Goal: Navigation & Orientation: Find specific page/section

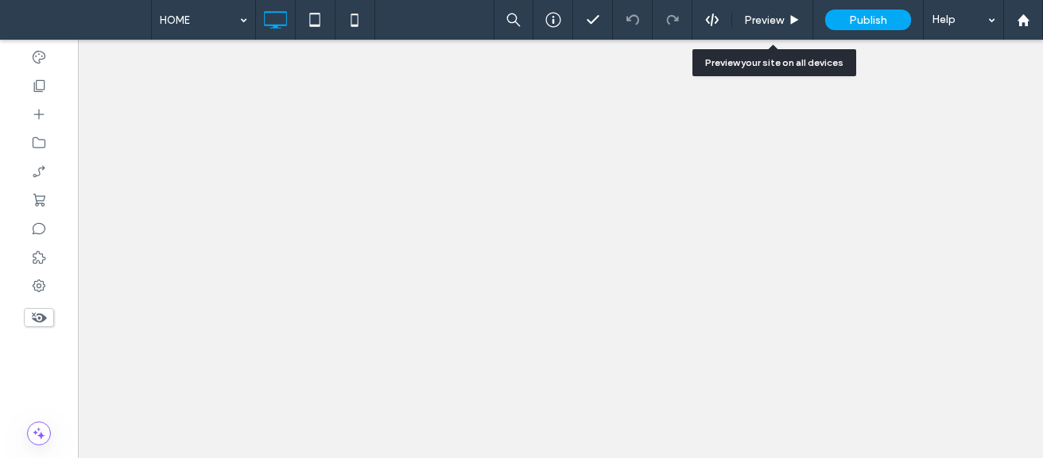
click at [799, 20] on icon at bounding box center [794, 20] width 12 height 12
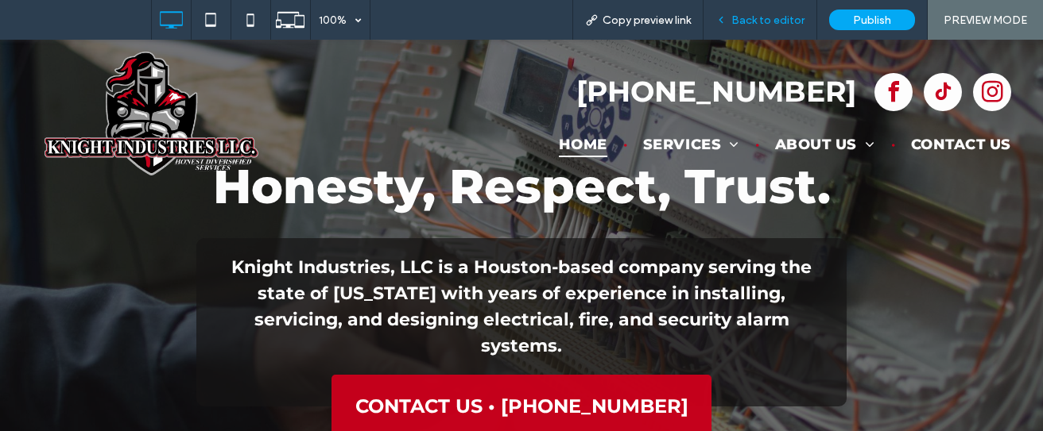
click at [759, 20] on span "Back to editor" at bounding box center [767, 21] width 73 height 14
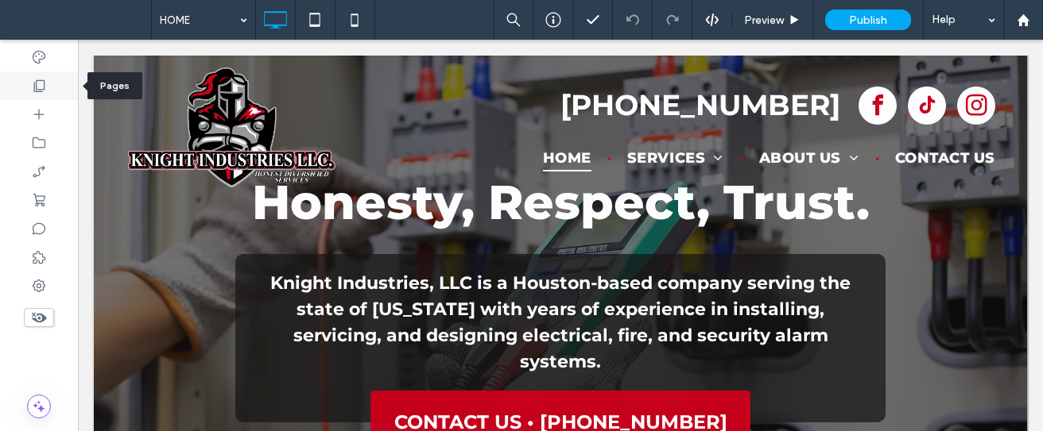
click at [39, 75] on div at bounding box center [39, 86] width 78 height 29
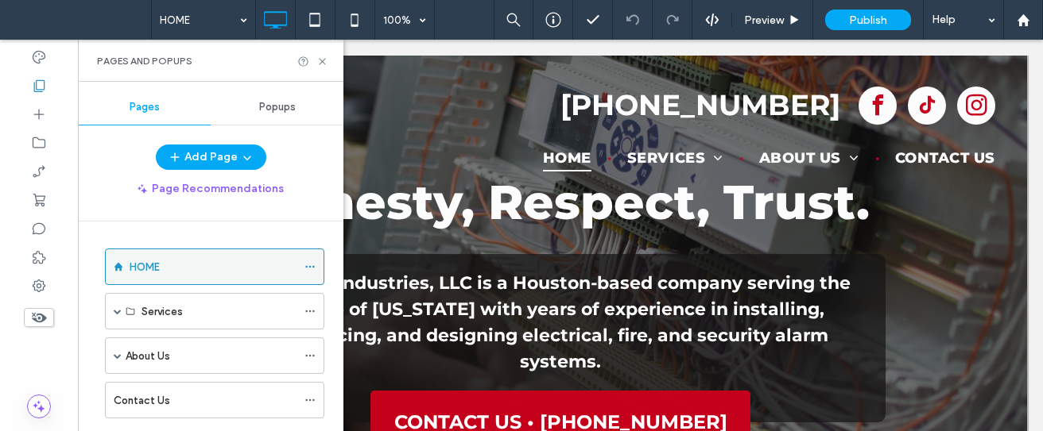
click at [305, 263] on icon at bounding box center [309, 266] width 11 height 11
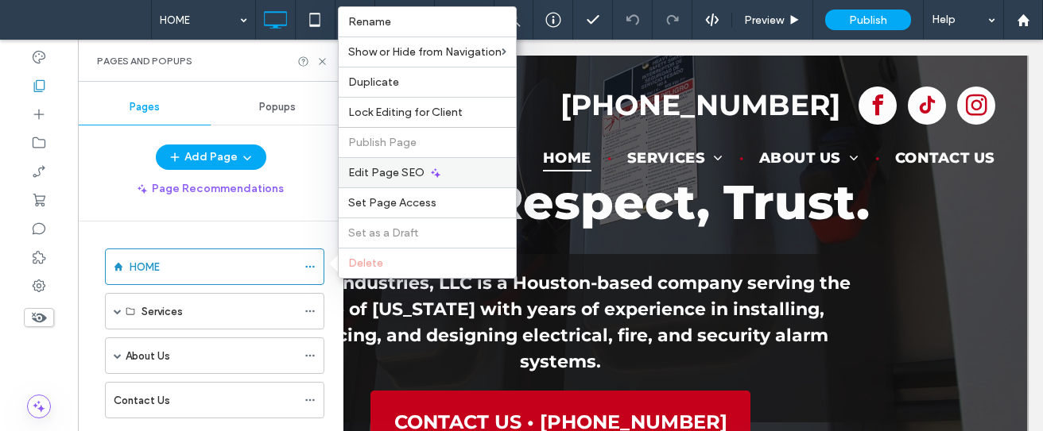
click at [420, 169] on span "Edit Page SEO" at bounding box center [386, 173] width 76 height 14
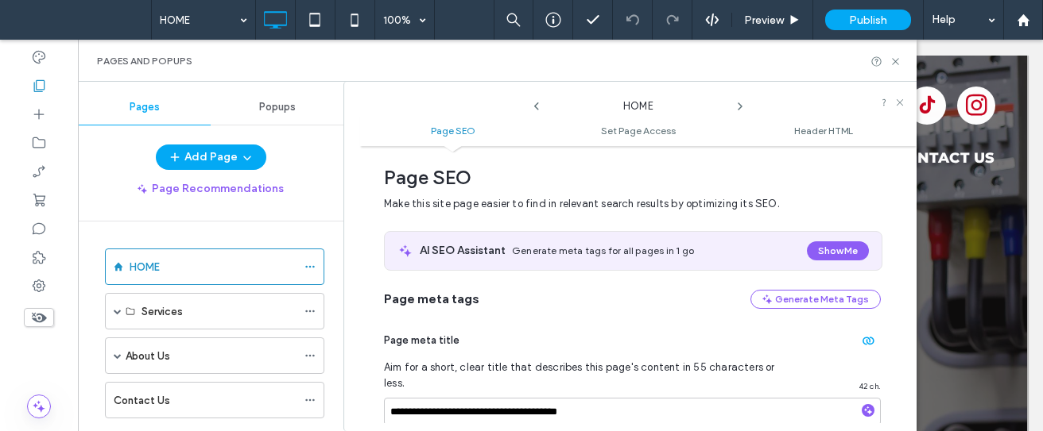
scroll to position [245, 0]
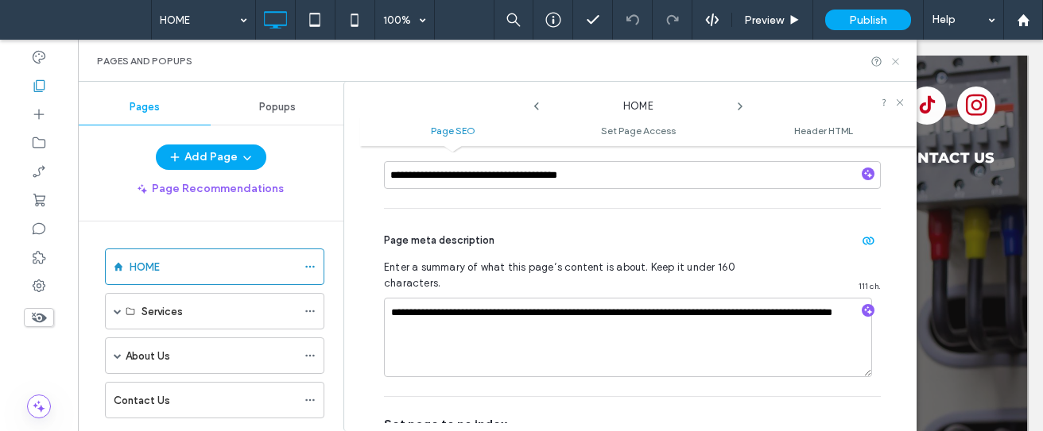
click at [896, 59] on icon at bounding box center [895, 62] width 12 height 12
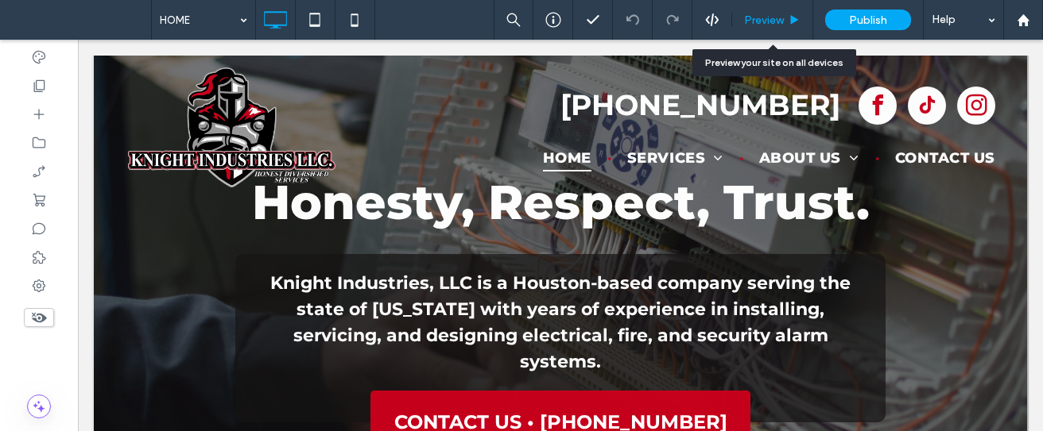
click at [763, 17] on span "Preview" at bounding box center [764, 21] width 40 height 14
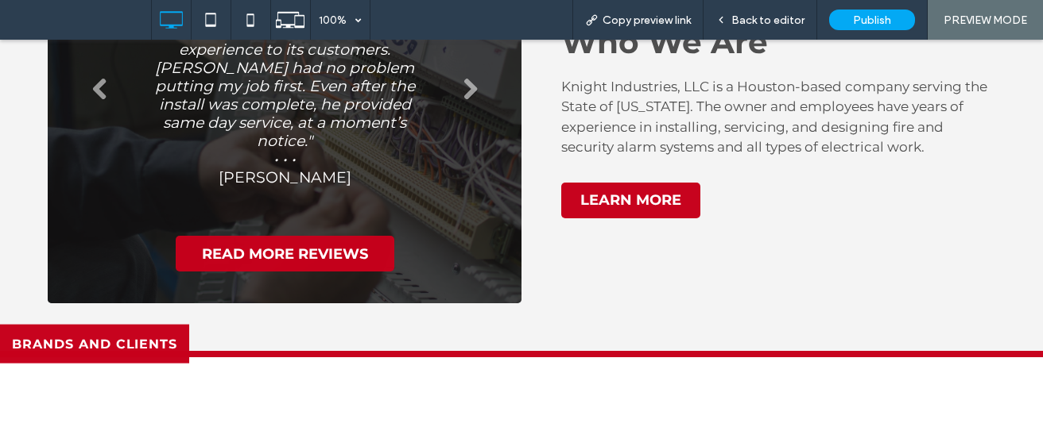
scroll to position [3577, 0]
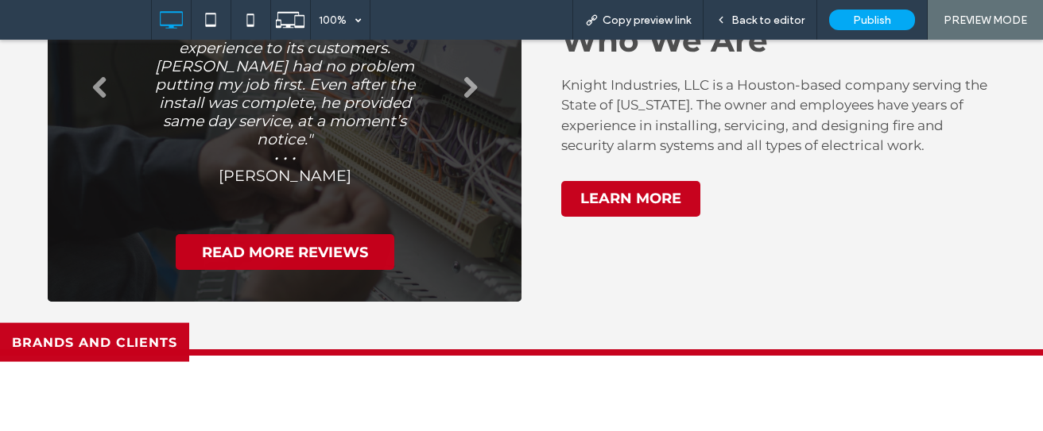
click at [464, 64] on li "Knight Industries LLC "Knight Industries, LLC is a company that works to provid…" at bounding box center [284, 94] width 410 height 248
click at [461, 76] on link "Next" at bounding box center [470, 88] width 24 height 24
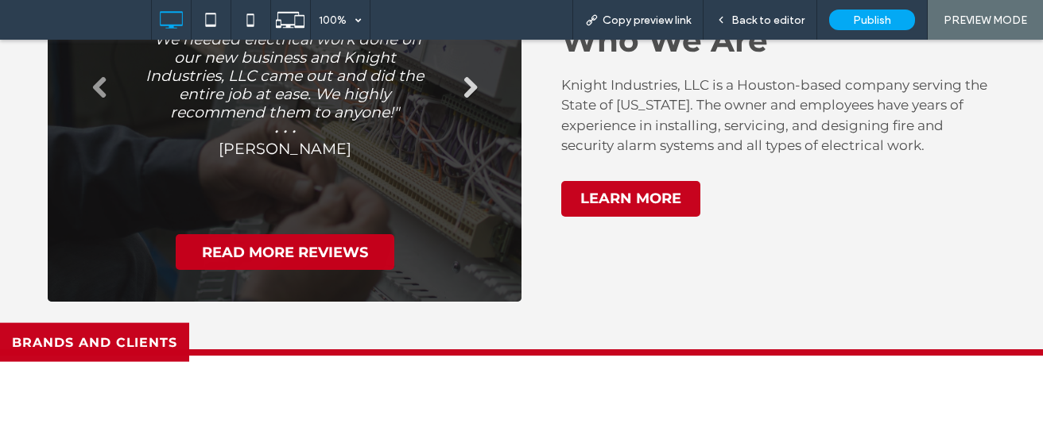
click at [461, 76] on link "Next" at bounding box center [470, 88] width 24 height 24
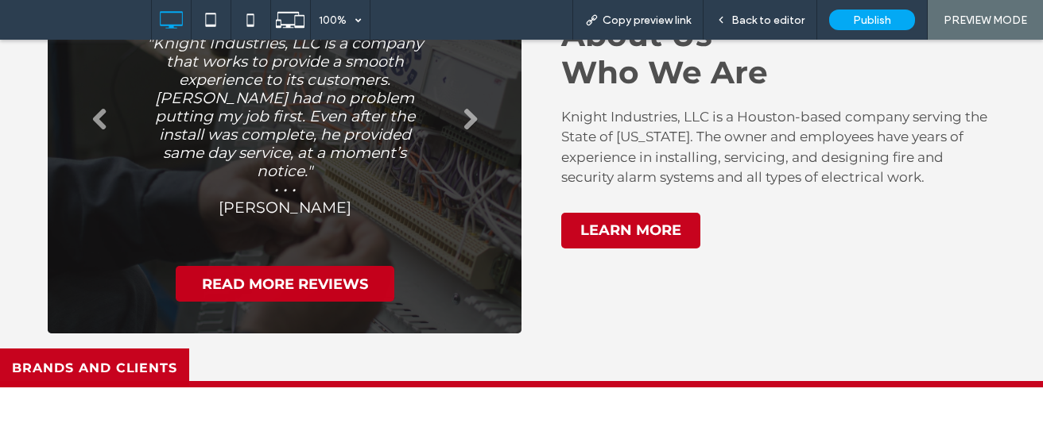
scroll to position [3418, 0]
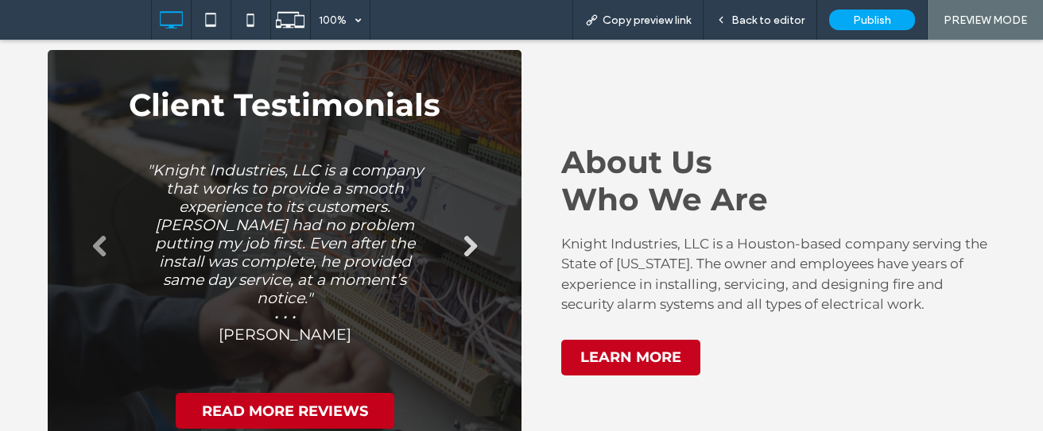
click at [458, 235] on link "Next" at bounding box center [470, 247] width 24 height 24
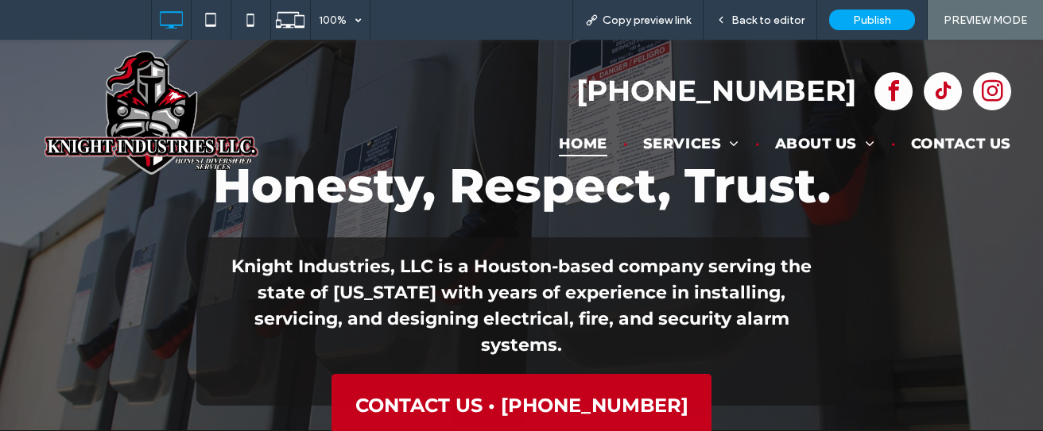
scroll to position [0, 0]
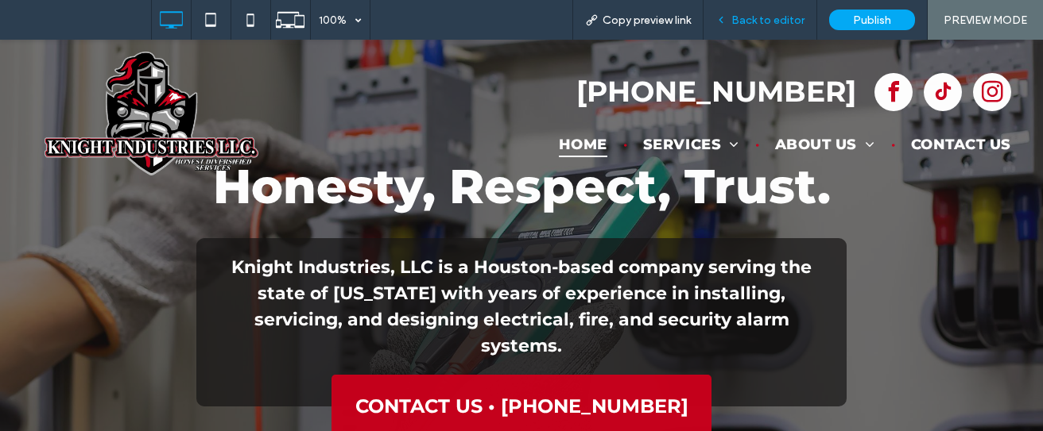
click at [766, 29] on div "Back to editor" at bounding box center [760, 20] width 114 height 40
click at [765, 21] on span "Back to editor" at bounding box center [767, 21] width 73 height 14
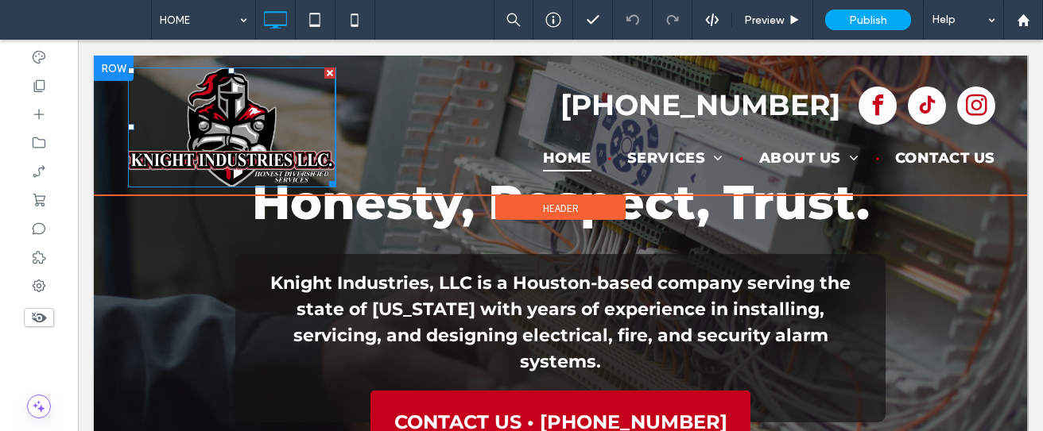
click at [250, 148] on img at bounding box center [231, 128] width 207 height 120
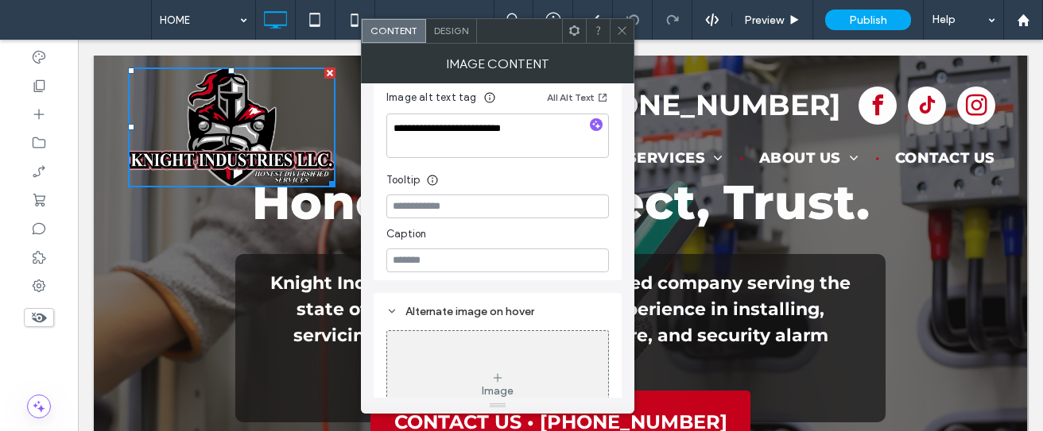
drag, startPoint x: 629, startPoint y: 107, endPoint x: 559, endPoint y: 212, distance: 126.1
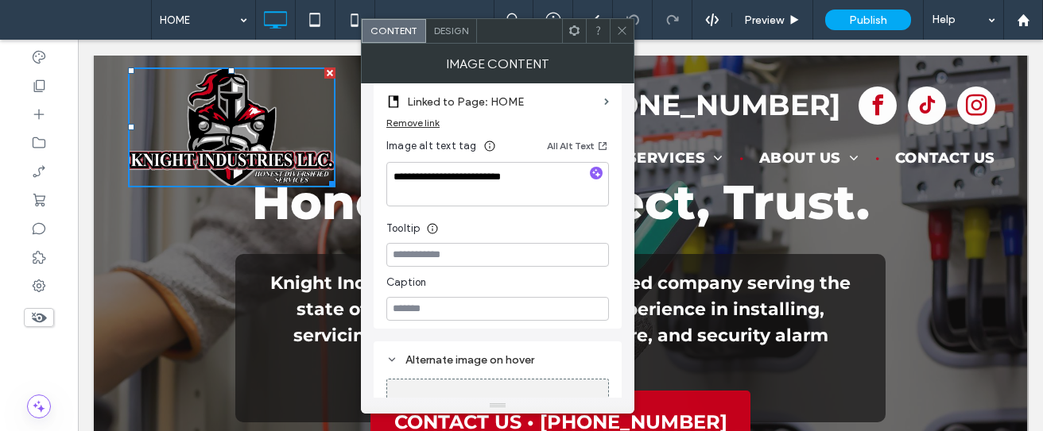
scroll to position [225, 0]
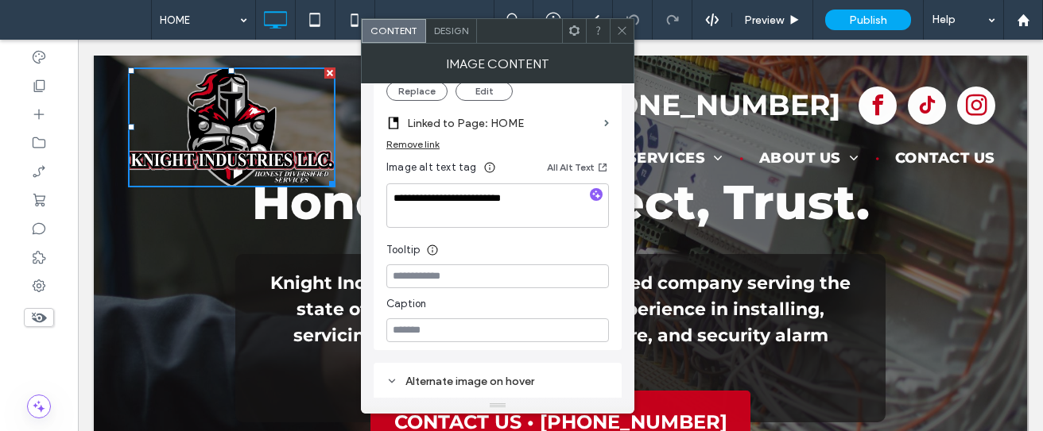
click at [625, 33] on icon at bounding box center [622, 31] width 12 height 12
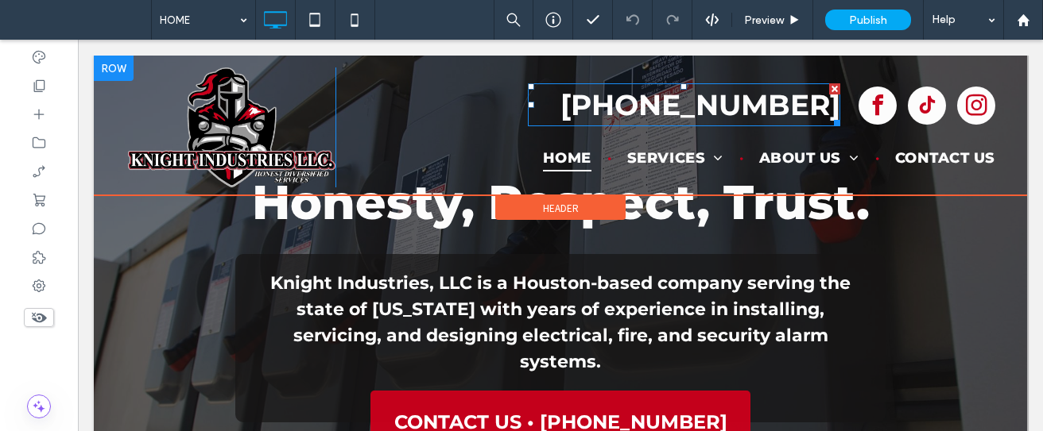
click at [712, 107] on strong "[PHONE_NUMBER]" at bounding box center [700, 104] width 280 height 35
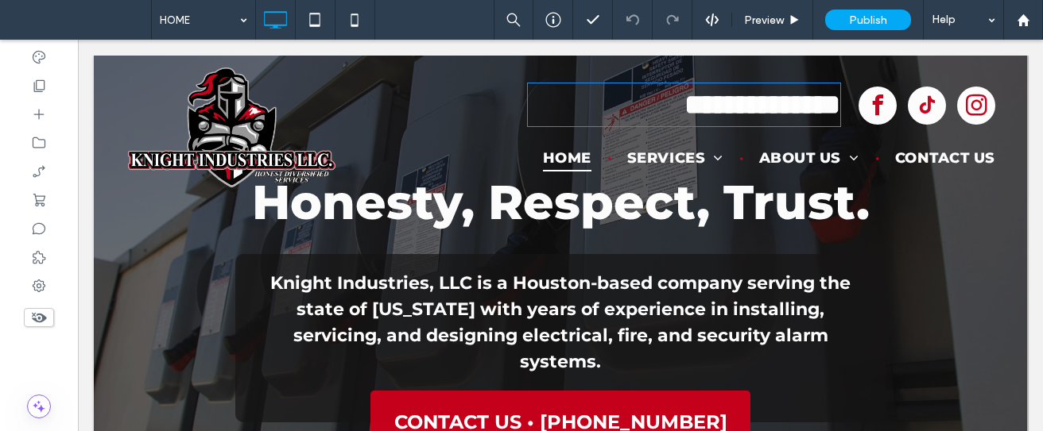
drag, startPoint x: 865, startPoint y: 99, endPoint x: 884, endPoint y: 102, distance: 19.2
click at [907, 102] on span "tiktok" at bounding box center [926, 106] width 38 height 38
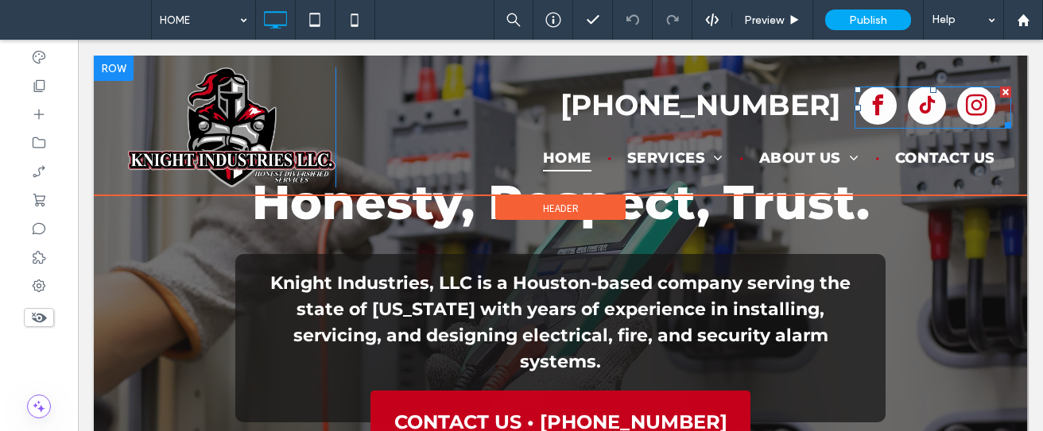
click at [907, 102] on span "tiktok" at bounding box center [926, 106] width 38 height 38
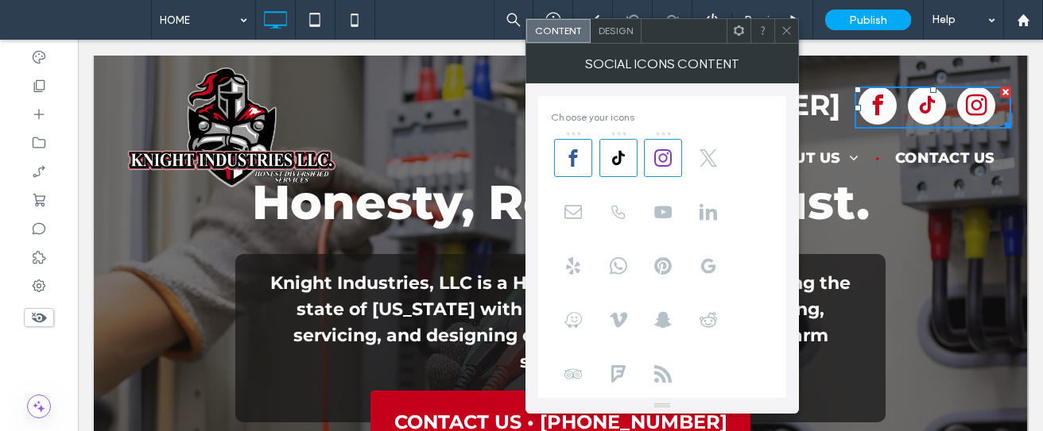
scroll to position [311, 0]
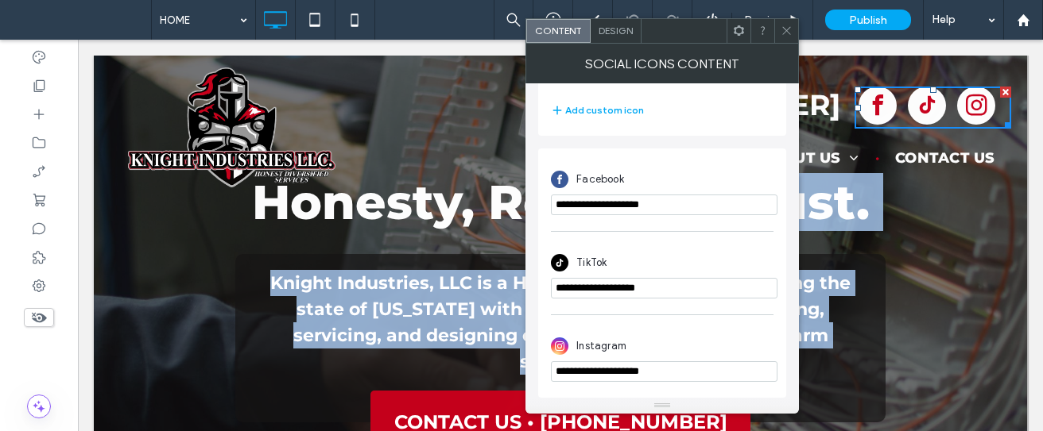
drag, startPoint x: 807, startPoint y: 350, endPoint x: 761, endPoint y: 37, distance: 316.3
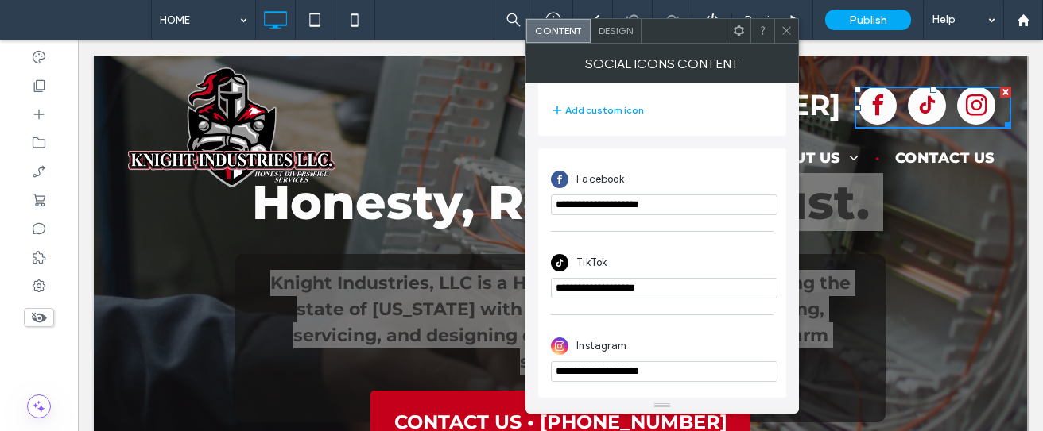
click at [782, 32] on icon at bounding box center [786, 31] width 12 height 12
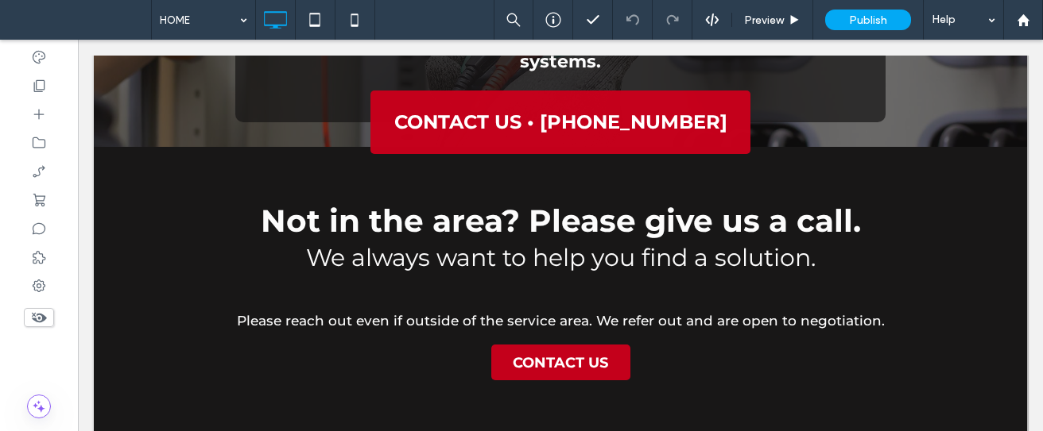
scroll to position [311, 0]
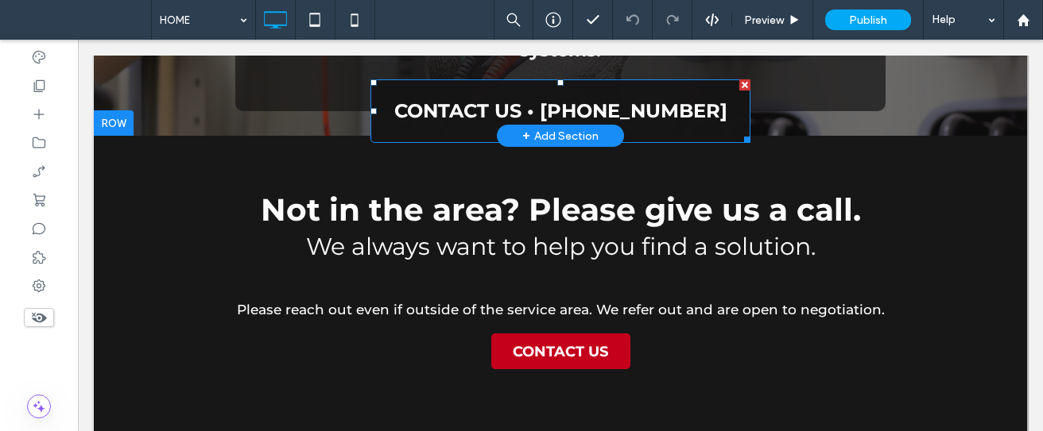
click at [619, 106] on span "CONTACT US • [PHONE_NUMBER]" at bounding box center [560, 110] width 333 height 23
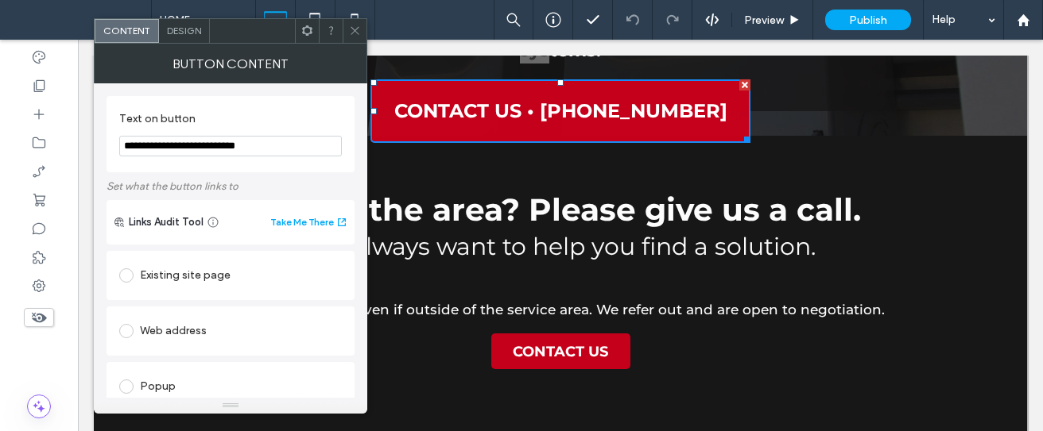
click at [358, 32] on icon at bounding box center [355, 31] width 12 height 12
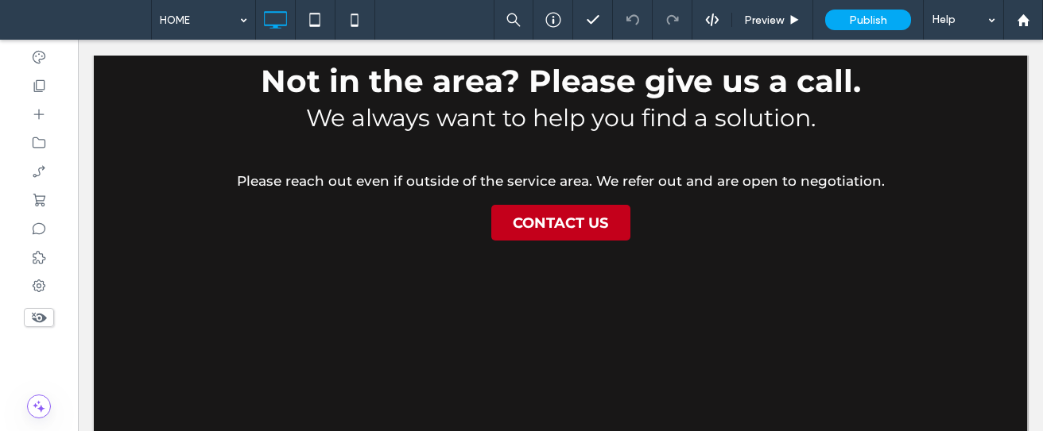
scroll to position [505, 0]
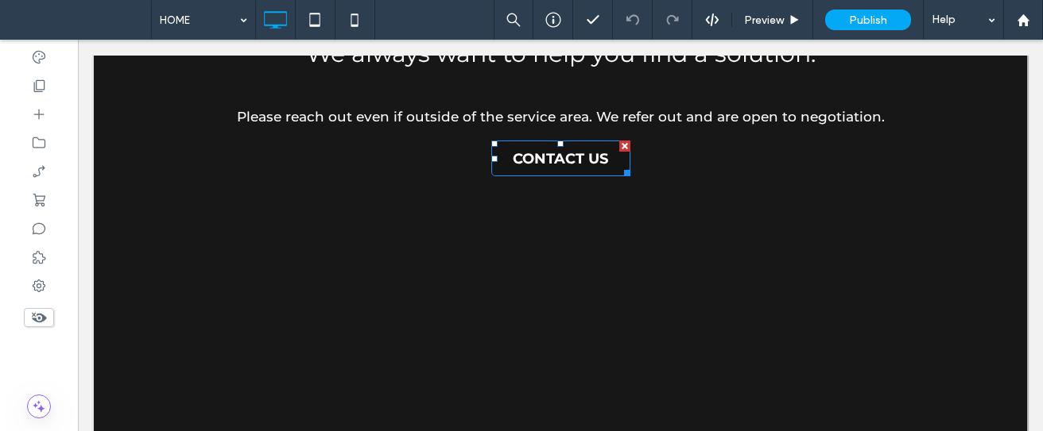
click at [577, 161] on span "CONTACT US" at bounding box center [560, 158] width 95 height 17
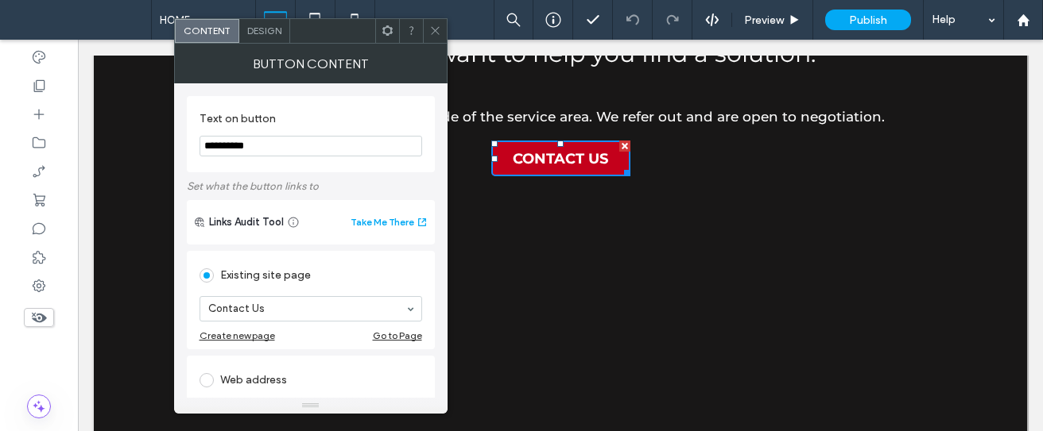
click at [439, 37] on span at bounding box center [435, 31] width 12 height 24
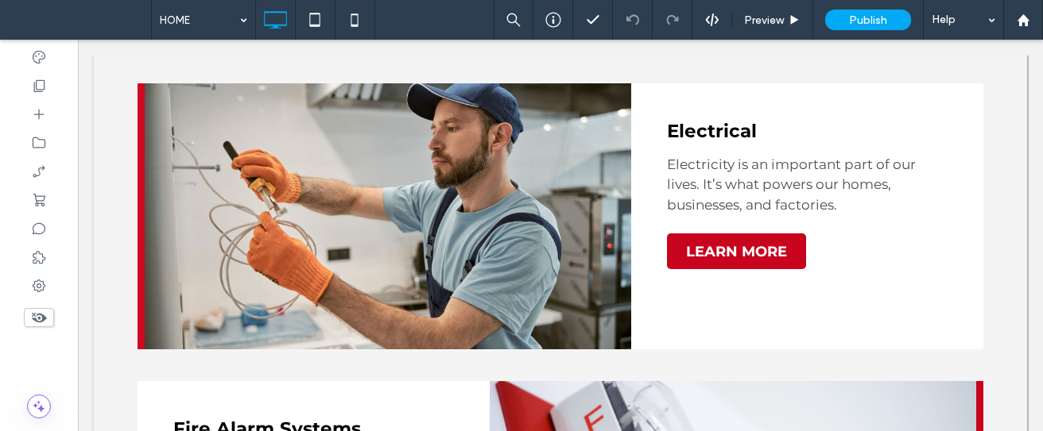
scroll to position [1244, 0]
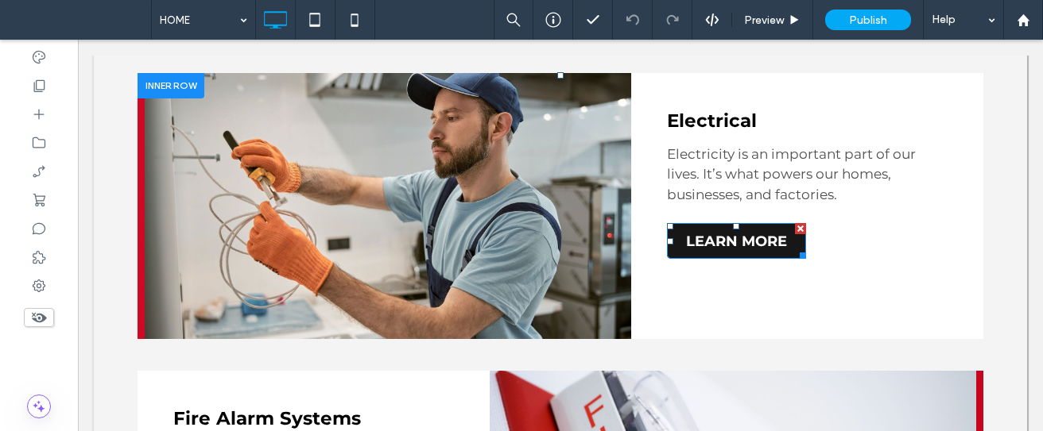
click at [740, 233] on span "LEARN MORE" at bounding box center [736, 241] width 101 height 17
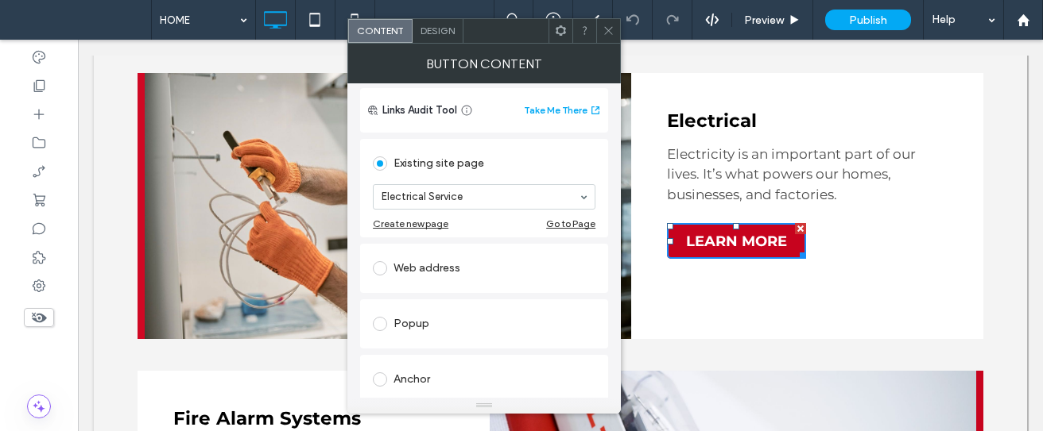
scroll to position [126, 0]
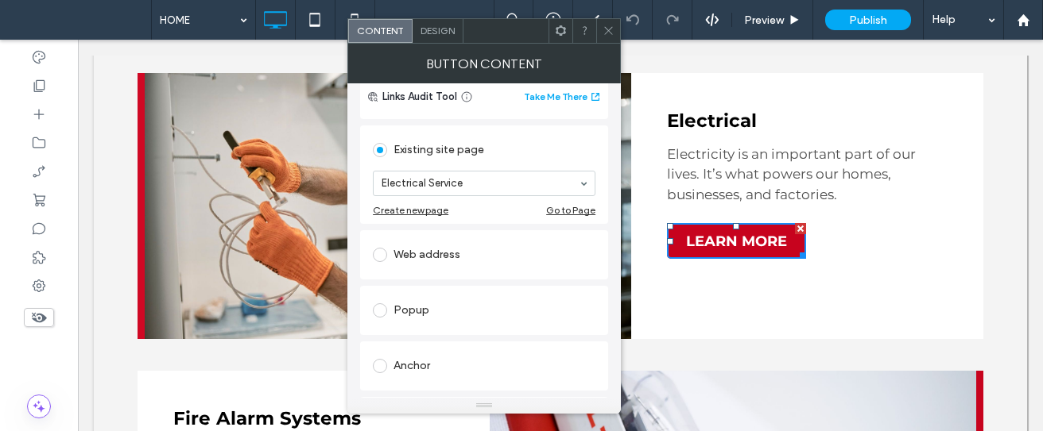
click at [608, 37] on span at bounding box center [608, 31] width 12 height 24
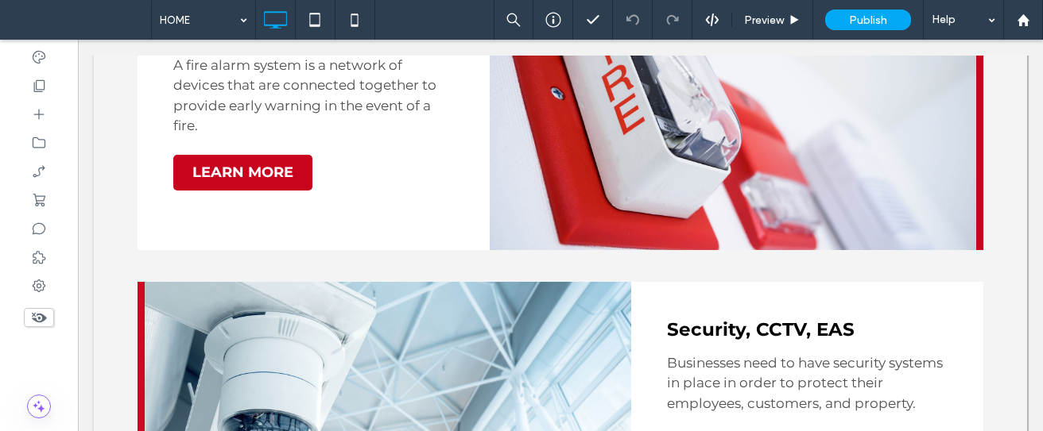
scroll to position [1642, 0]
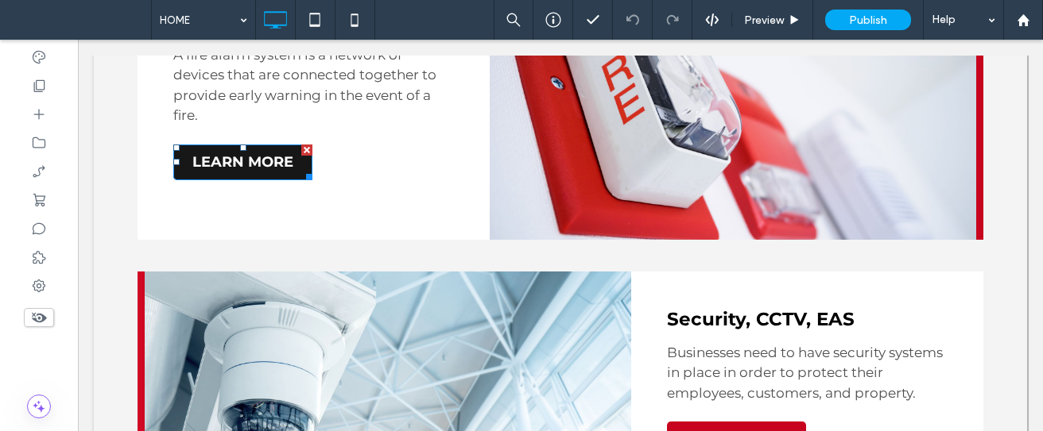
click at [261, 145] on link "LEARN MORE" at bounding box center [242, 163] width 139 height 36
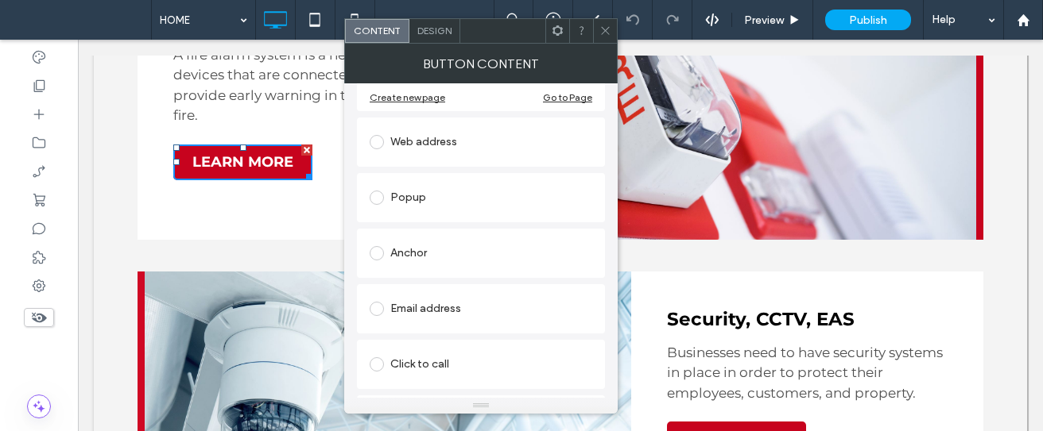
scroll to position [264, 0]
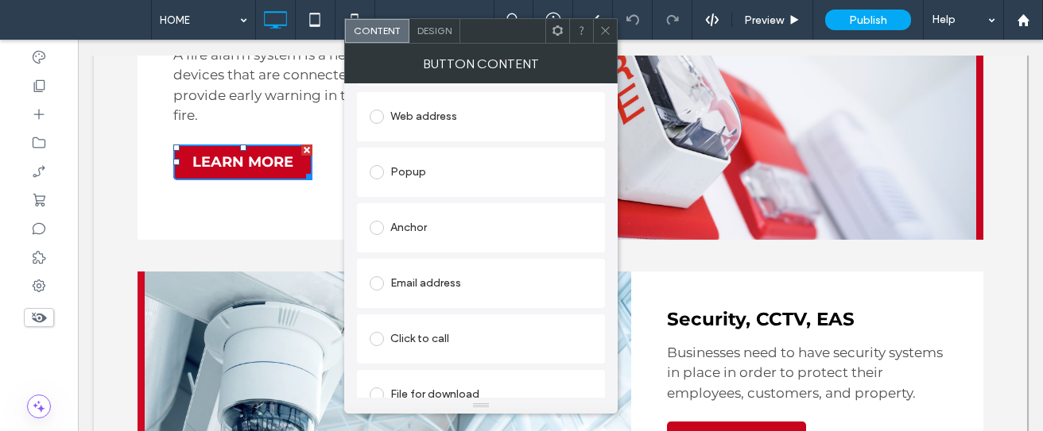
click at [605, 29] on icon at bounding box center [605, 31] width 12 height 12
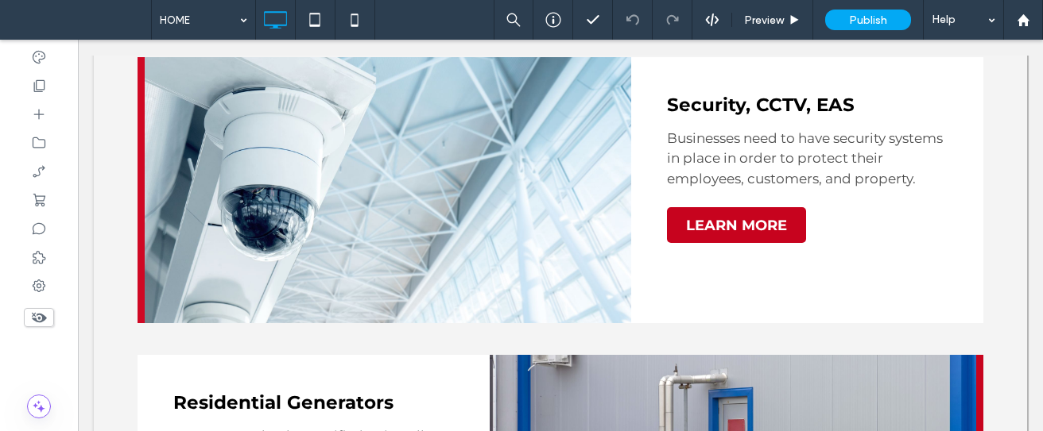
scroll to position [1878, 0]
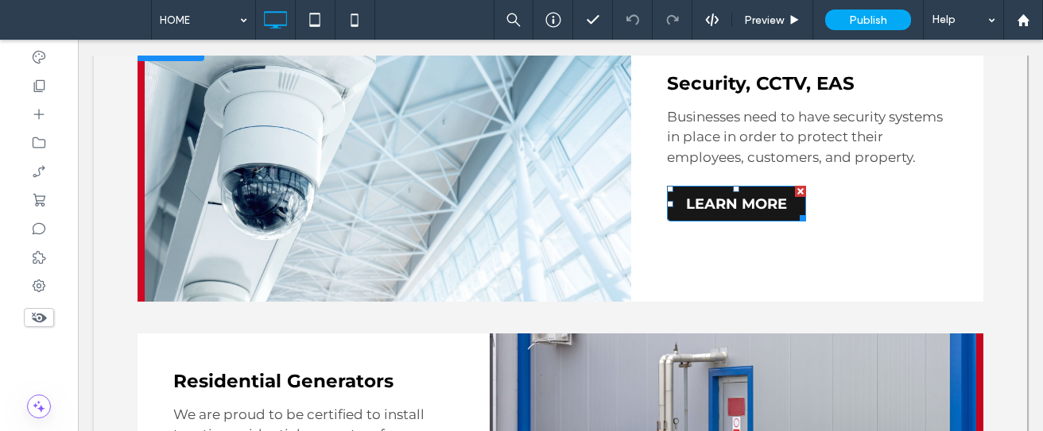
click at [700, 195] on span "LEARN MORE" at bounding box center [736, 203] width 101 height 17
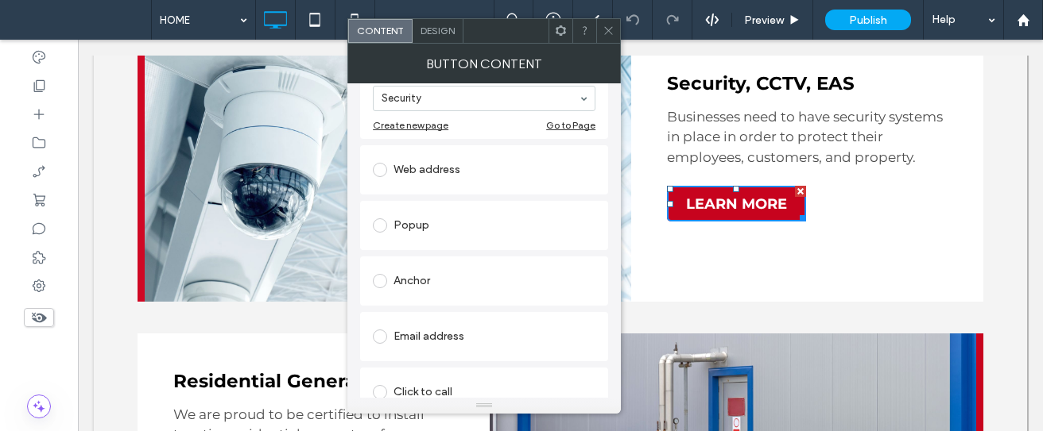
scroll to position [214, 0]
click at [605, 29] on icon at bounding box center [608, 31] width 12 height 12
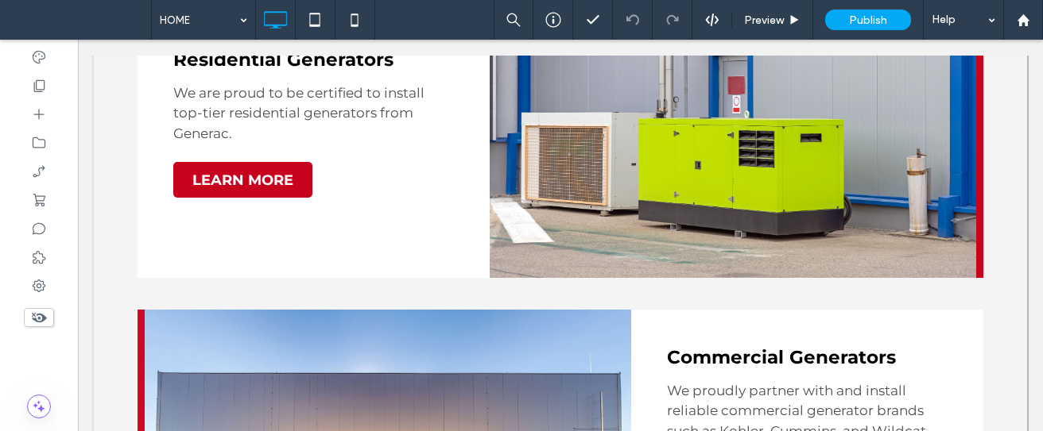
scroll to position [2232, 0]
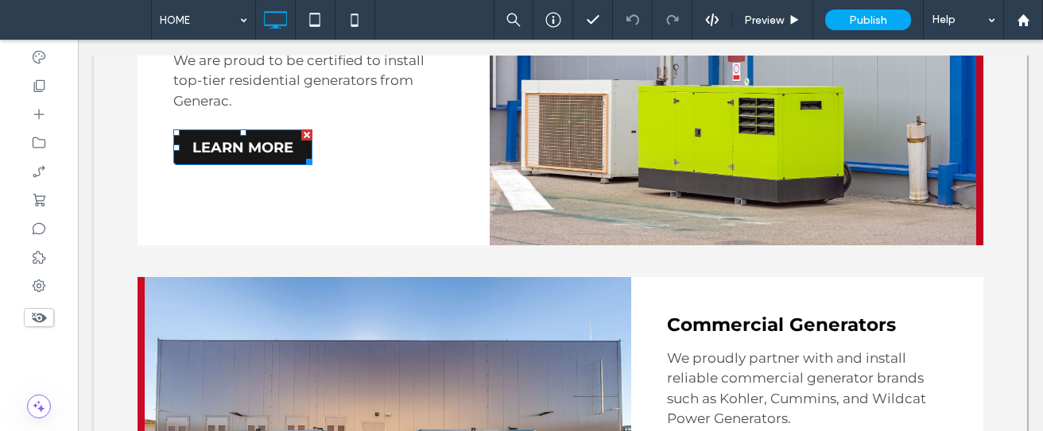
click at [274, 139] on span "LEARN MORE" at bounding box center [242, 147] width 101 height 17
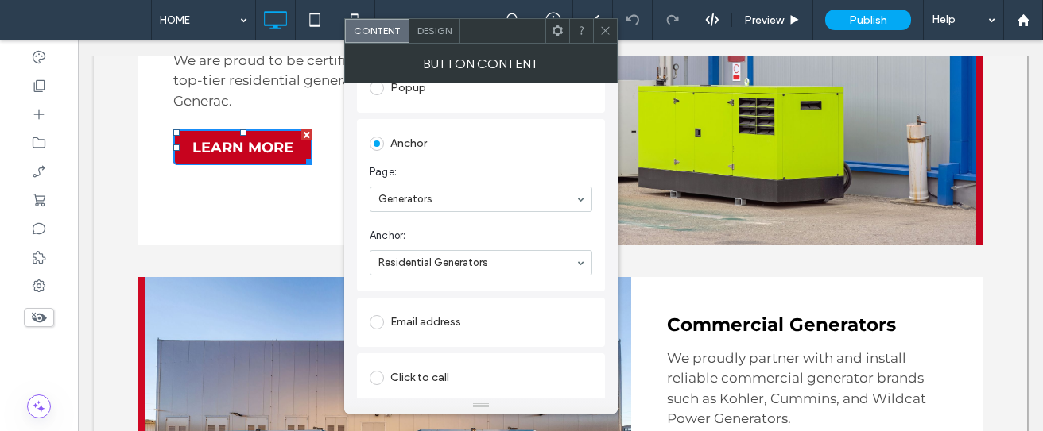
scroll to position [319, 0]
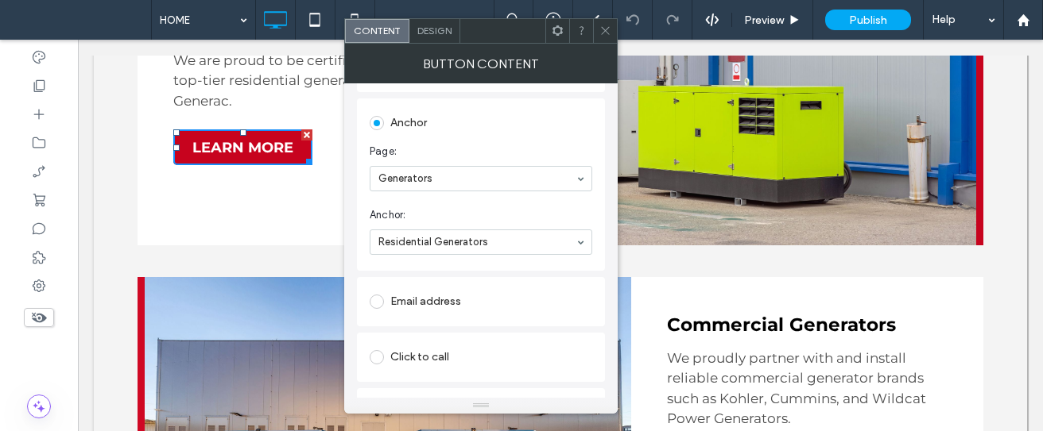
click at [608, 31] on icon at bounding box center [605, 31] width 12 height 12
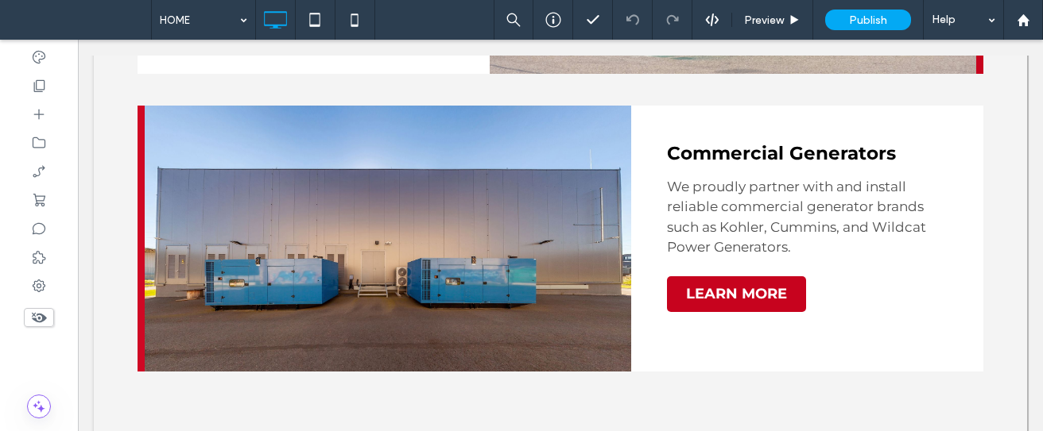
scroll to position [2511, 0]
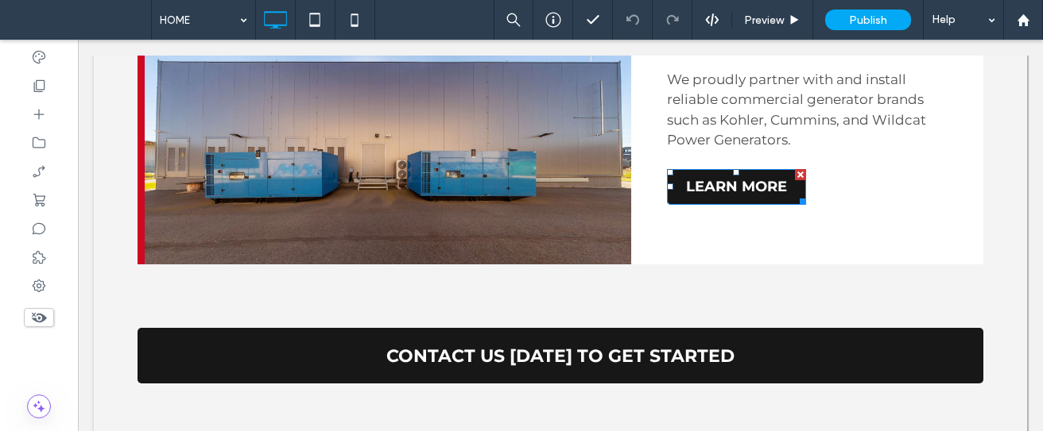
click at [700, 178] on span "LEARN MORE" at bounding box center [736, 186] width 101 height 17
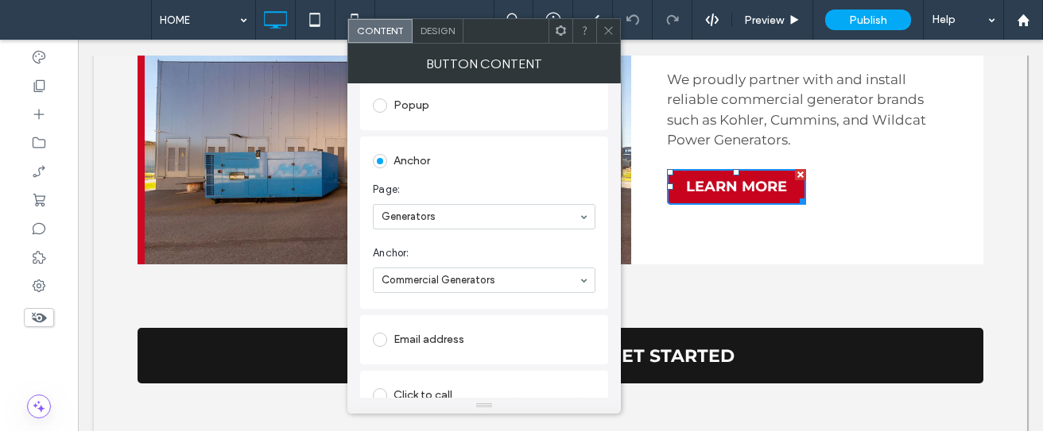
scroll to position [298, 0]
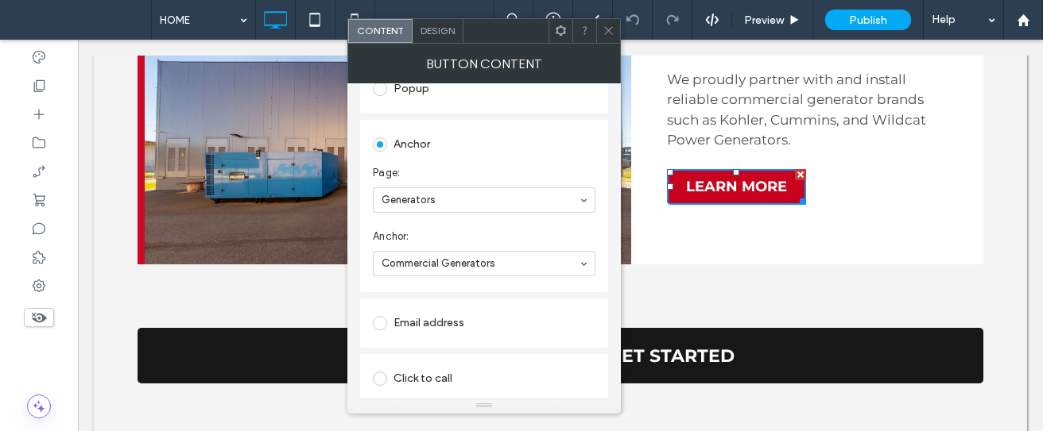
click at [613, 36] on icon at bounding box center [608, 31] width 12 height 12
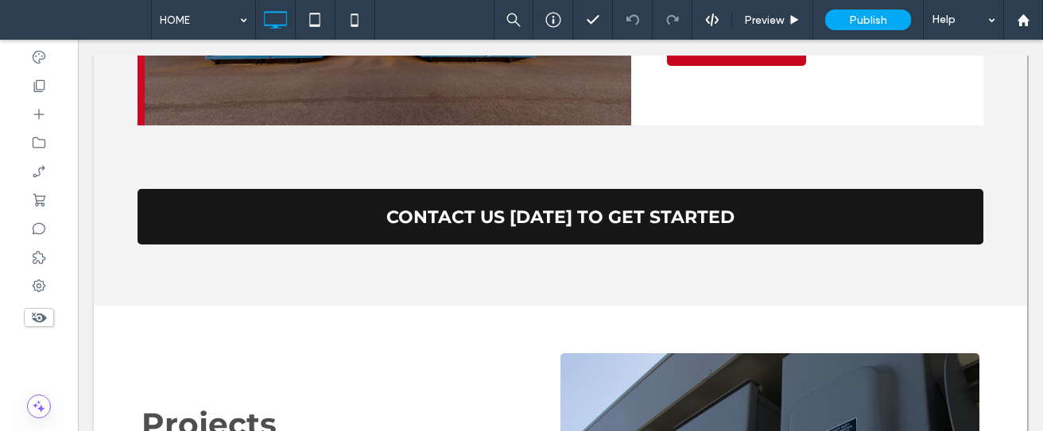
scroll to position [2607, 0]
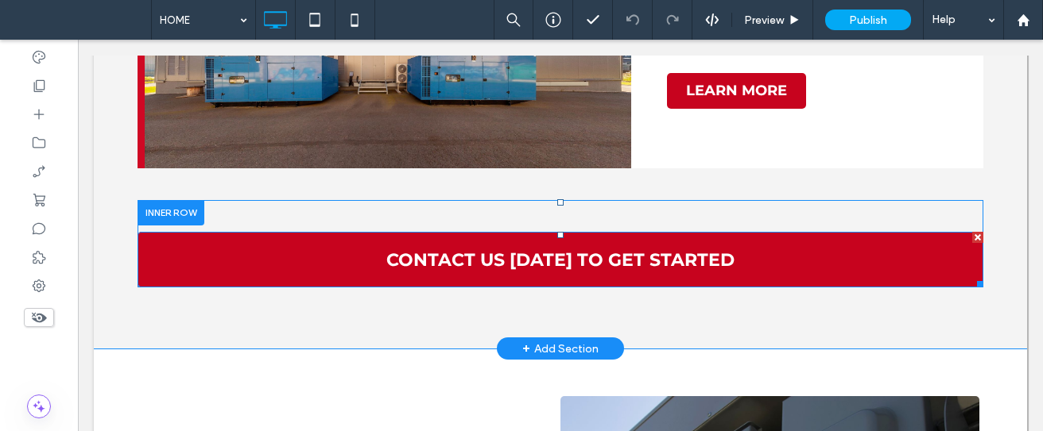
click at [703, 250] on span "CONTACT US [DATE] TO GET STARTED" at bounding box center [560, 260] width 348 height 21
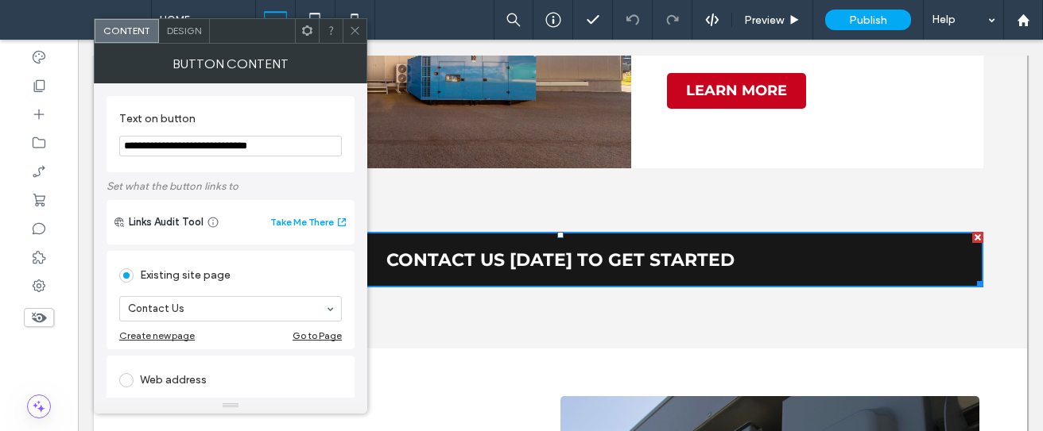
click at [358, 32] on icon at bounding box center [355, 31] width 12 height 12
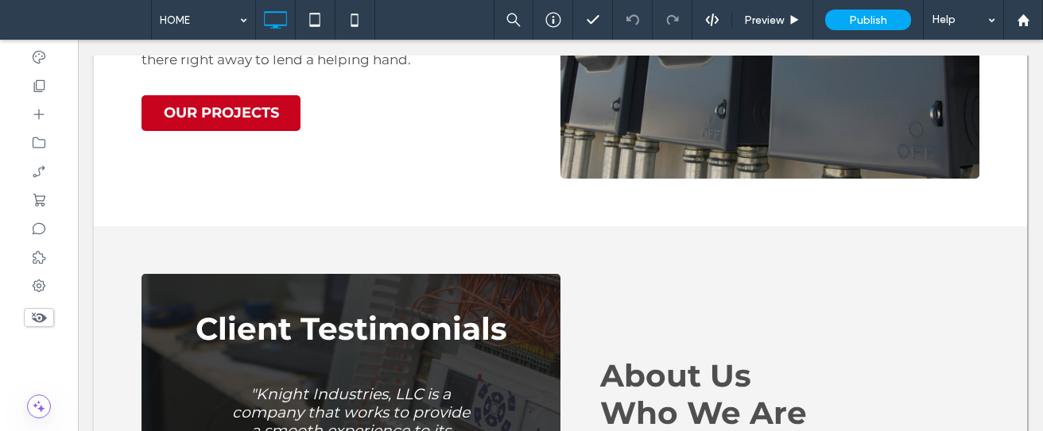
scroll to position [3198, 0]
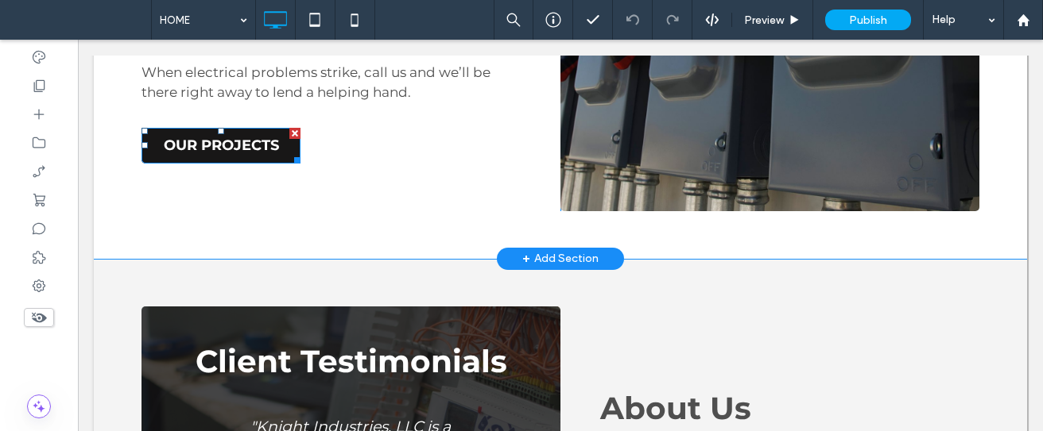
click at [244, 128] on link "OUR PROJECTS" at bounding box center [220, 146] width 159 height 36
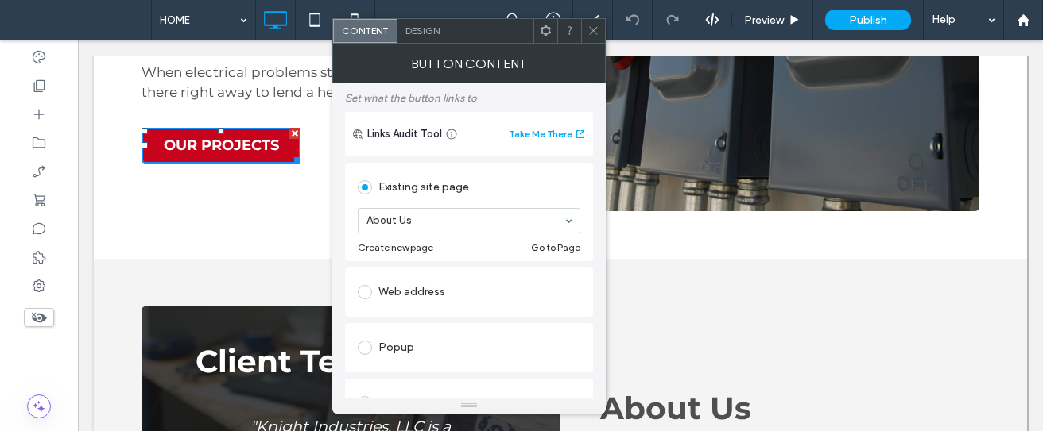
scroll to position [100, 0]
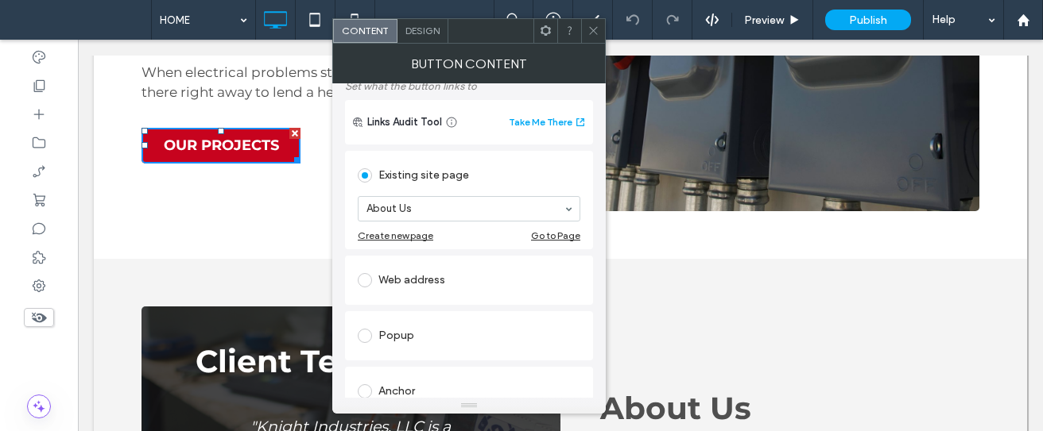
click at [591, 37] on span at bounding box center [593, 31] width 12 height 24
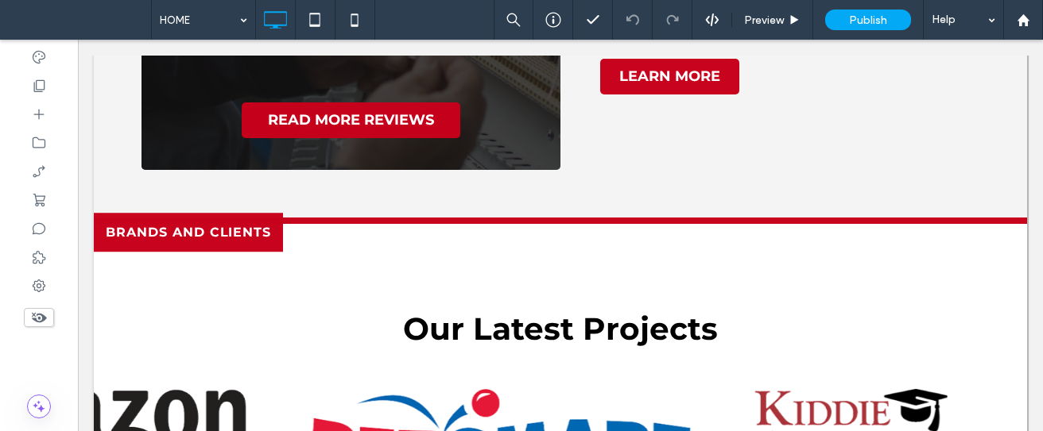
scroll to position [3659, 0]
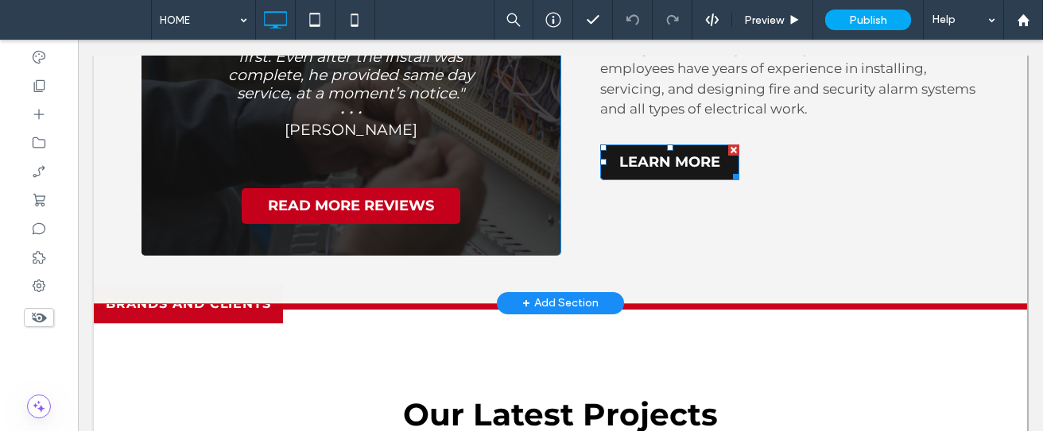
click at [673, 153] on span "LEARN MORE" at bounding box center [669, 161] width 101 height 17
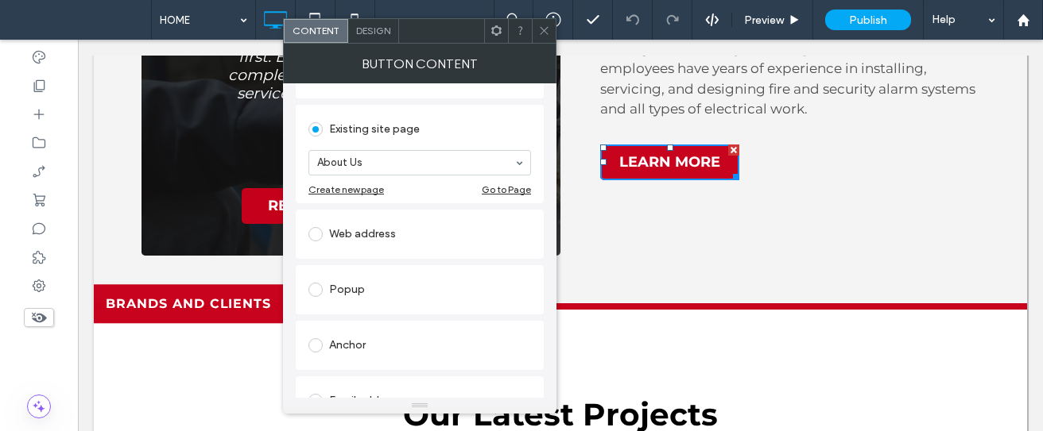
scroll to position [150, 0]
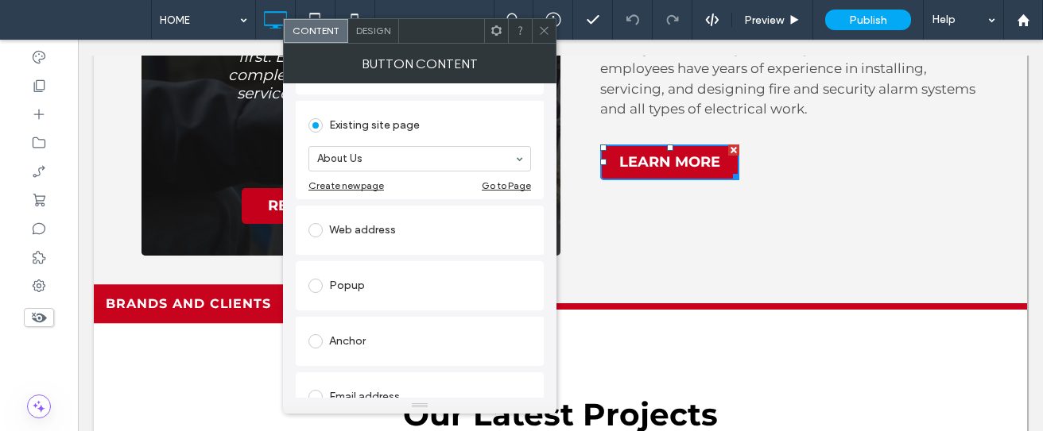
click at [542, 34] on icon at bounding box center [544, 31] width 12 height 12
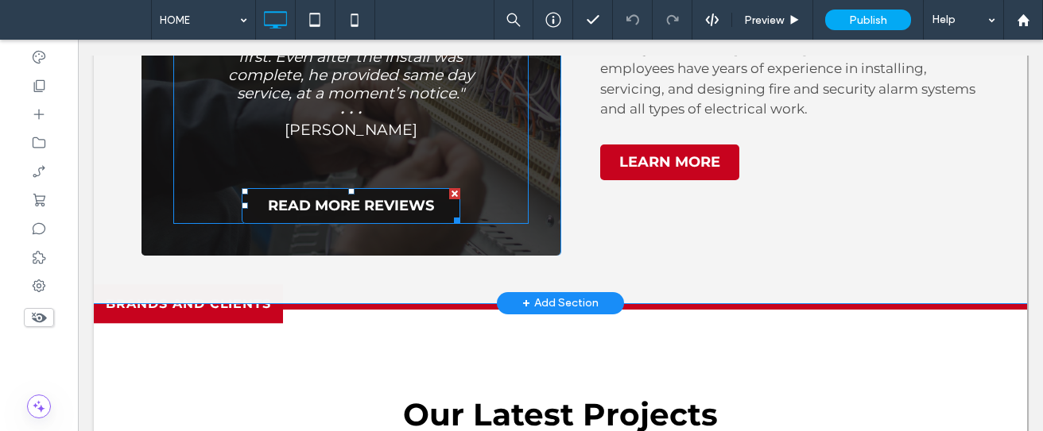
click at [309, 197] on span "READ MORE REVIEWS" at bounding box center [351, 205] width 166 height 17
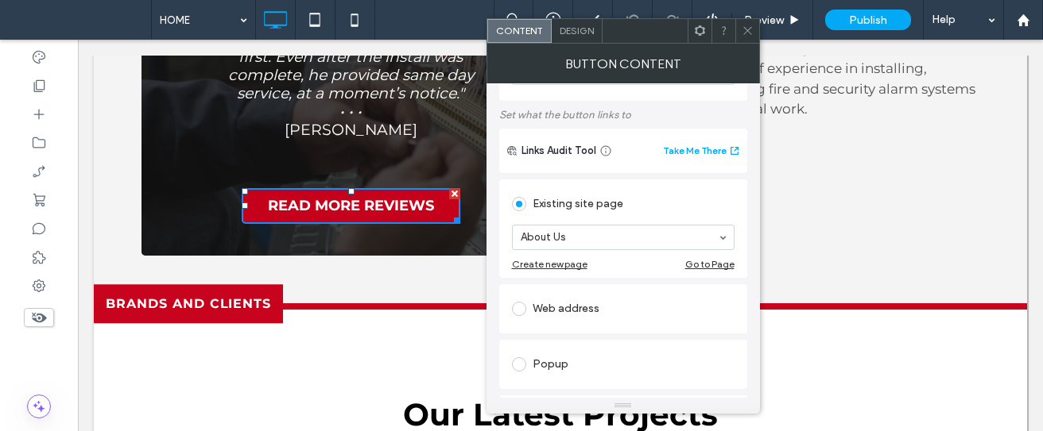
scroll to position [79, 0]
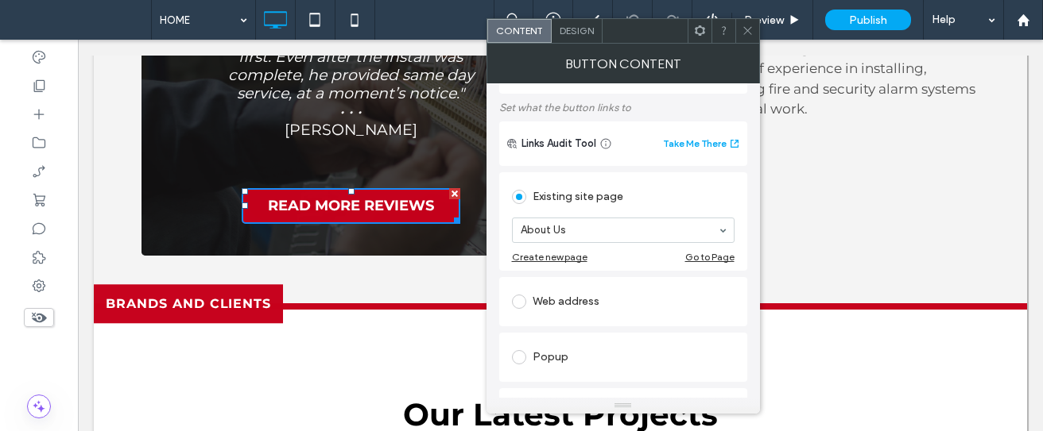
click at [749, 29] on icon at bounding box center [747, 31] width 12 height 12
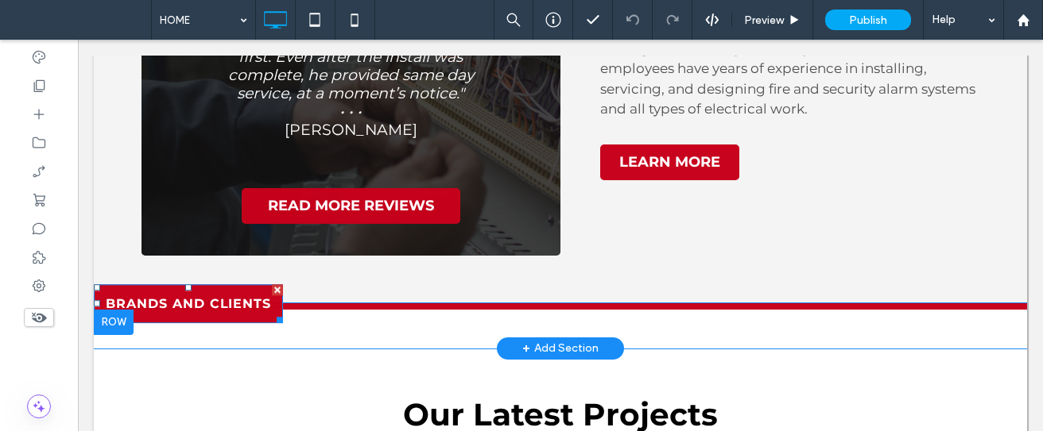
click at [253, 296] on span "BRANDS AND CLIENTS" at bounding box center [188, 303] width 165 height 15
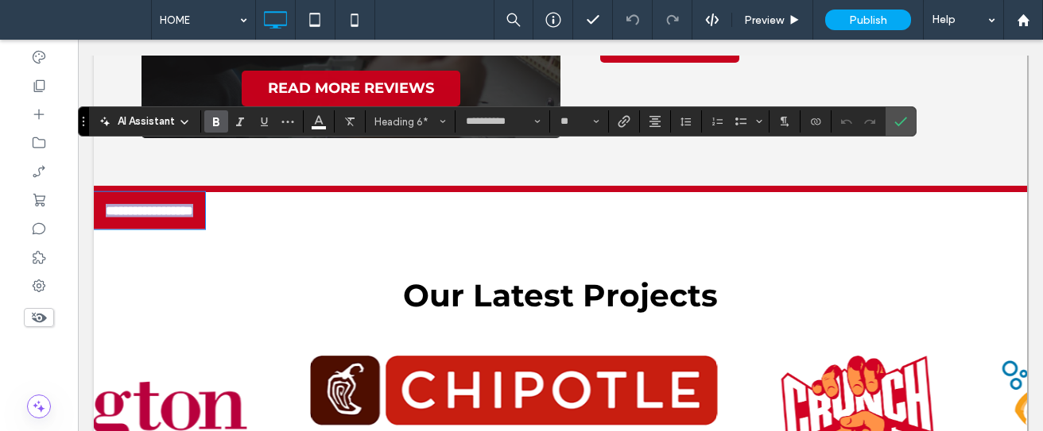
scroll to position [3874, 0]
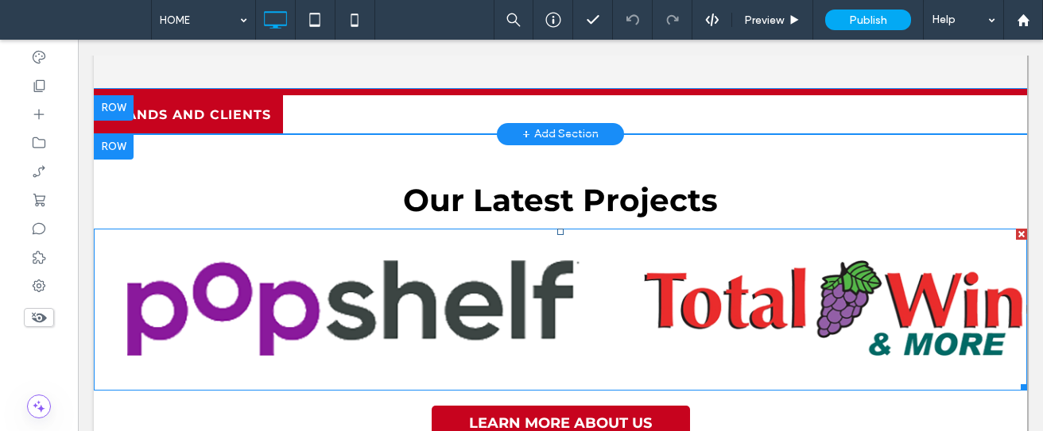
click at [435, 240] on span at bounding box center [560, 310] width 933 height 162
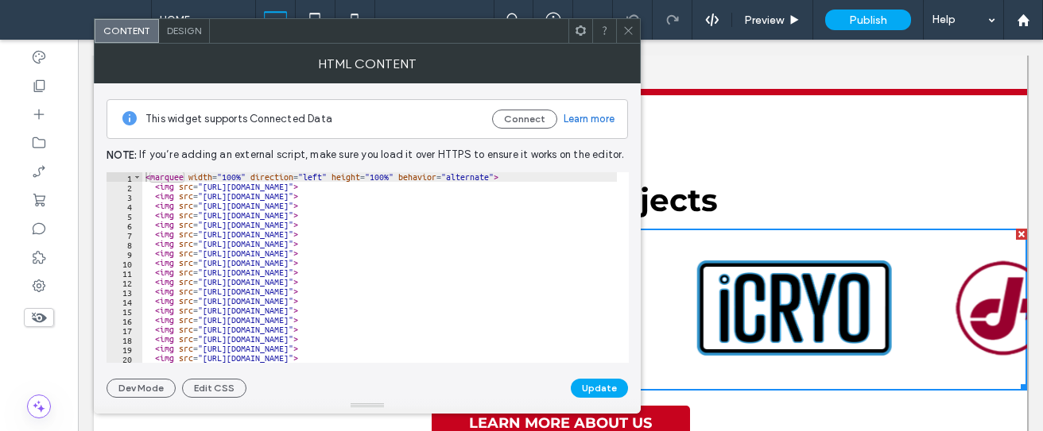
click at [632, 33] on icon at bounding box center [628, 31] width 12 height 12
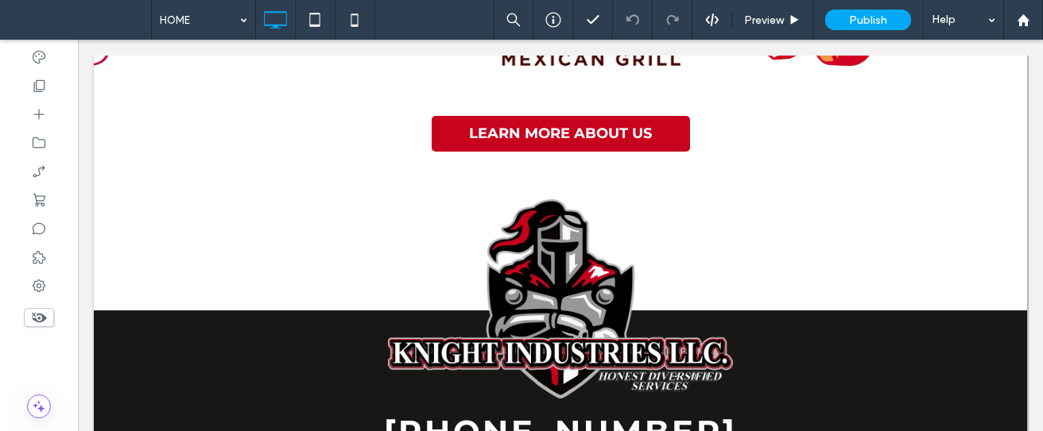
scroll to position [4196, 0]
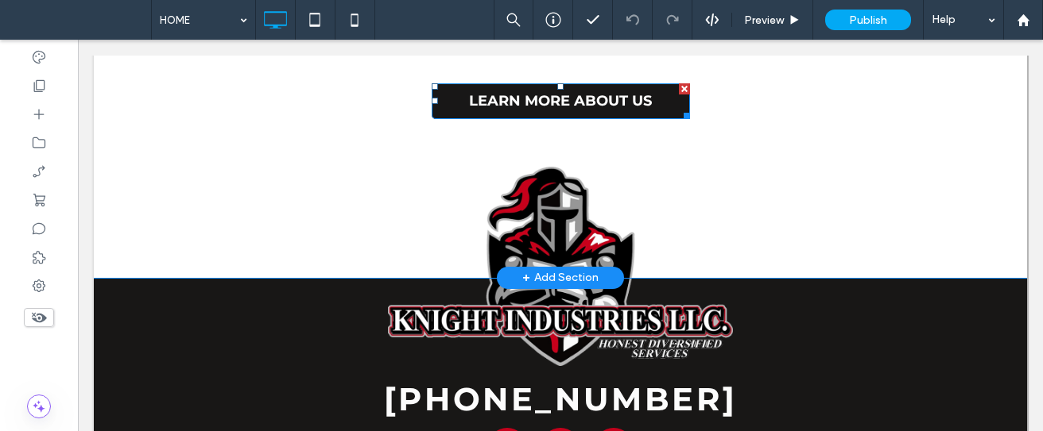
click at [584, 92] on span "LEARN MORE ABOUT US" at bounding box center [560, 100] width 183 height 17
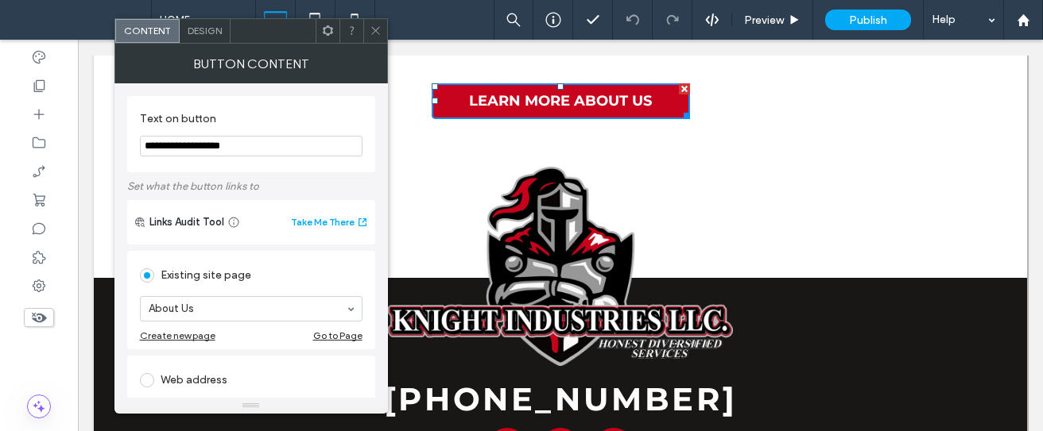
click at [373, 32] on icon at bounding box center [375, 31] width 12 height 12
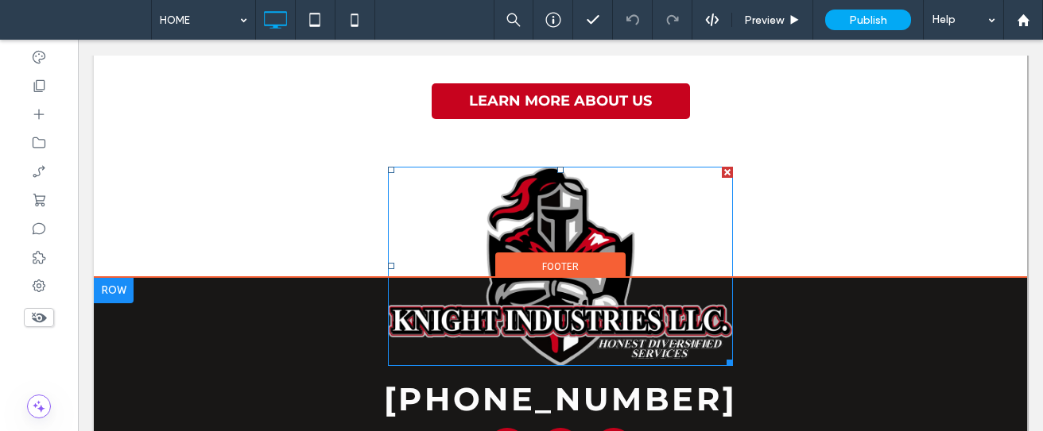
click at [567, 196] on img at bounding box center [560, 266] width 345 height 199
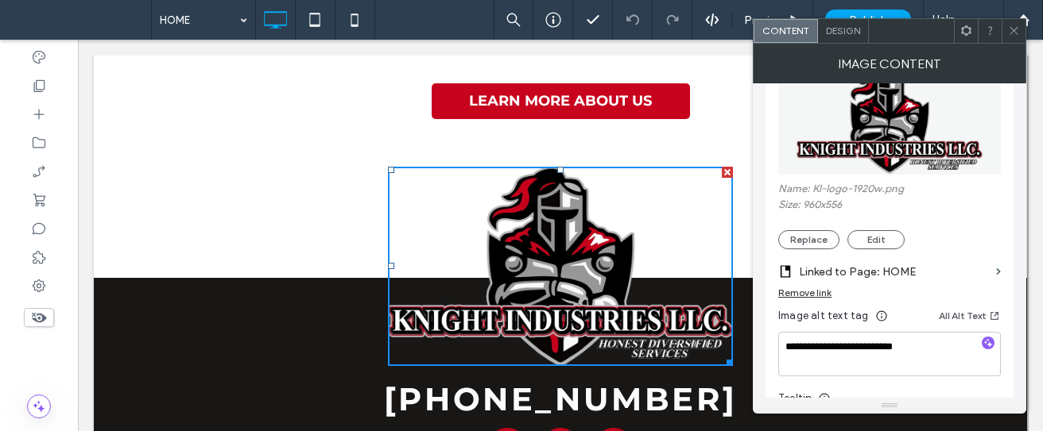
scroll to position [122, 0]
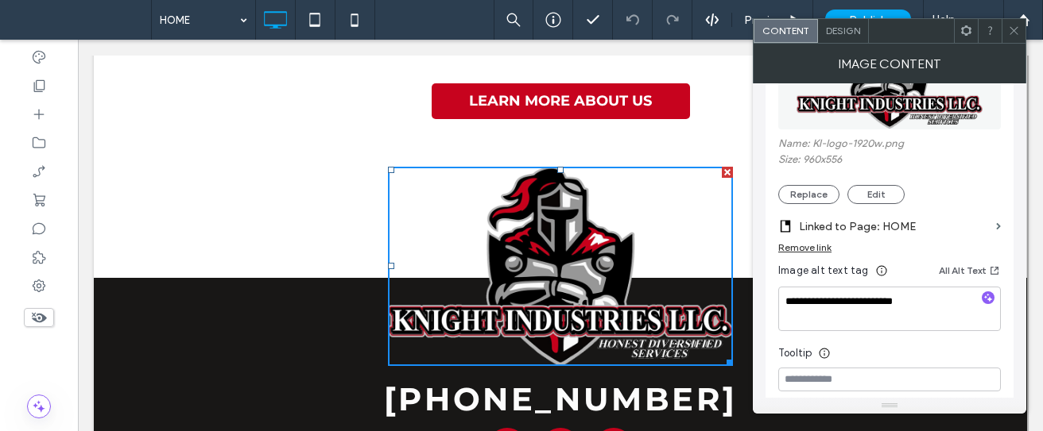
click at [1019, 33] on icon at bounding box center [1014, 31] width 12 height 12
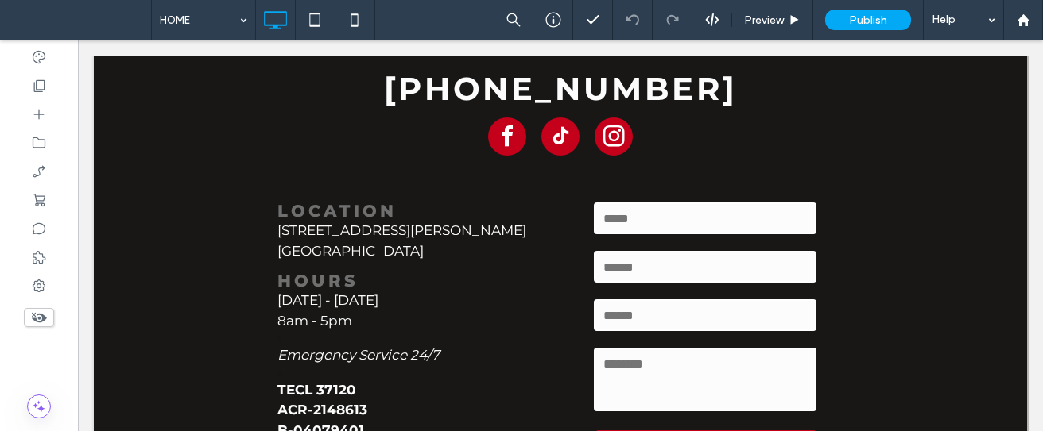
scroll to position [4582, 0]
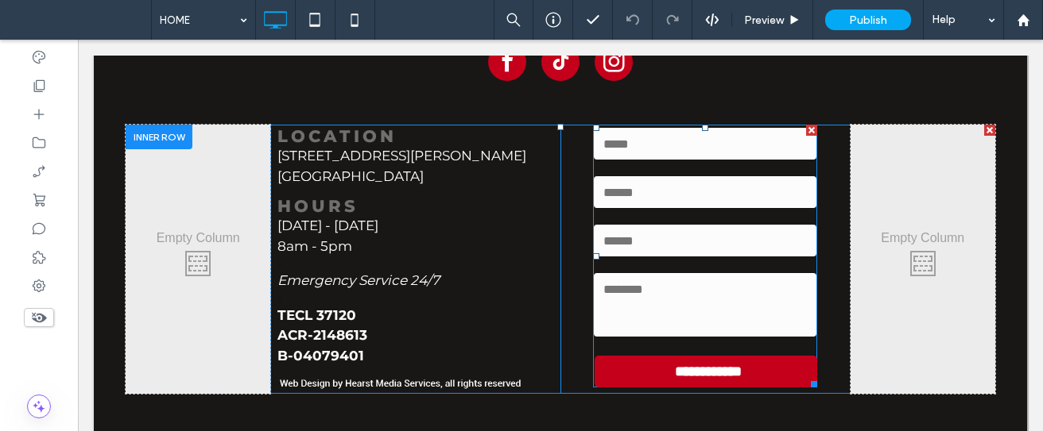
click at [650, 128] on input "text" at bounding box center [705, 144] width 222 height 32
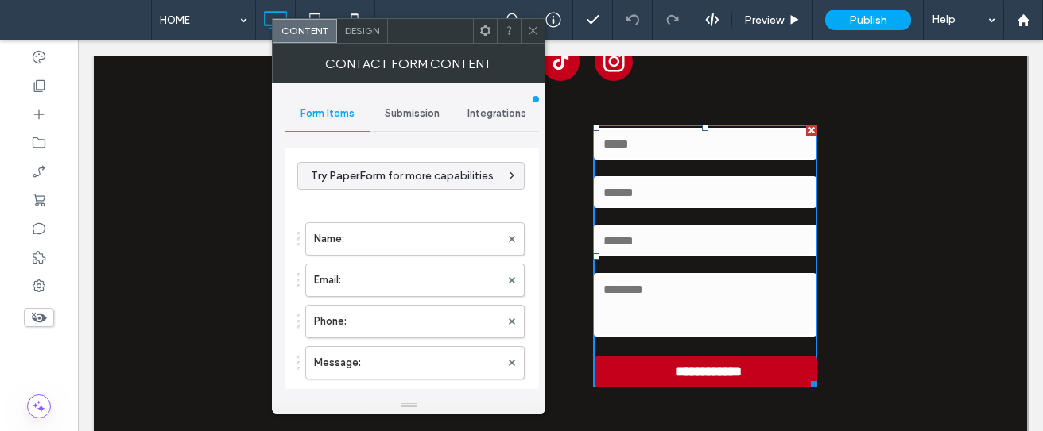
type input "**********"
click at [412, 115] on span "Submission" at bounding box center [412, 113] width 55 height 13
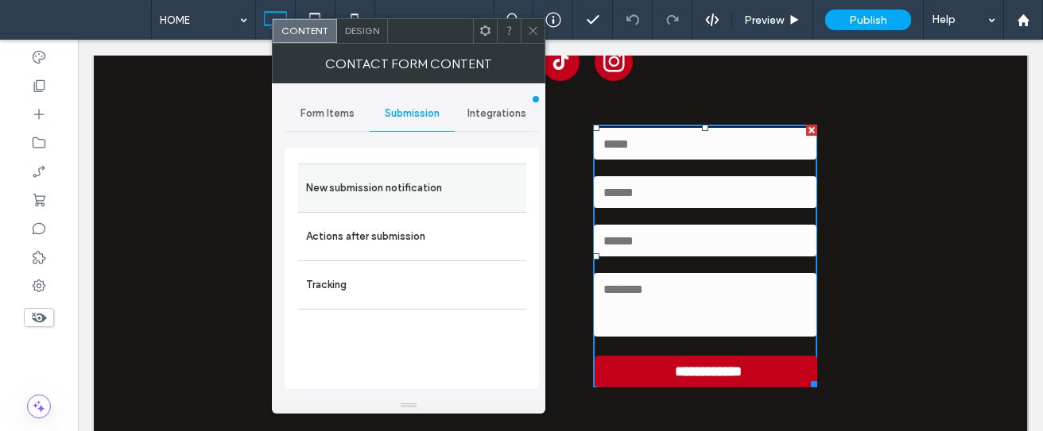
click at [489, 185] on label "New submission notification" at bounding box center [412, 188] width 212 height 32
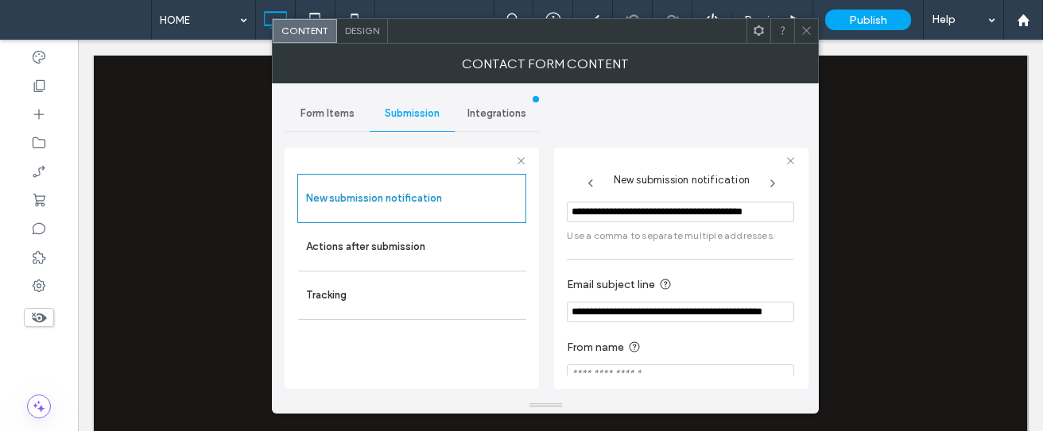
scroll to position [48, 0]
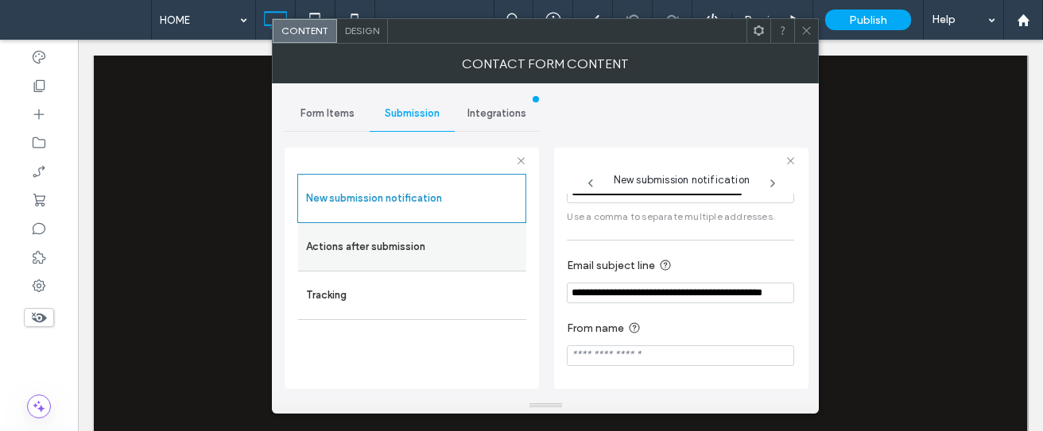
click at [478, 257] on label "Actions after submission" at bounding box center [412, 247] width 212 height 32
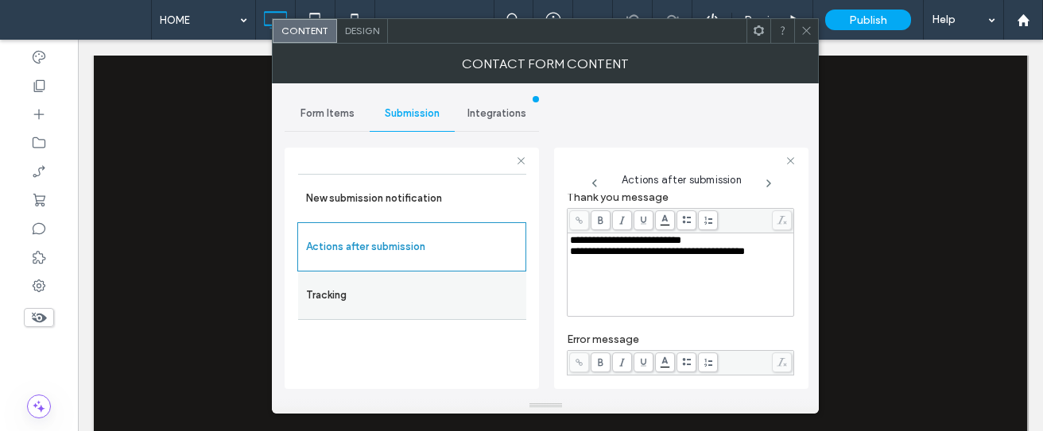
click at [458, 300] on label "Tracking" at bounding box center [412, 296] width 212 height 32
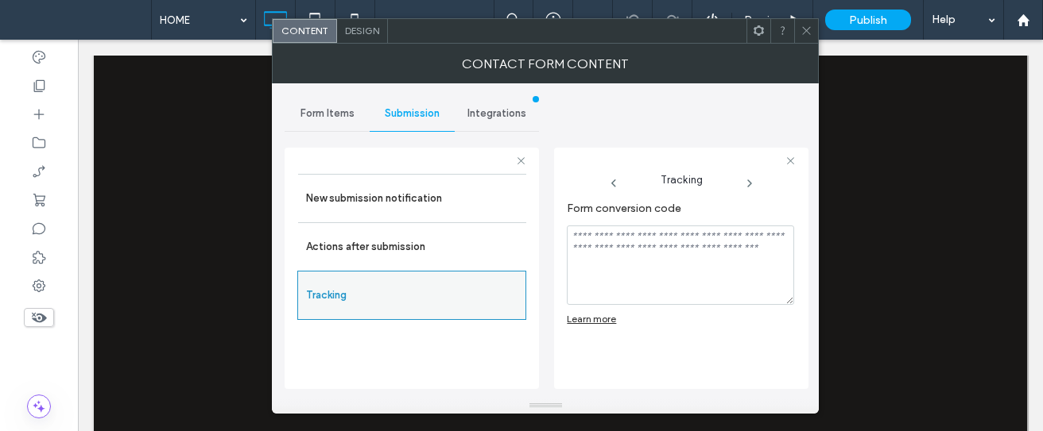
scroll to position [0, 0]
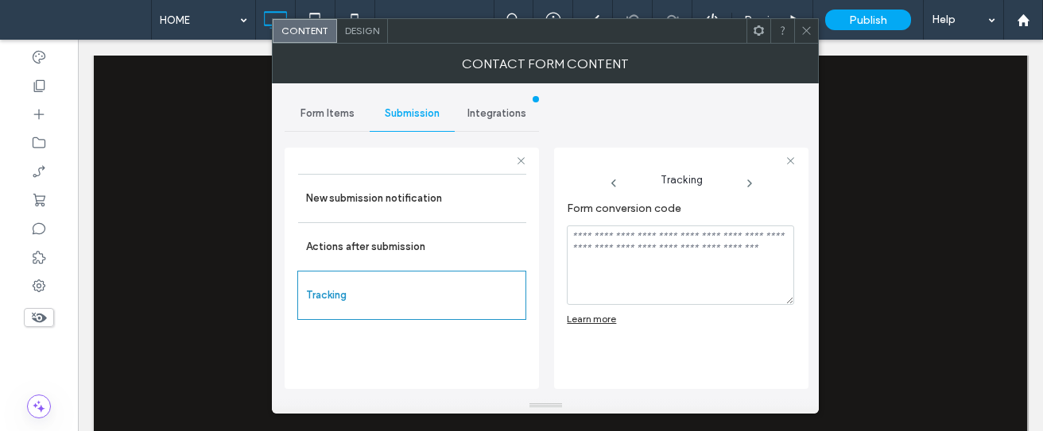
click at [807, 32] on use at bounding box center [807, 31] width 8 height 8
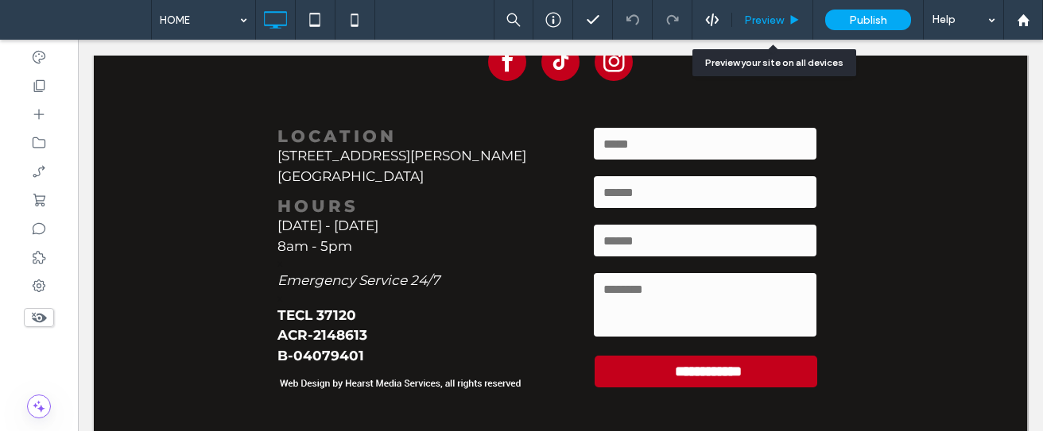
click at [784, 21] on div "Preview" at bounding box center [772, 21] width 80 height 14
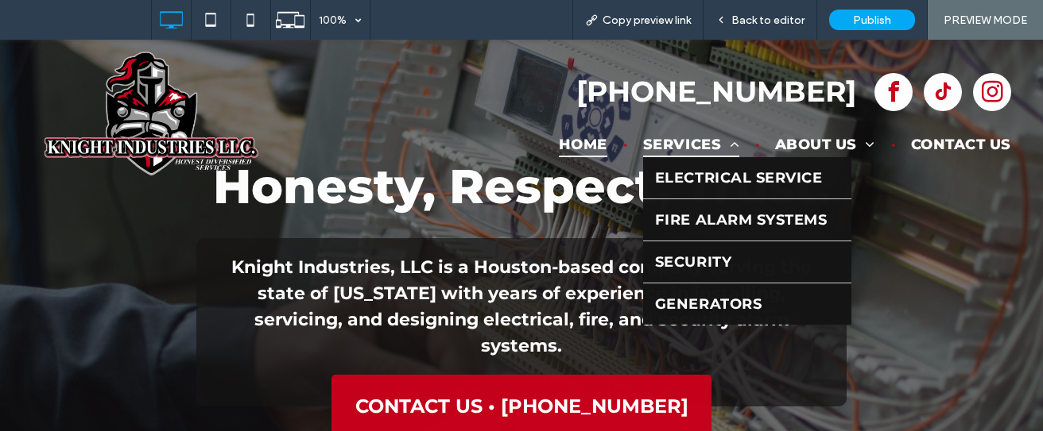
click at [643, 134] on span "Services" at bounding box center [691, 144] width 96 height 26
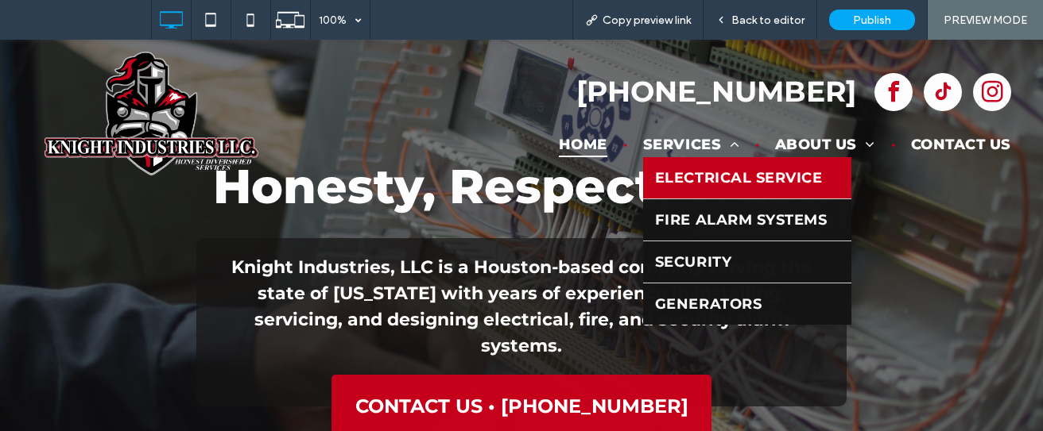
click at [673, 173] on span "Electrical Service" at bounding box center [739, 177] width 168 height 17
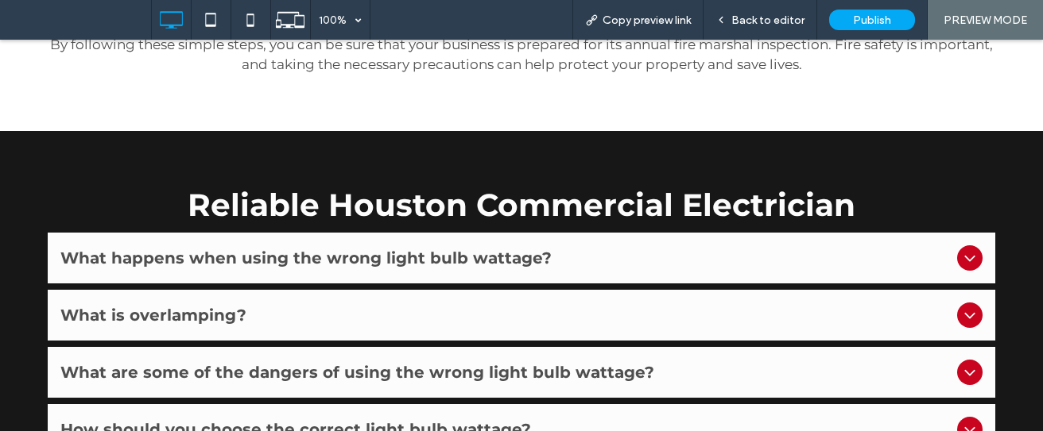
scroll to position [5467, 0]
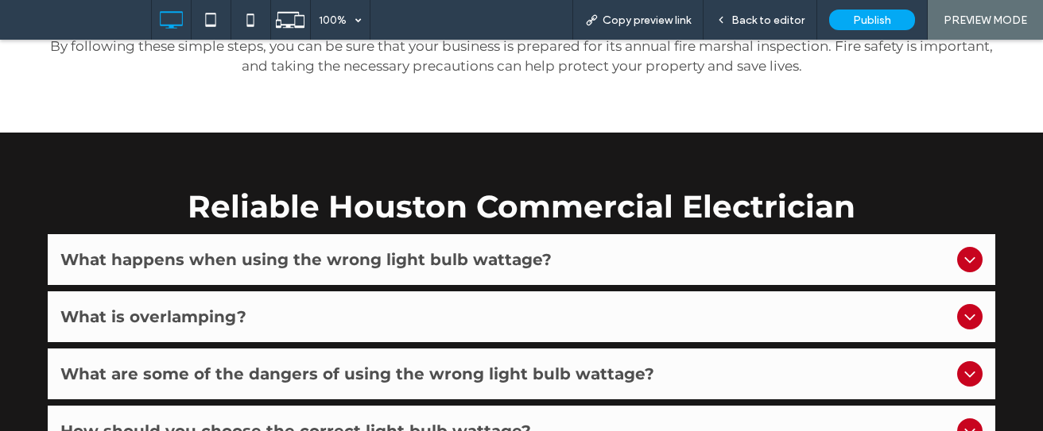
click at [482, 250] on span "What happens when using the wrong light bulb wattage?" at bounding box center [505, 259] width 890 height 19
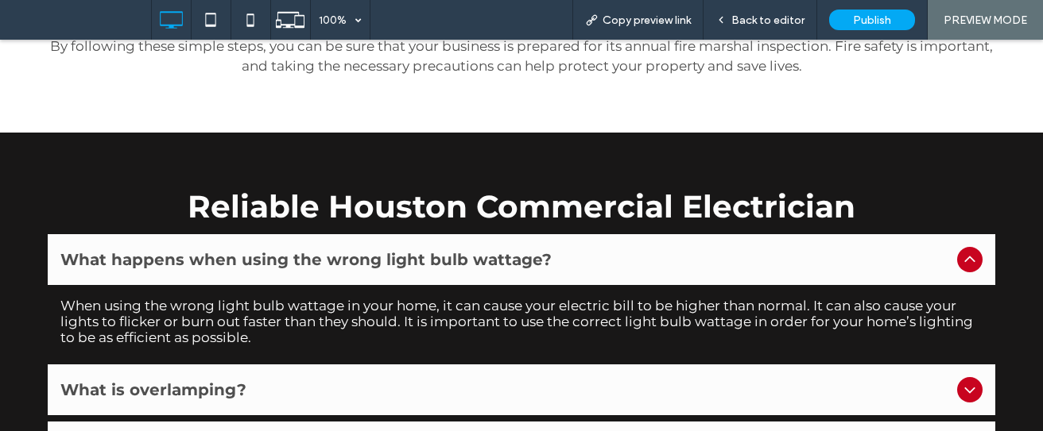
click at [340, 365] on div "What is overlamping?" at bounding box center [521, 390] width 947 height 51
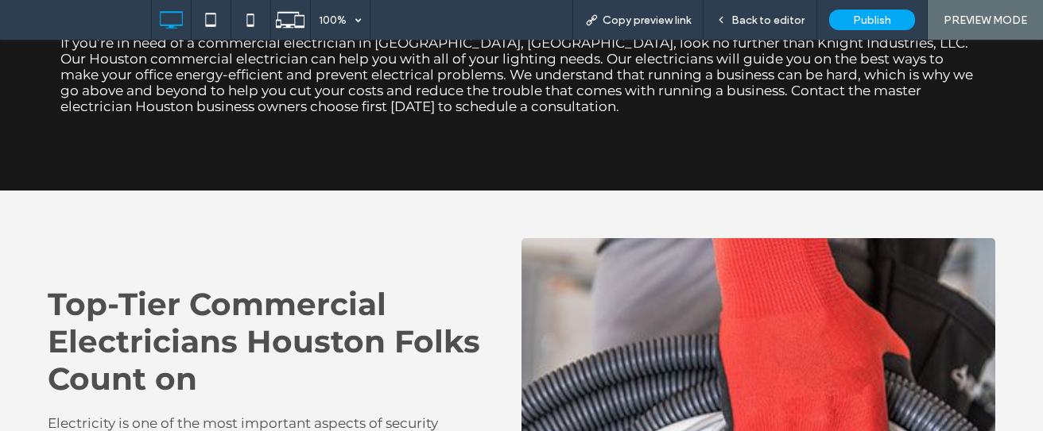
scroll to position [6042, 0]
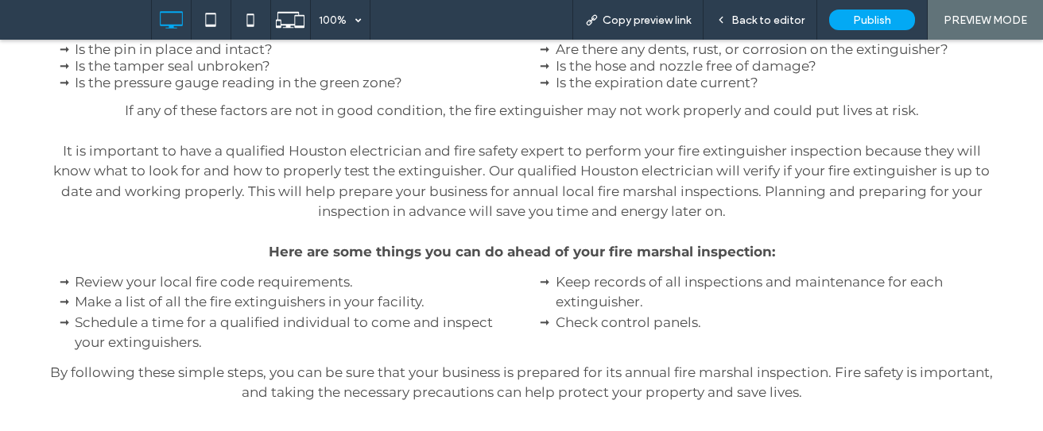
scroll to position [5371, 0]
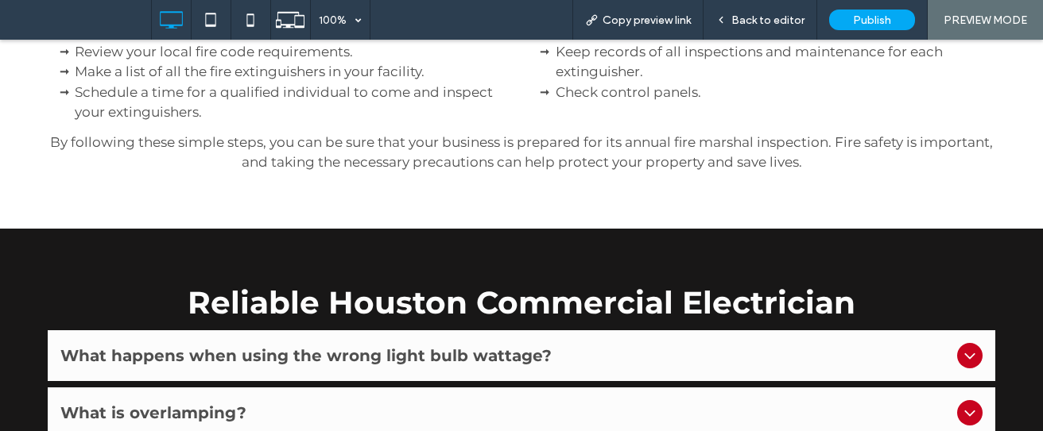
click at [339, 346] on span "What happens when using the wrong light bulb wattage?" at bounding box center [505, 355] width 890 height 19
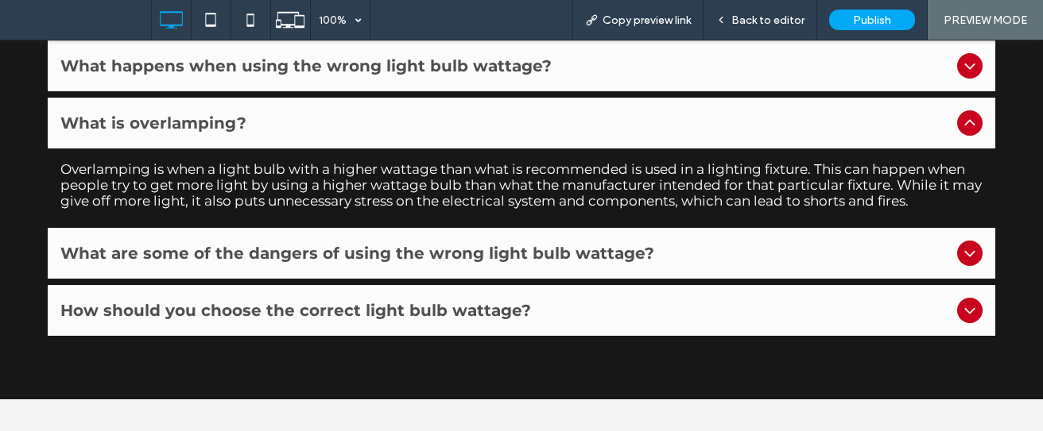
scroll to position [5720, 0]
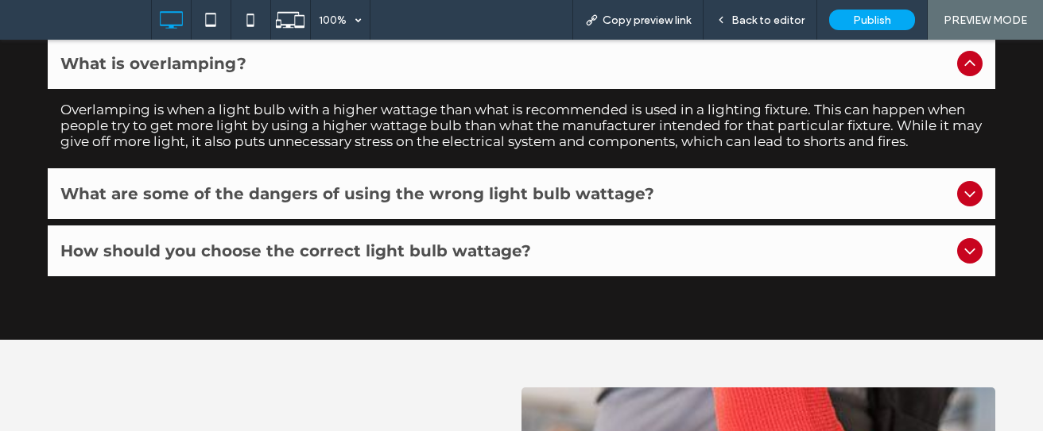
click at [457, 184] on span "What are some of the dangers of using the wrong light bulb wattage?" at bounding box center [505, 193] width 890 height 19
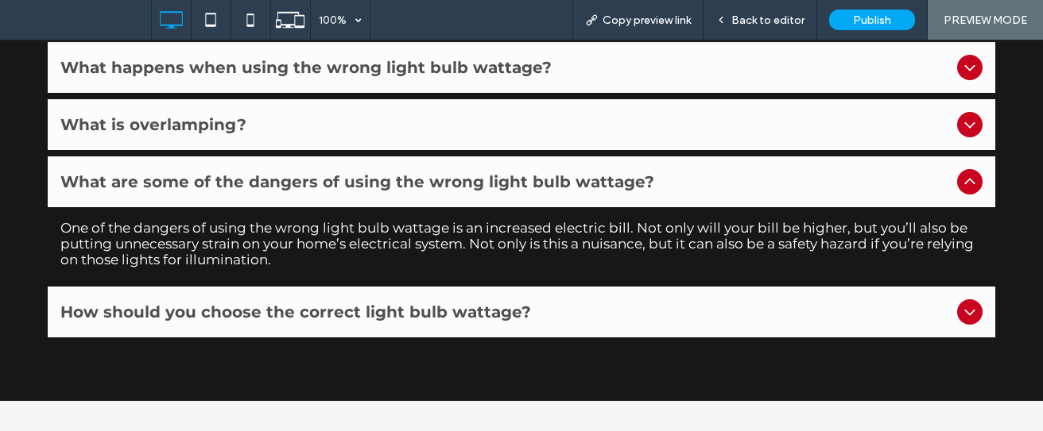
scroll to position [5631, 0]
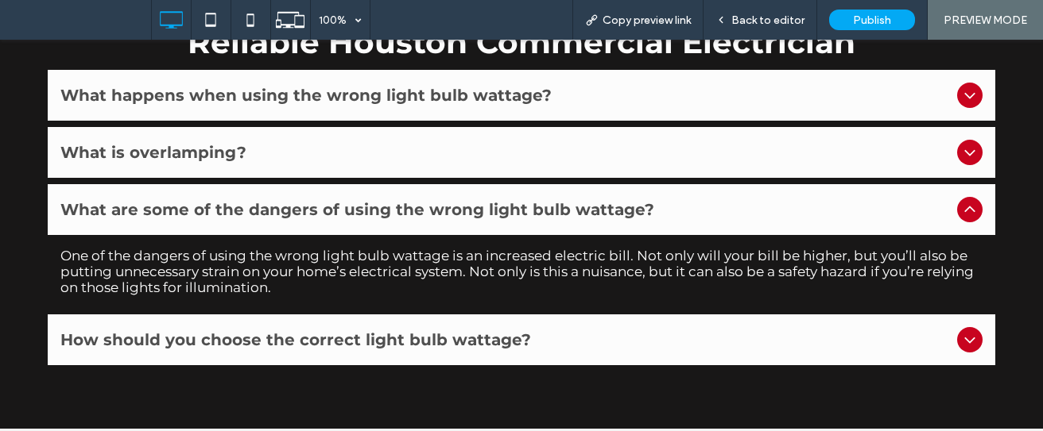
click at [502, 315] on div "How should you choose the correct light bulb wattage?" at bounding box center [521, 340] width 947 height 51
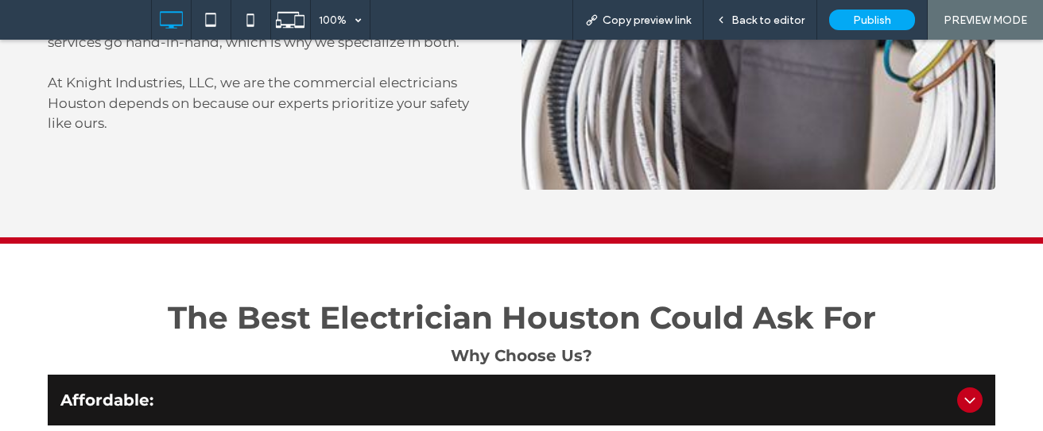
scroll to position [6490, 0]
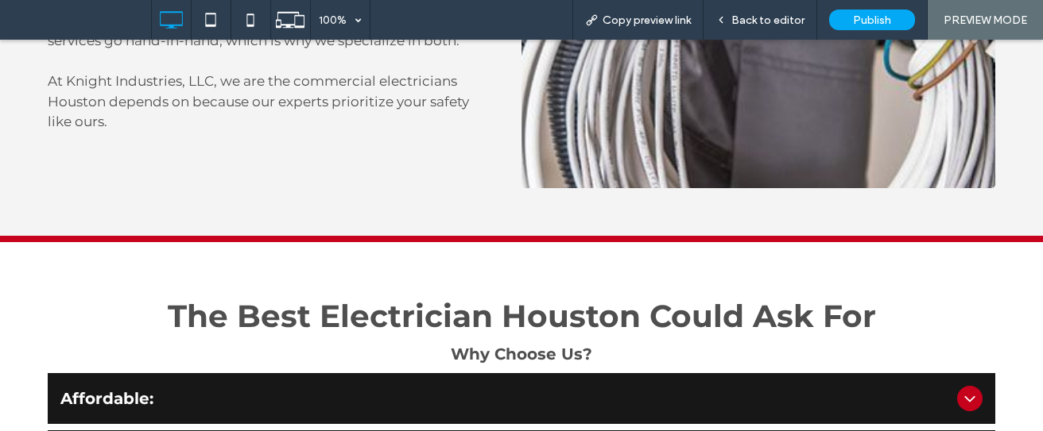
click at [358, 389] on span "Affordable:" at bounding box center [505, 398] width 890 height 19
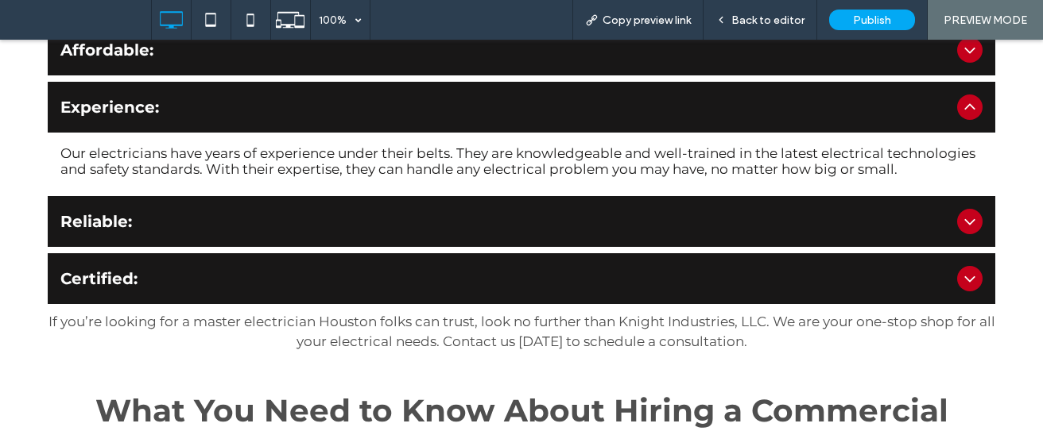
scroll to position [6839, 0]
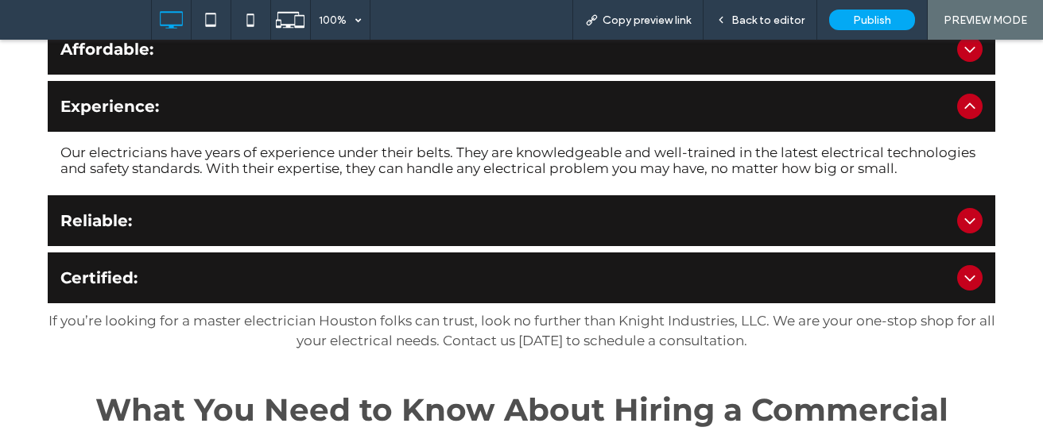
click at [340, 211] on span "Reliable:" at bounding box center [505, 220] width 890 height 19
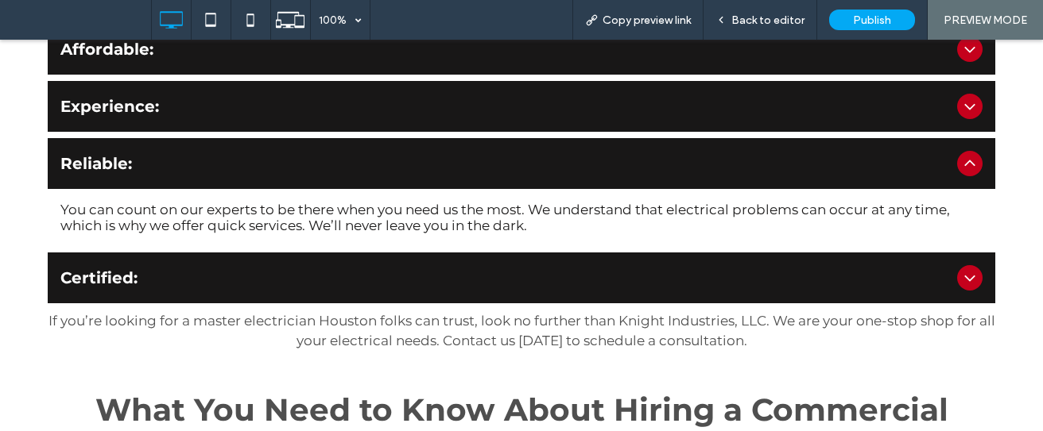
click at [370, 269] on span "Certified:" at bounding box center [505, 278] width 890 height 19
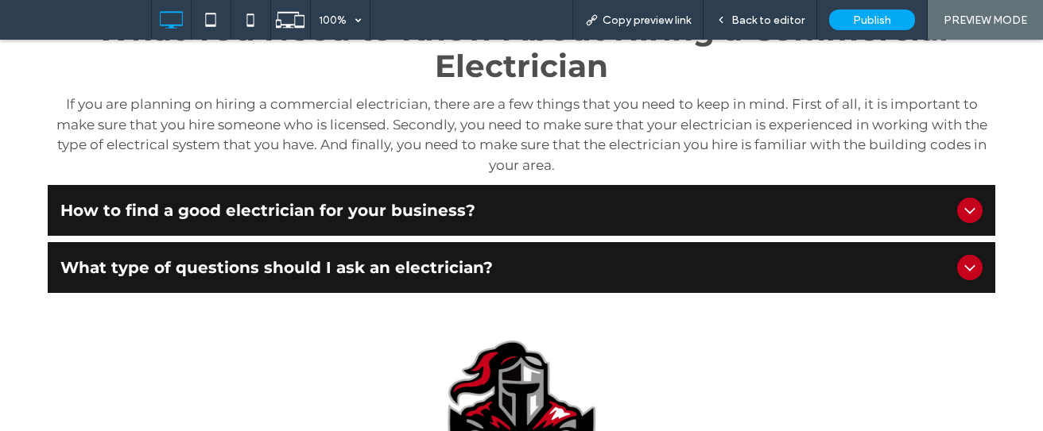
scroll to position [7221, 0]
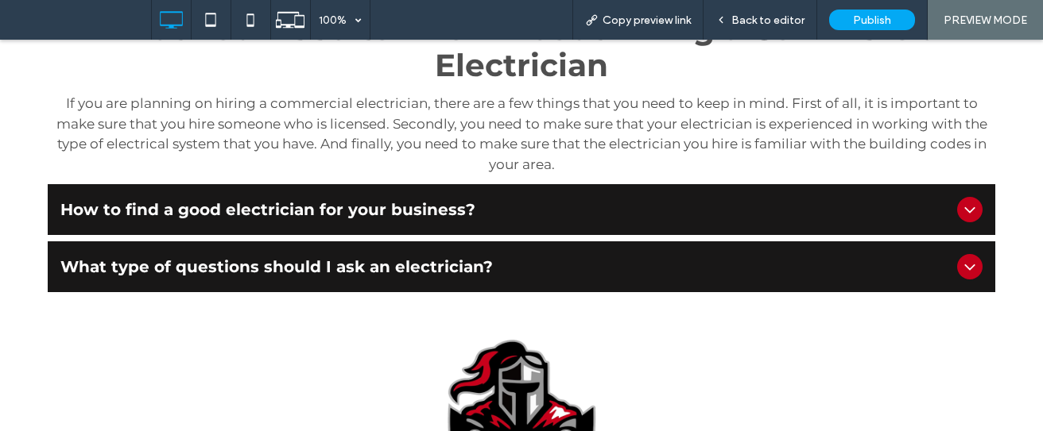
click at [449, 200] on span "How to find a good electrician for your business?" at bounding box center [505, 209] width 890 height 19
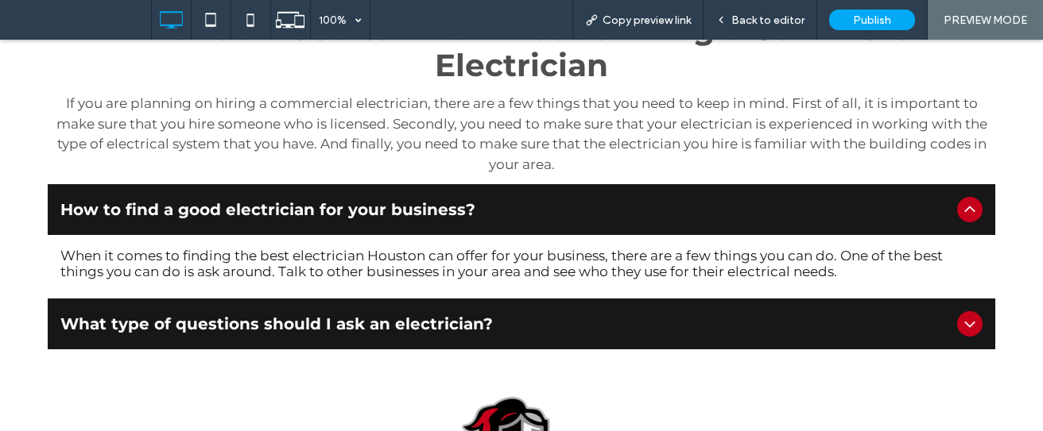
click at [447, 315] on span "What type of questions should I ask an electrician?" at bounding box center [505, 324] width 890 height 19
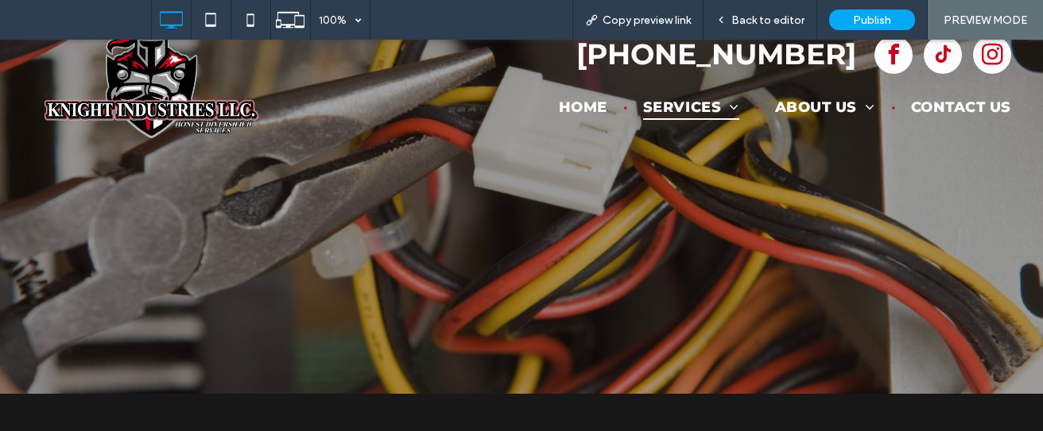
scroll to position [0, 0]
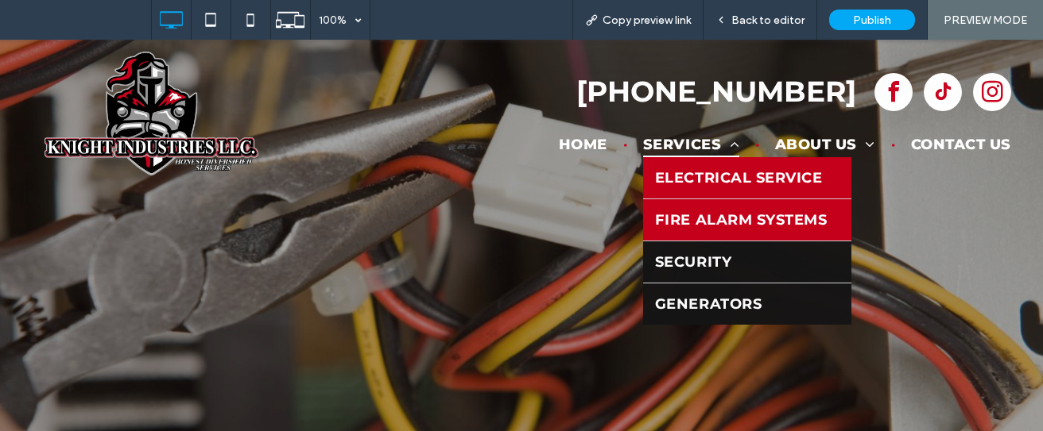
click at [648, 206] on link "Fire Alarm Systems" at bounding box center [747, 219] width 208 height 41
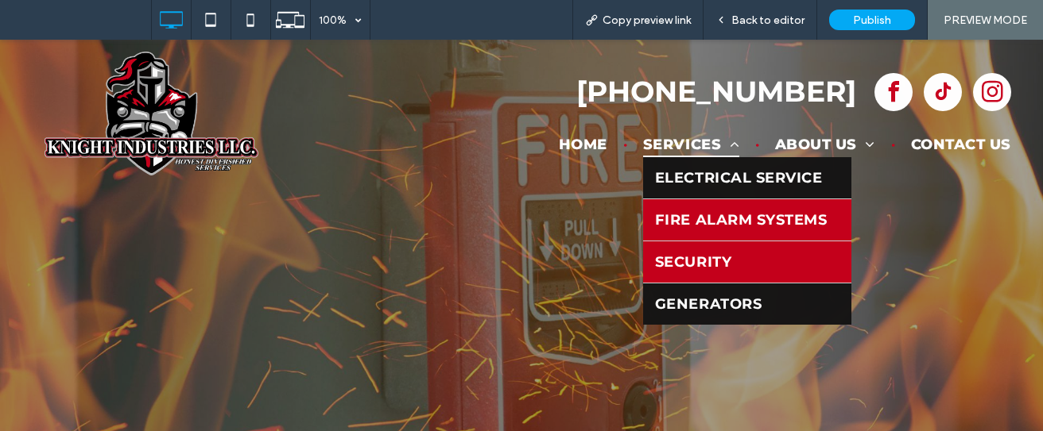
click at [652, 246] on link "Security" at bounding box center [747, 262] width 208 height 41
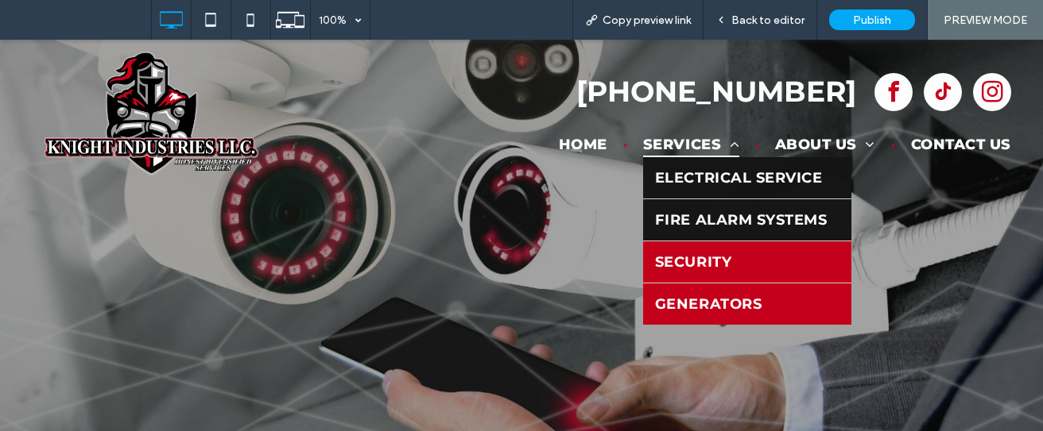
click at [710, 299] on span "Generators" at bounding box center [708, 304] width 106 height 17
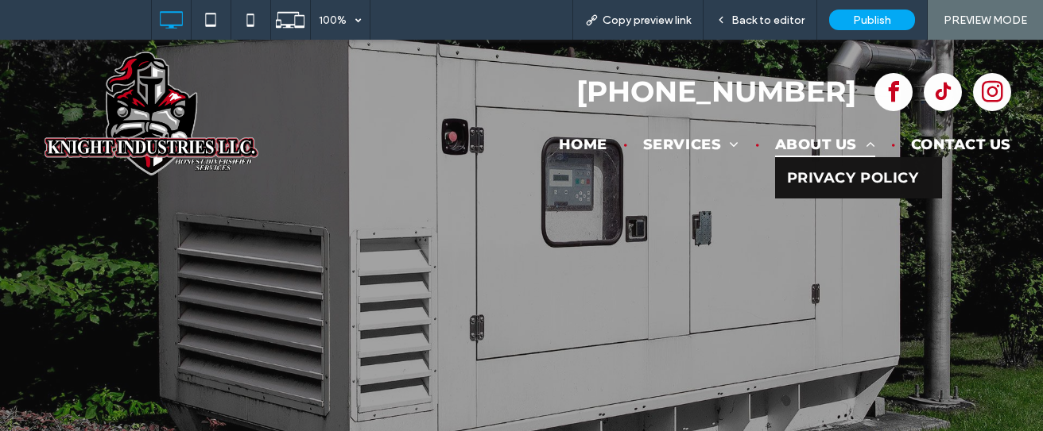
click at [800, 139] on span "About Us" at bounding box center [825, 144] width 100 height 26
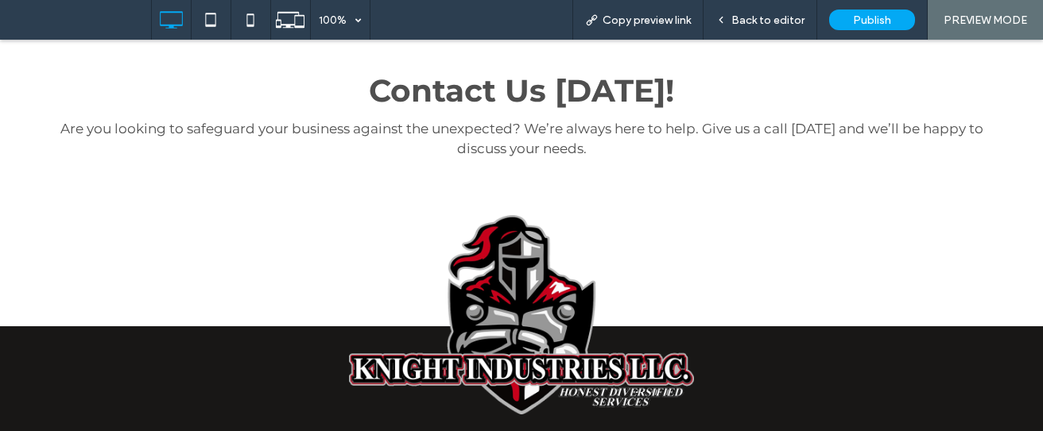
scroll to position [2498, 0]
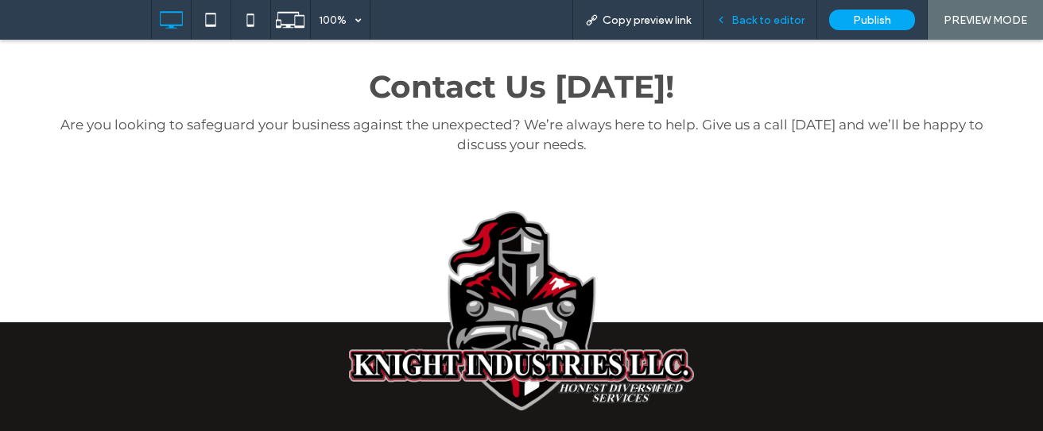
click at [747, 10] on div "Back to editor" at bounding box center [760, 20] width 114 height 40
click at [749, 20] on span "Back to editor" at bounding box center [767, 21] width 73 height 14
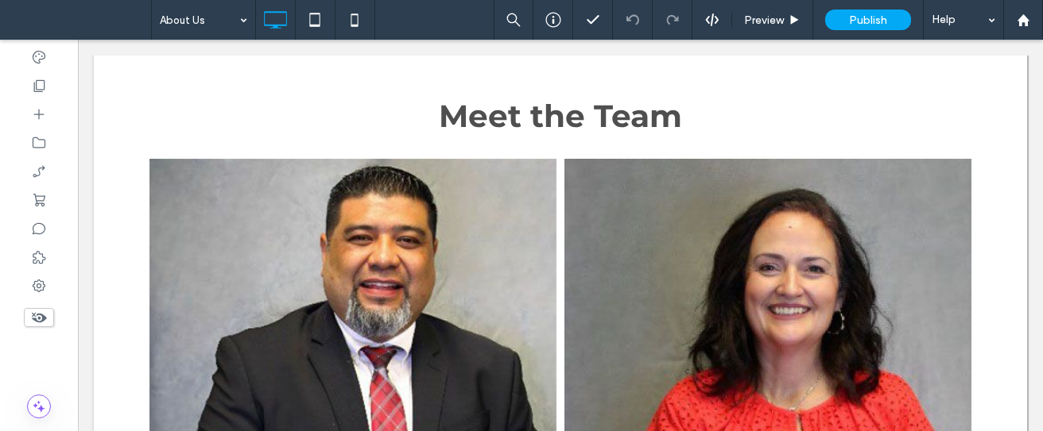
scroll to position [900, 0]
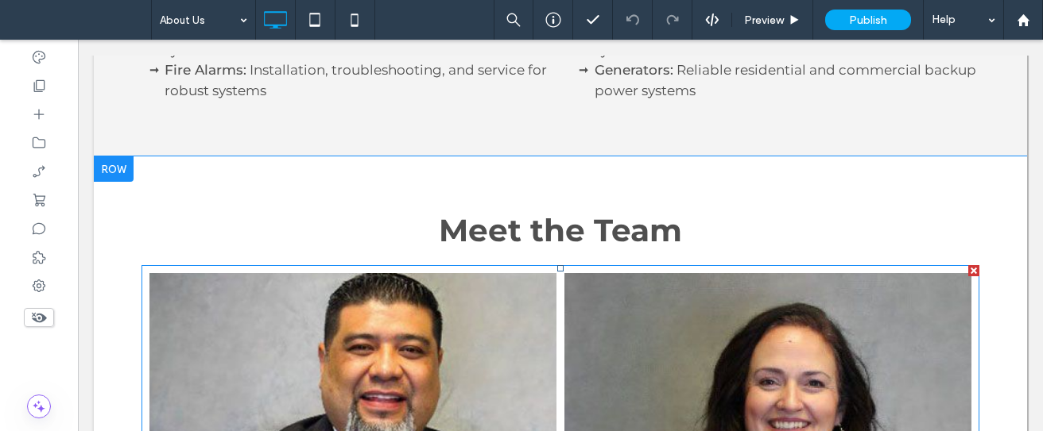
click at [452, 344] on link at bounding box center [352, 432] width 431 height 337
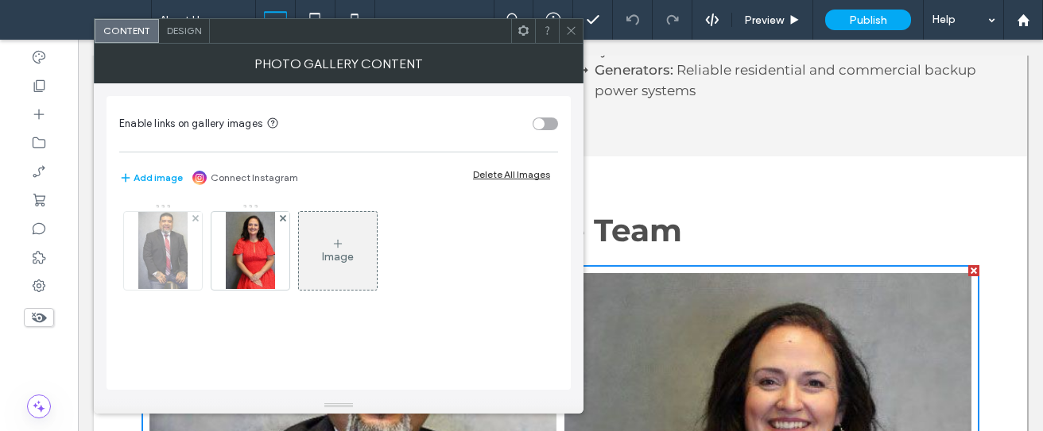
click at [160, 269] on img at bounding box center [162, 251] width 49 height 78
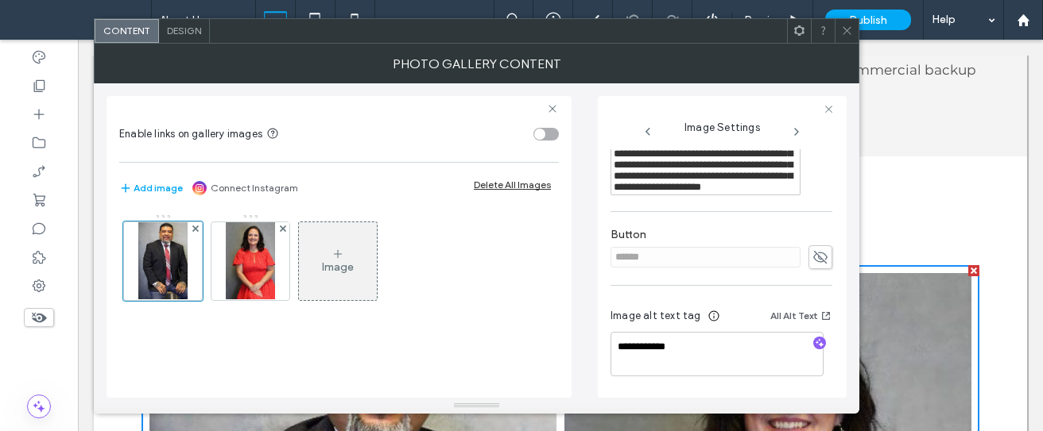
scroll to position [691, 0]
click at [799, 131] on icon at bounding box center [796, 132] width 13 height 13
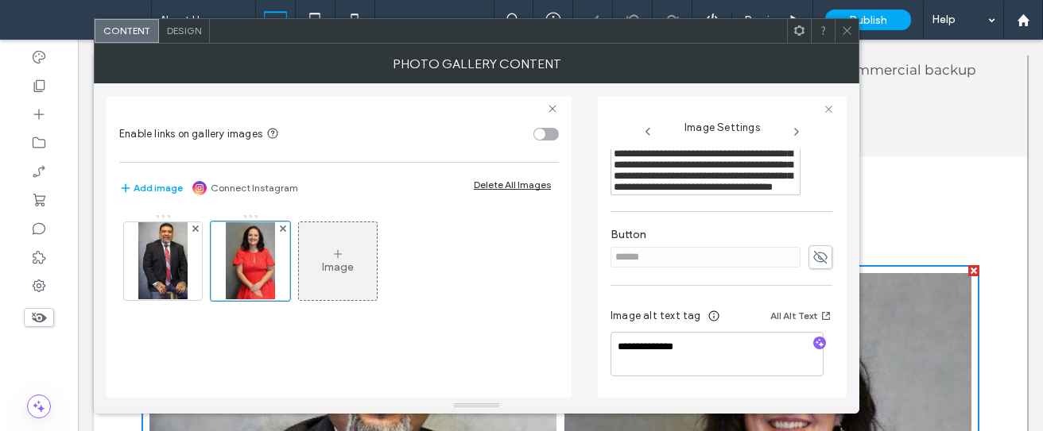
scroll to position [201, 0]
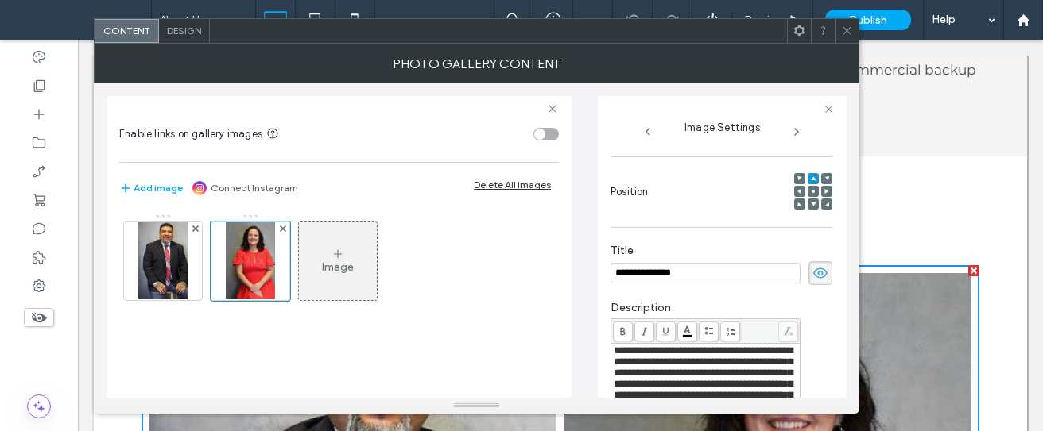
click at [846, 32] on icon at bounding box center [847, 31] width 12 height 12
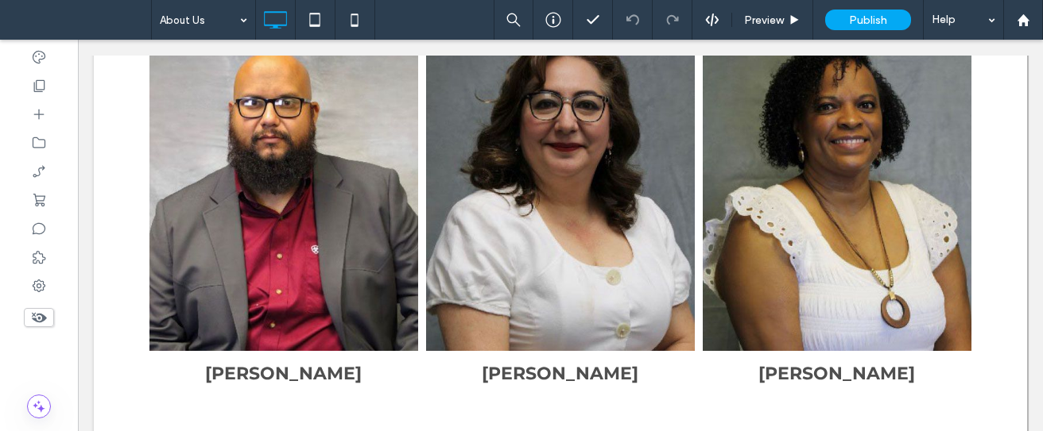
scroll to position [2191, 0]
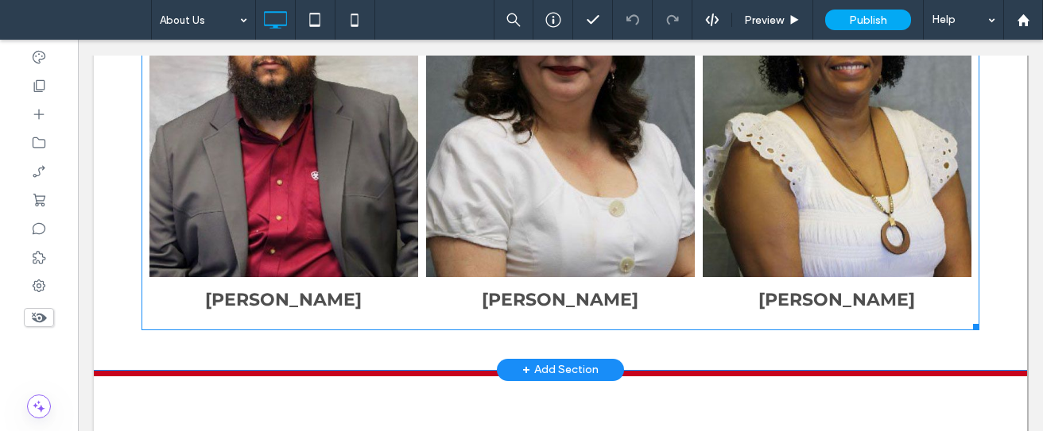
click at [590, 144] on link at bounding box center [560, 118] width 284 height 337
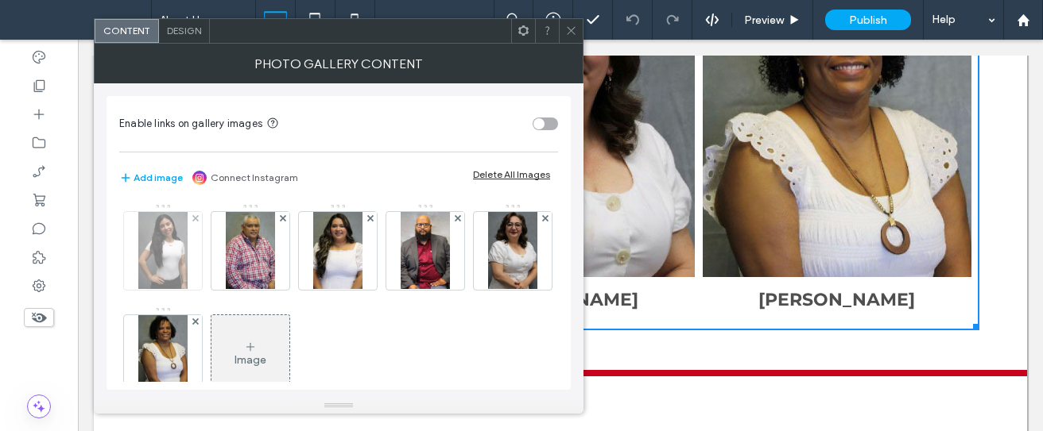
click at [179, 245] on img at bounding box center [162, 251] width 49 height 78
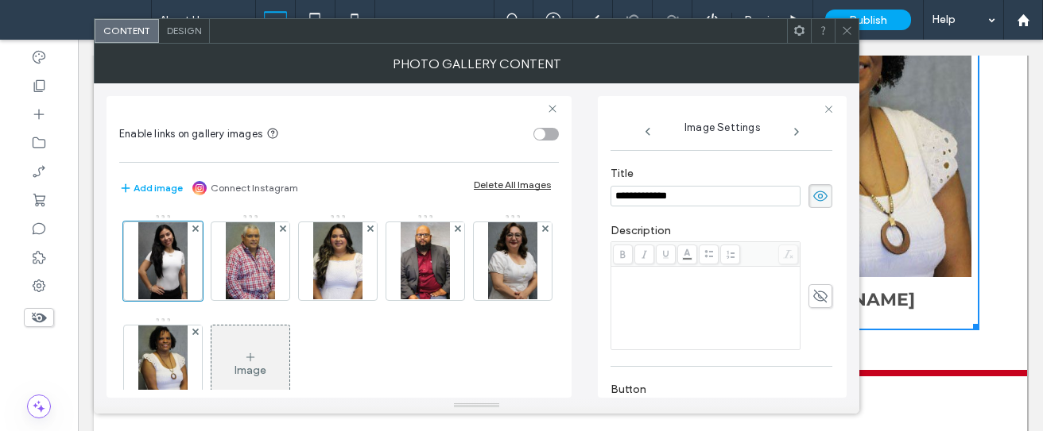
scroll to position [432, 0]
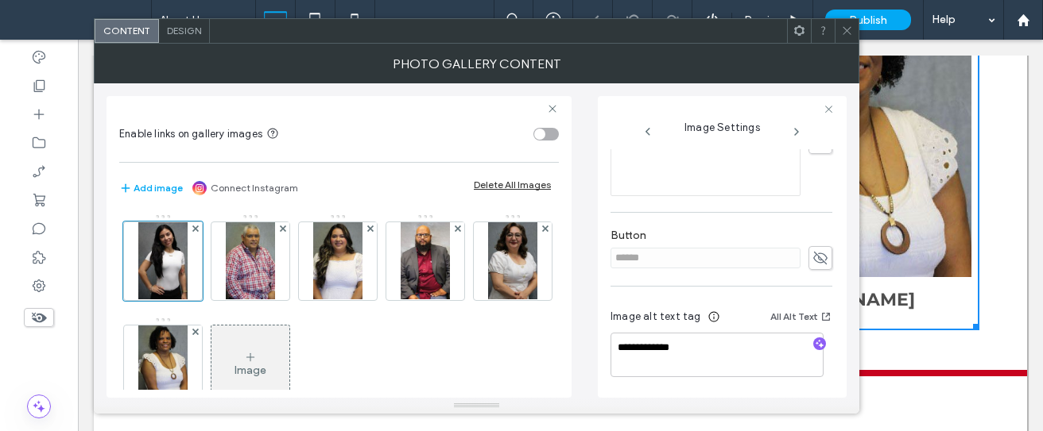
click at [799, 135] on icon at bounding box center [796, 132] width 13 height 13
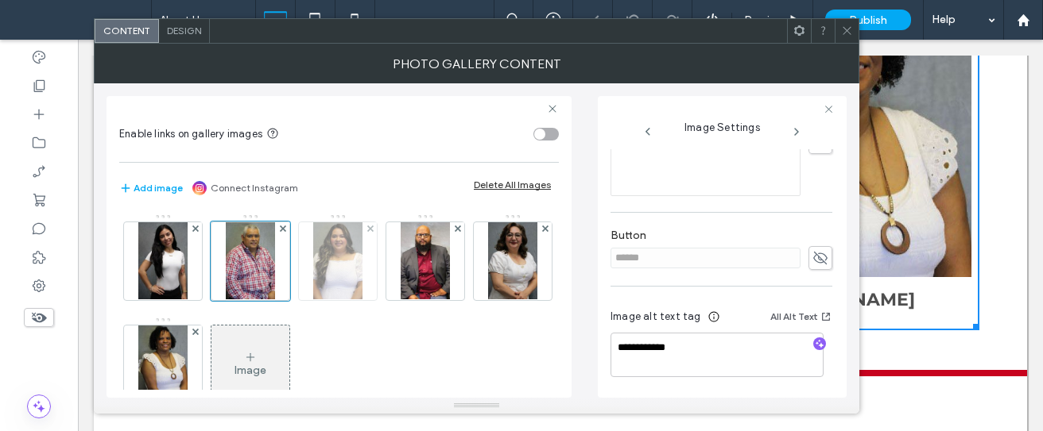
click at [319, 248] on img at bounding box center [337, 261] width 49 height 78
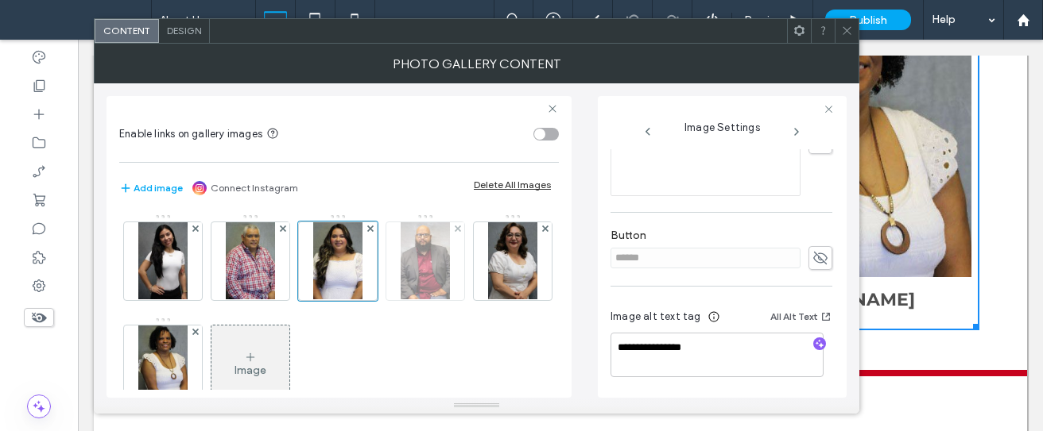
click at [444, 279] on img at bounding box center [424, 261] width 49 height 78
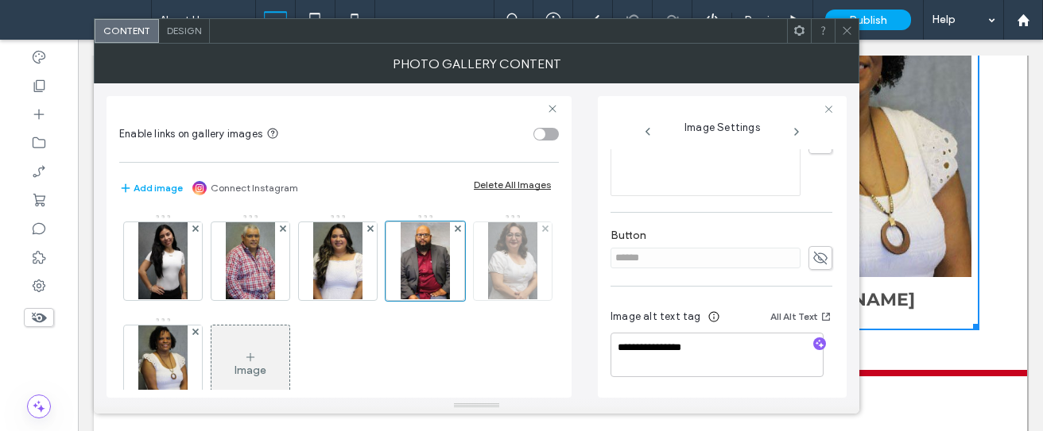
click at [488, 300] on img at bounding box center [512, 261] width 49 height 78
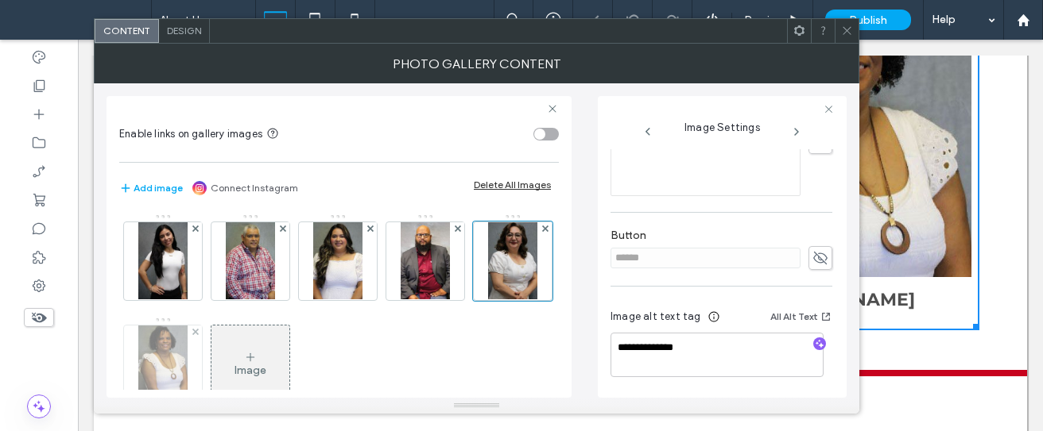
click at [188, 367] on img at bounding box center [162, 365] width 49 height 78
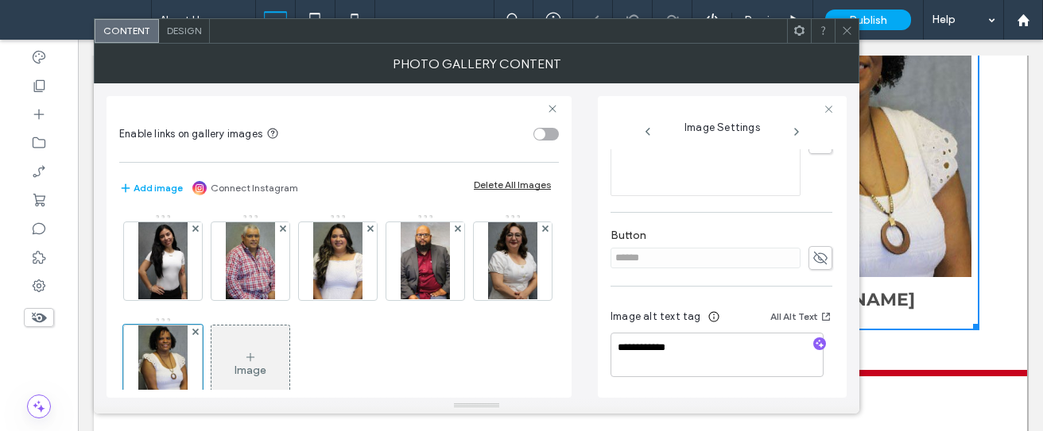
click at [845, 25] on icon at bounding box center [847, 31] width 12 height 12
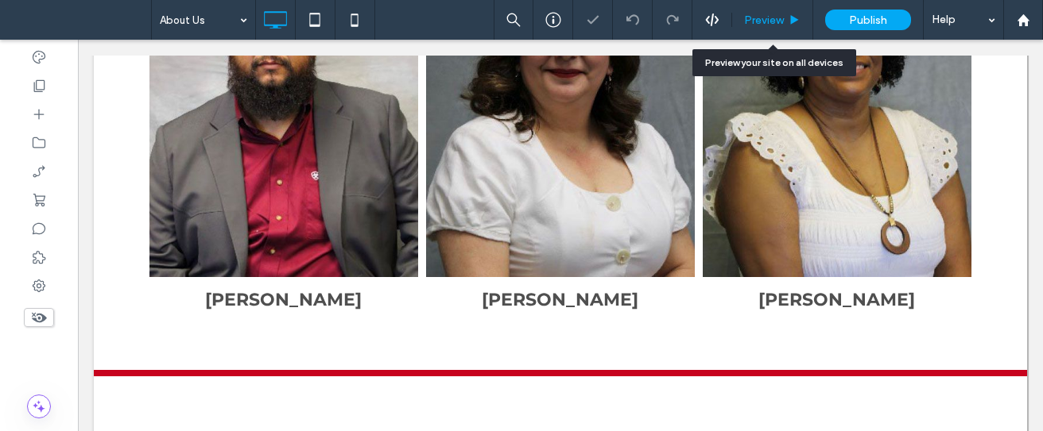
click at [776, 18] on span "Preview" at bounding box center [764, 21] width 40 height 14
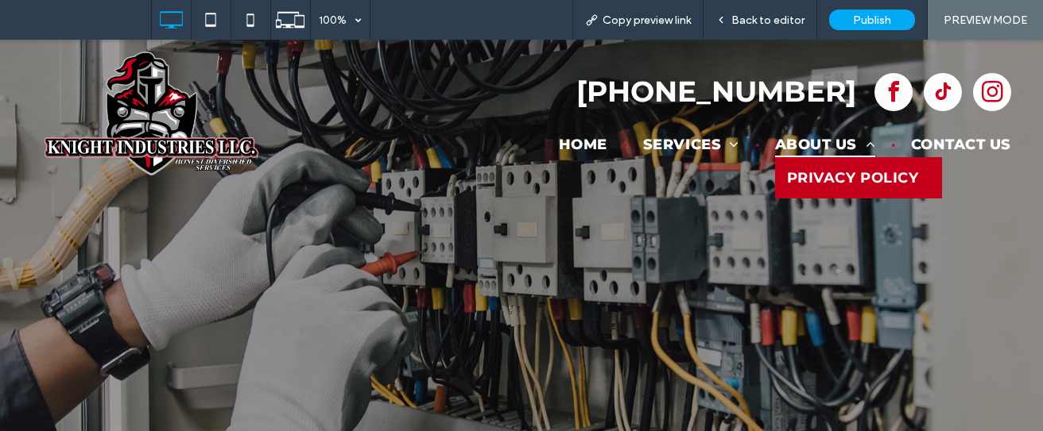
click at [834, 169] on span "Privacy Policy" at bounding box center [853, 177] width 132 height 17
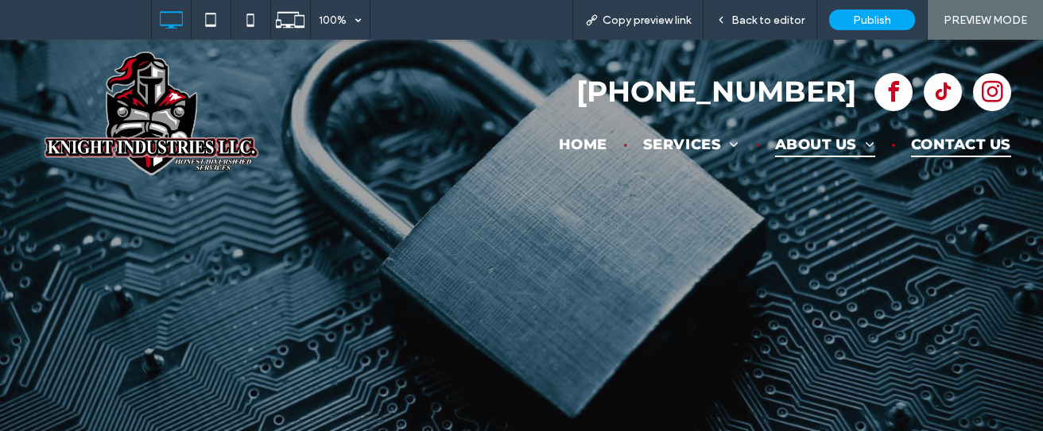
click at [920, 142] on span "Contact Us" at bounding box center [961, 144] width 100 height 26
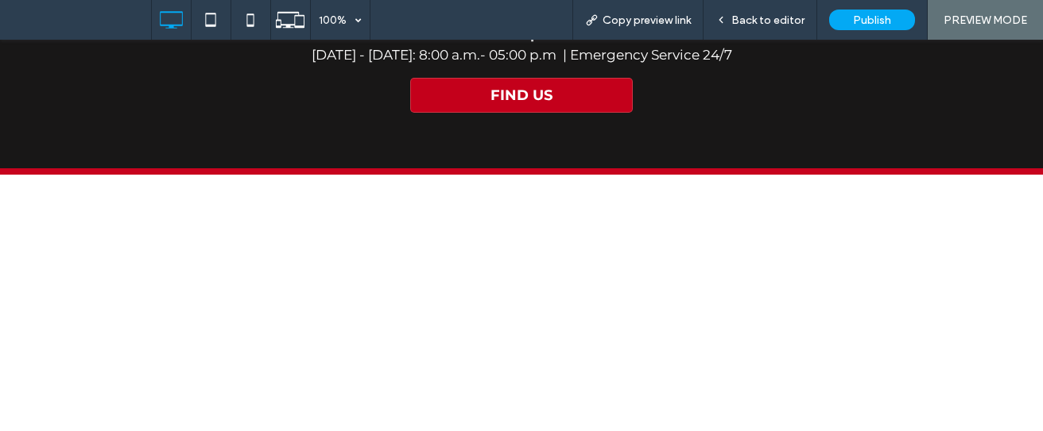
scroll to position [750, 0]
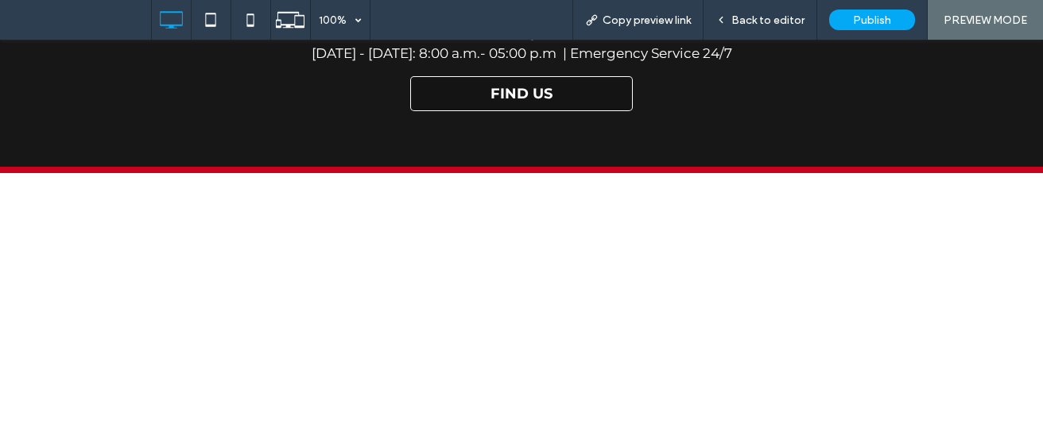
click at [489, 82] on link "FIND US" at bounding box center [521, 93] width 222 height 35
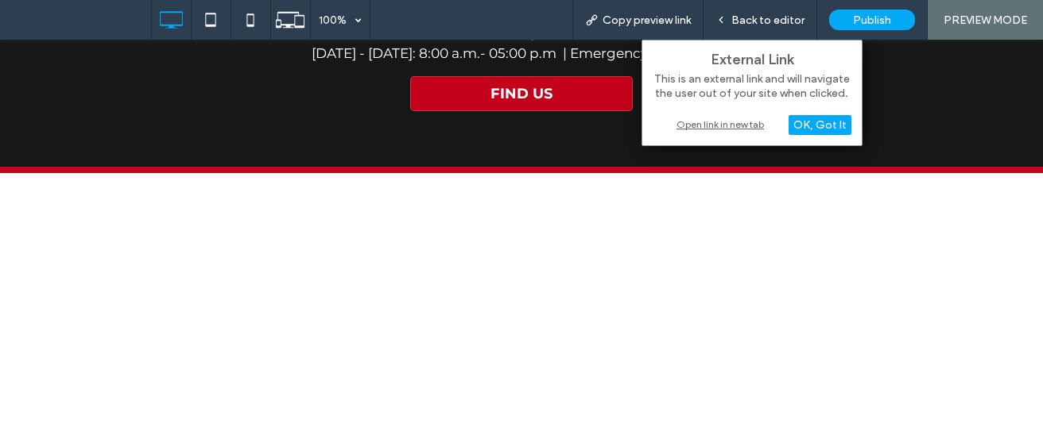
click at [725, 126] on div "Open link in new tab" at bounding box center [751, 124] width 199 height 17
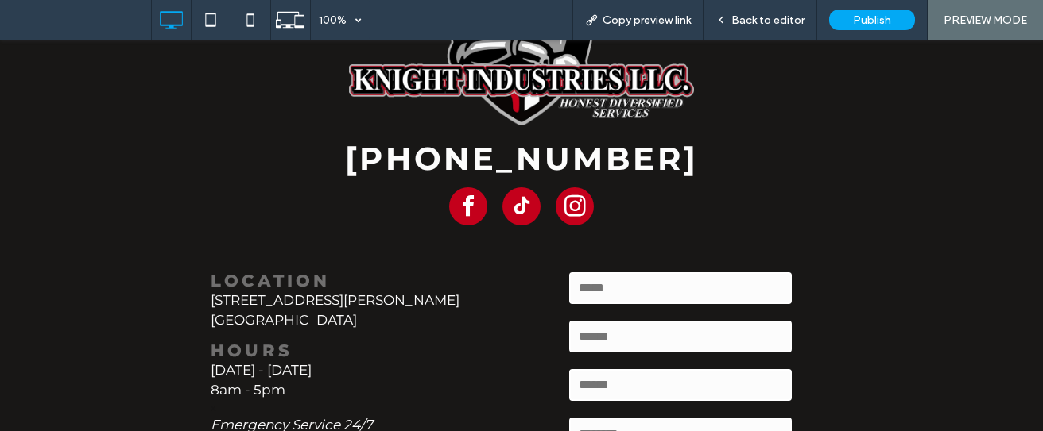
scroll to position [1516, 0]
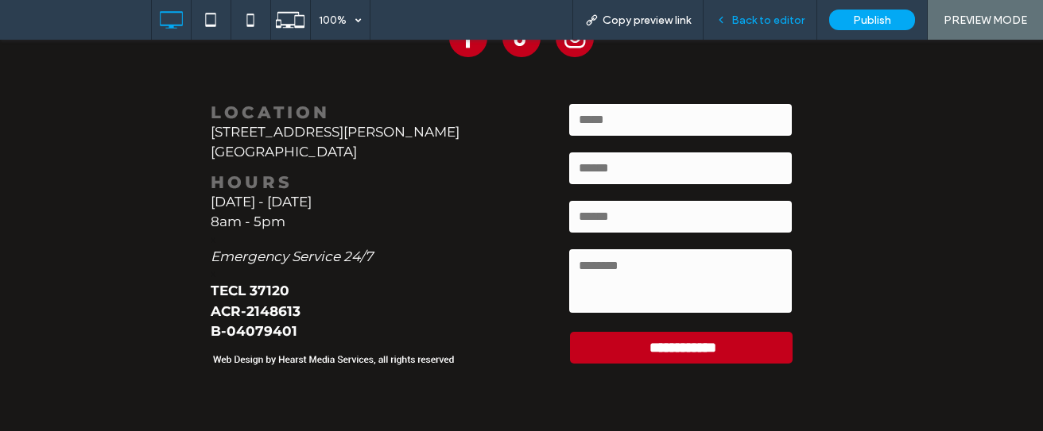
click at [757, 29] on div "Back to editor" at bounding box center [760, 20] width 114 height 40
click at [768, 19] on span "Back to editor" at bounding box center [767, 21] width 73 height 14
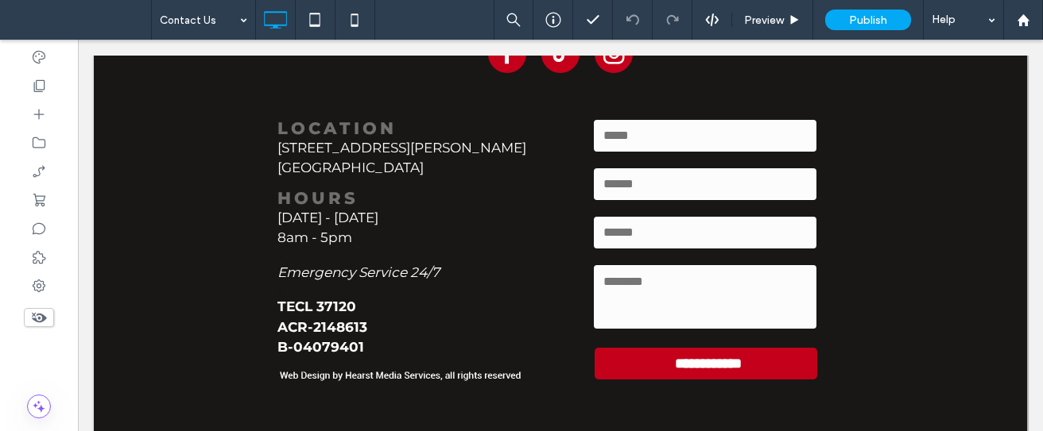
scroll to position [1559, 0]
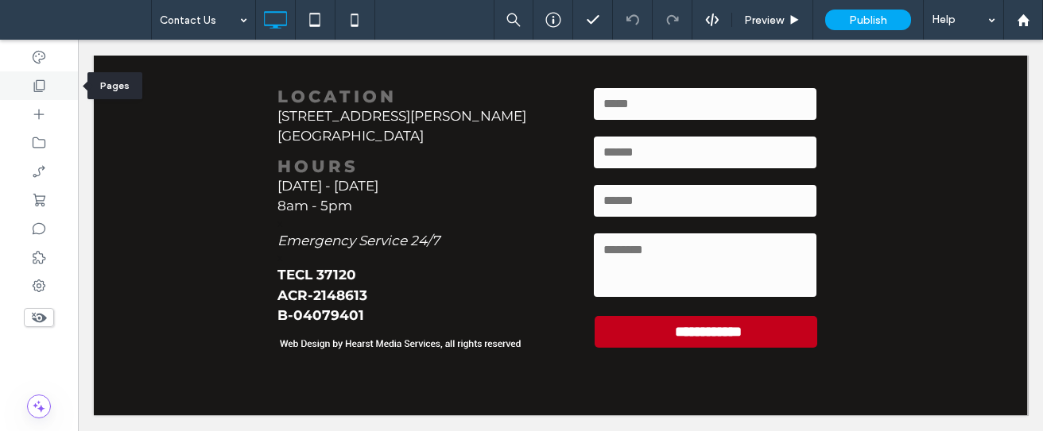
click at [41, 82] on icon at bounding box center [39, 86] width 16 height 16
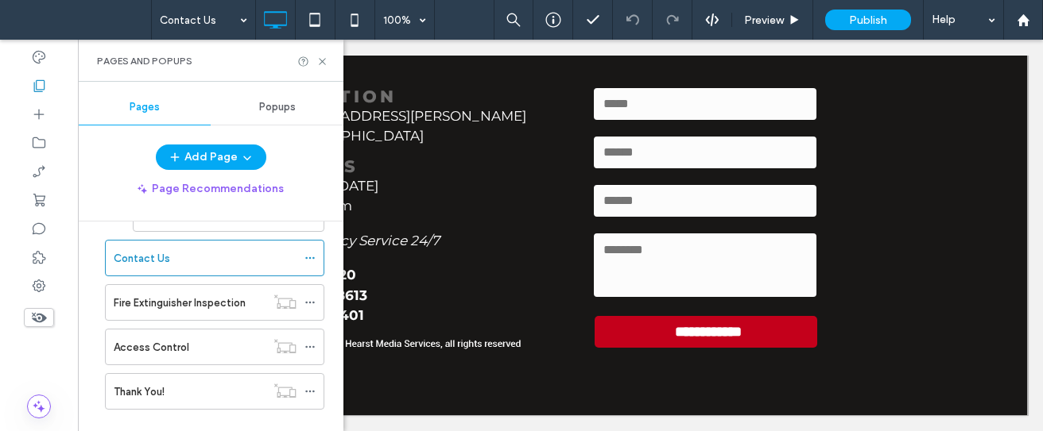
scroll to position [351, 0]
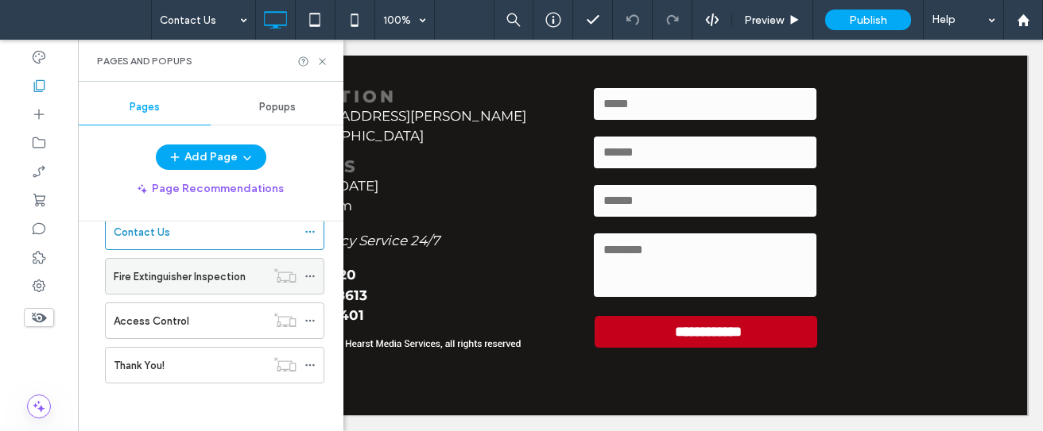
click at [220, 273] on label "Fire Extinguisher Inspection" at bounding box center [180, 277] width 132 height 28
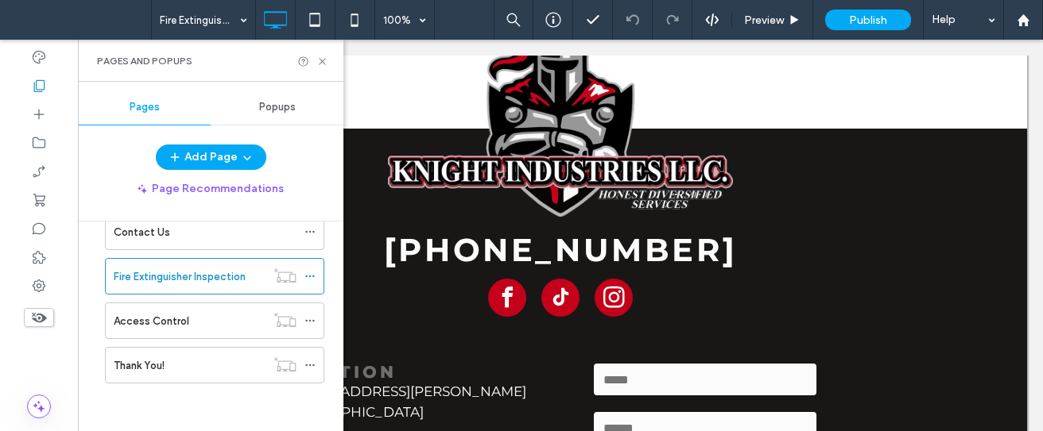
scroll to position [2849, 0]
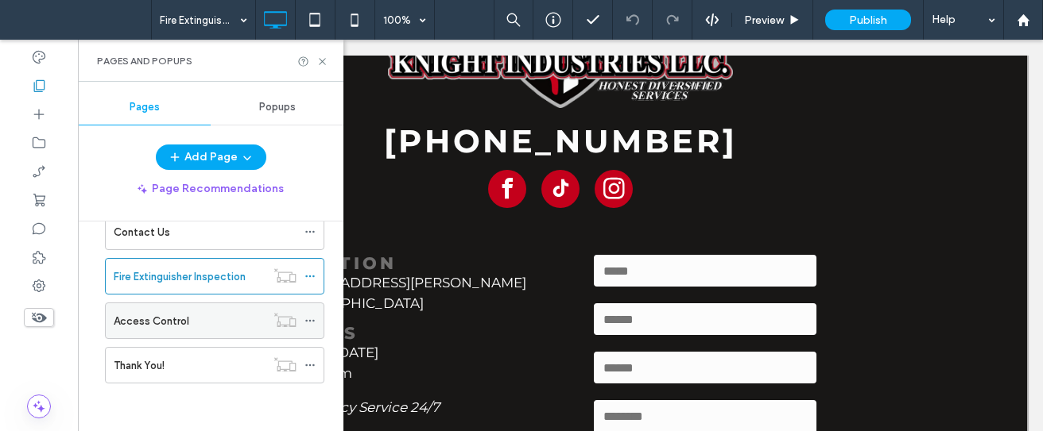
click at [209, 326] on div "Access Control" at bounding box center [190, 321] width 152 height 17
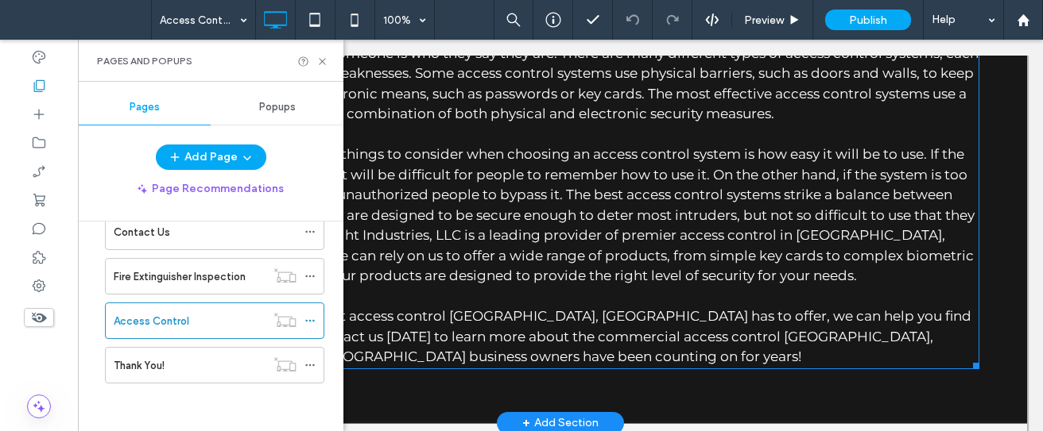
scroll to position [969, 0]
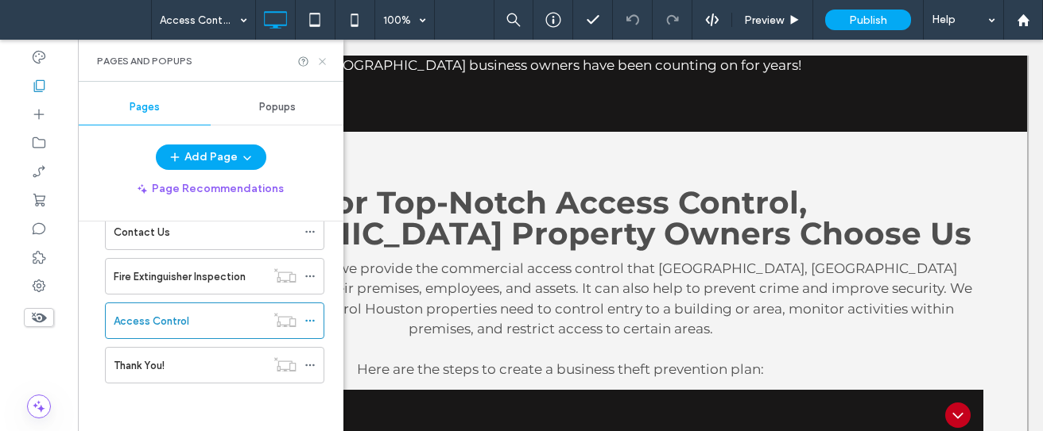
click at [320, 63] on use at bounding box center [322, 61] width 6 height 6
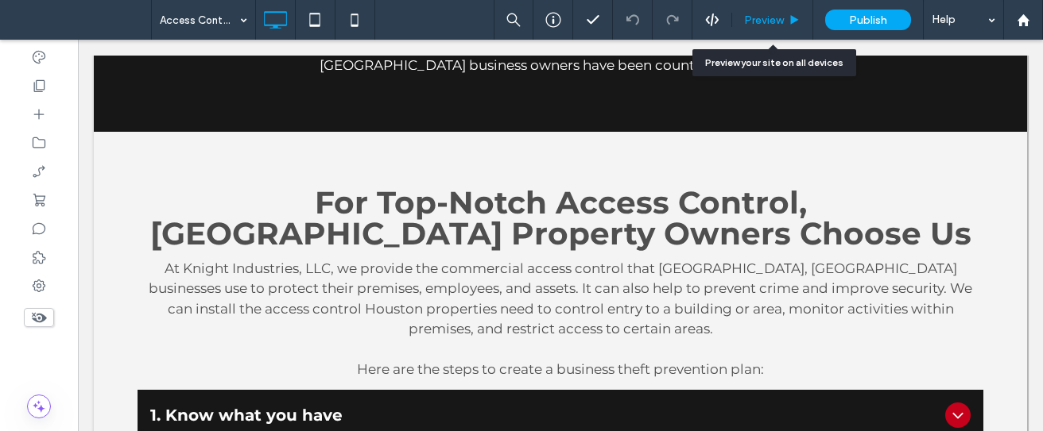
click at [761, 29] on div "Preview" at bounding box center [772, 20] width 81 height 40
click at [764, 24] on span "Preview" at bounding box center [764, 21] width 40 height 14
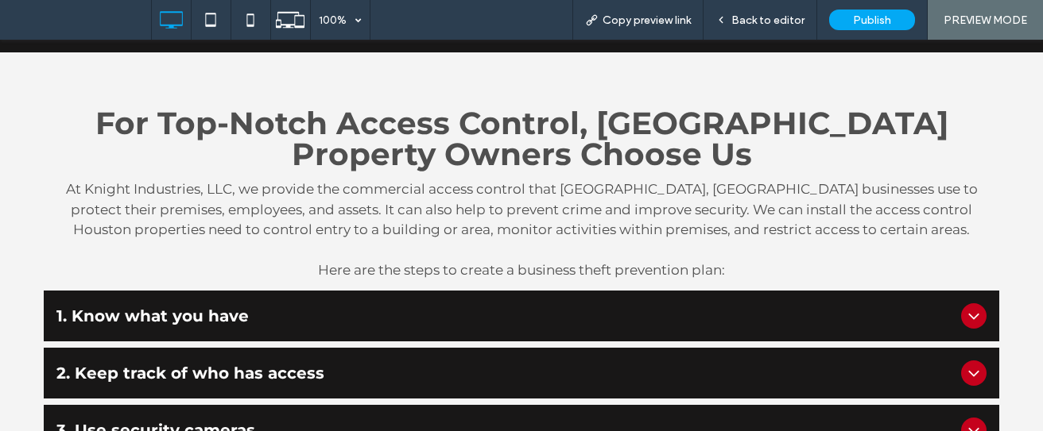
scroll to position [949, 0]
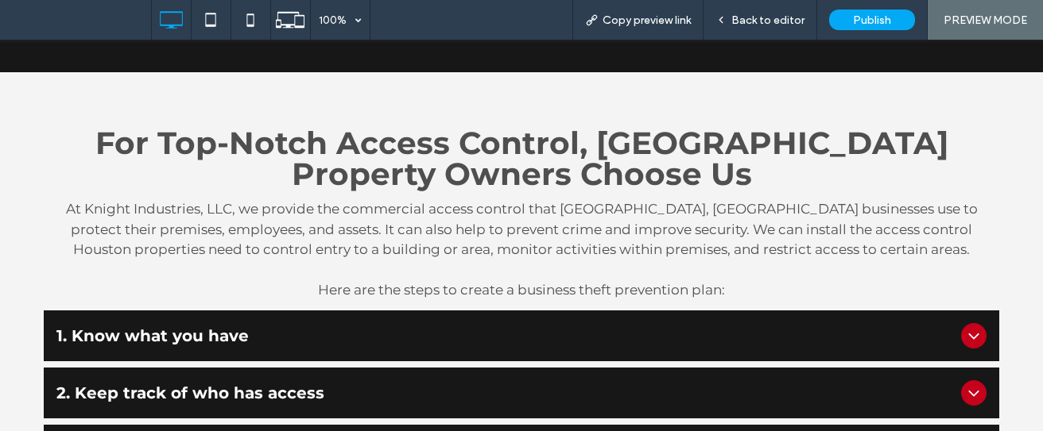
click at [601, 330] on div "1. Know what you have" at bounding box center [521, 336] width 955 height 51
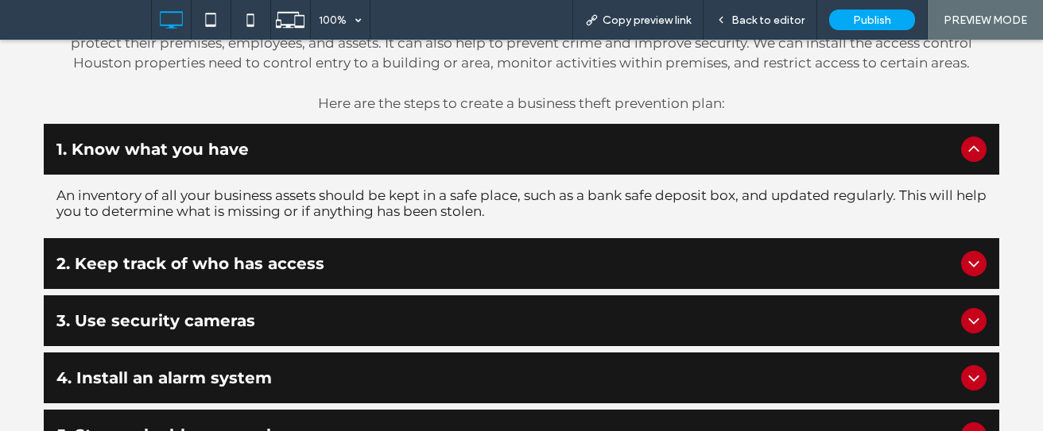
scroll to position [1171, 0]
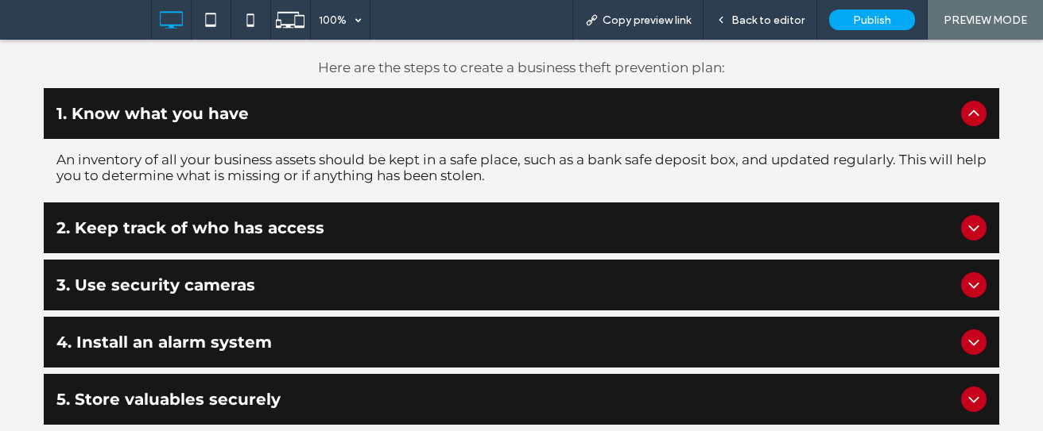
click at [393, 219] on span "2. Keep track of who has access" at bounding box center [505, 228] width 898 height 19
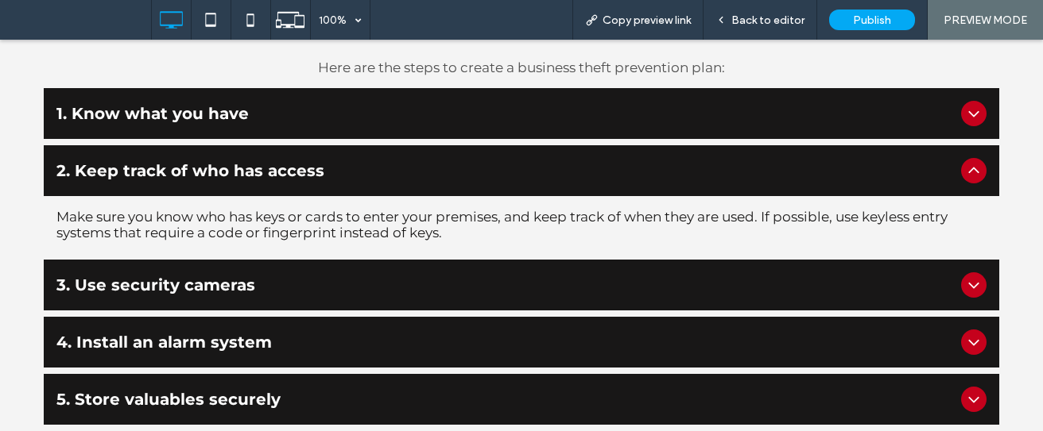
click at [532, 260] on div "3. Use security cameras" at bounding box center [521, 285] width 955 height 51
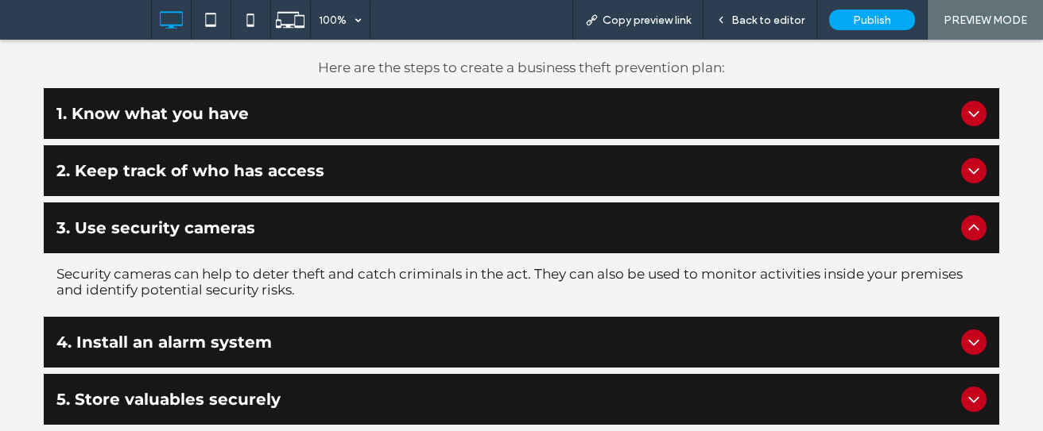
click at [419, 333] on span "4. Install an alarm system" at bounding box center [505, 342] width 898 height 19
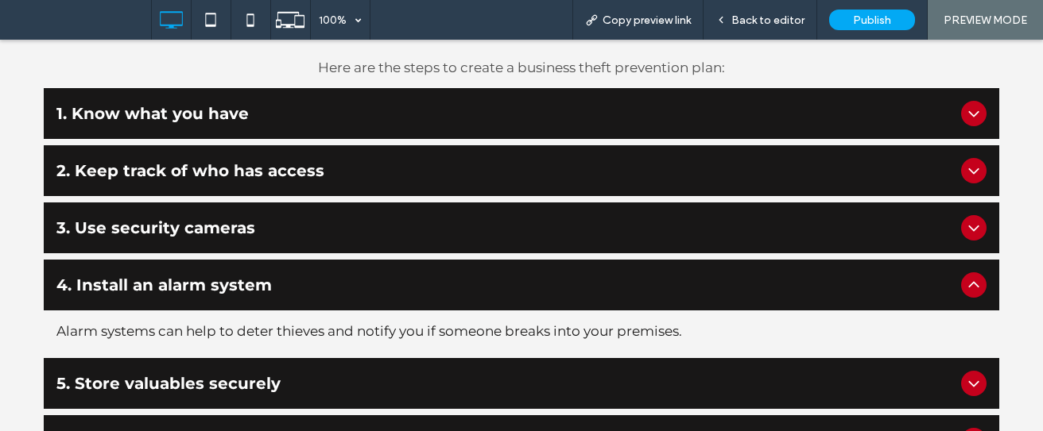
click at [421, 374] on span "5. Store valuables securely" at bounding box center [505, 383] width 898 height 19
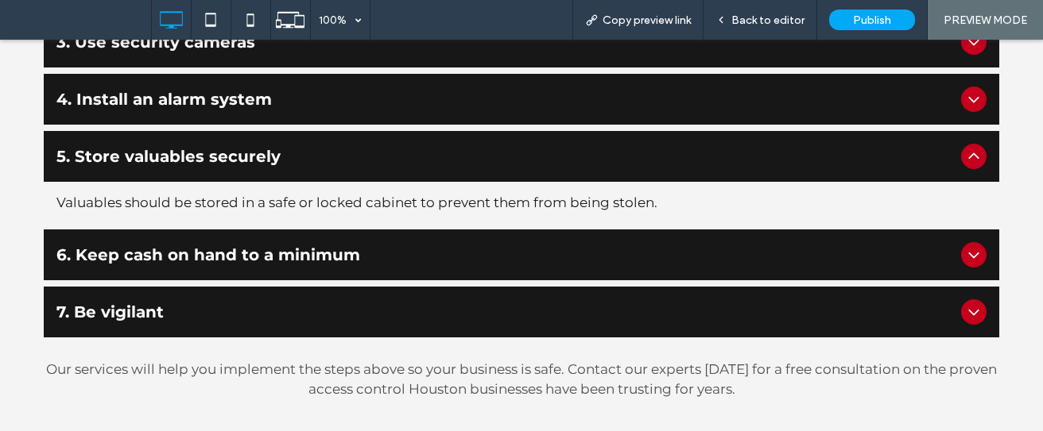
scroll to position [1394, 0]
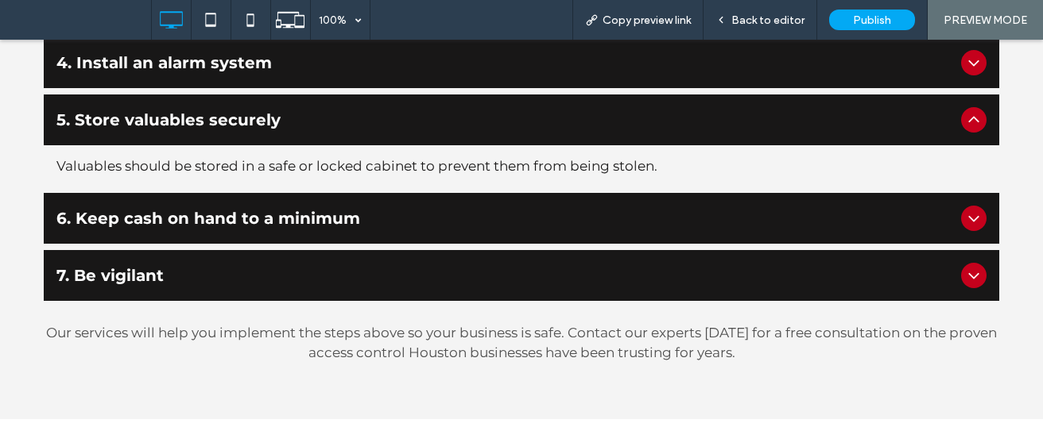
click at [410, 209] on span "6. Keep cash on hand to a minimum" at bounding box center [505, 218] width 898 height 19
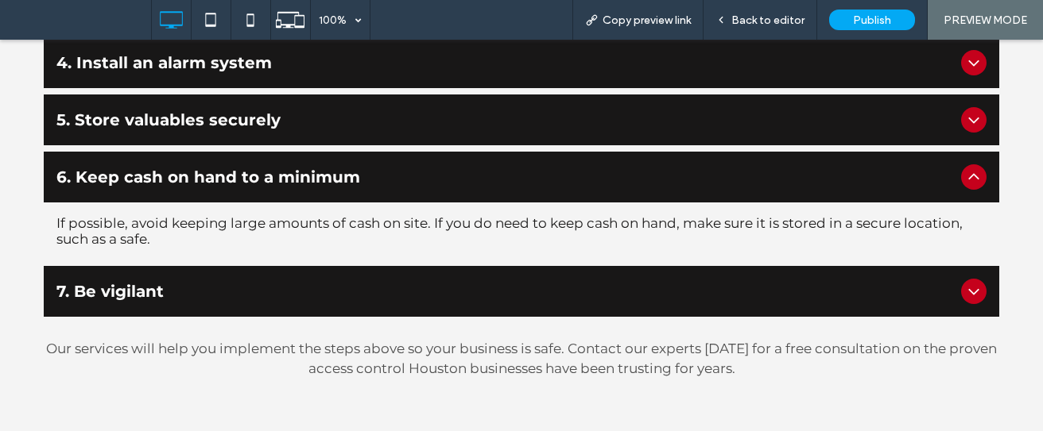
click at [462, 282] on span "7. Be vigilant" at bounding box center [505, 291] width 898 height 19
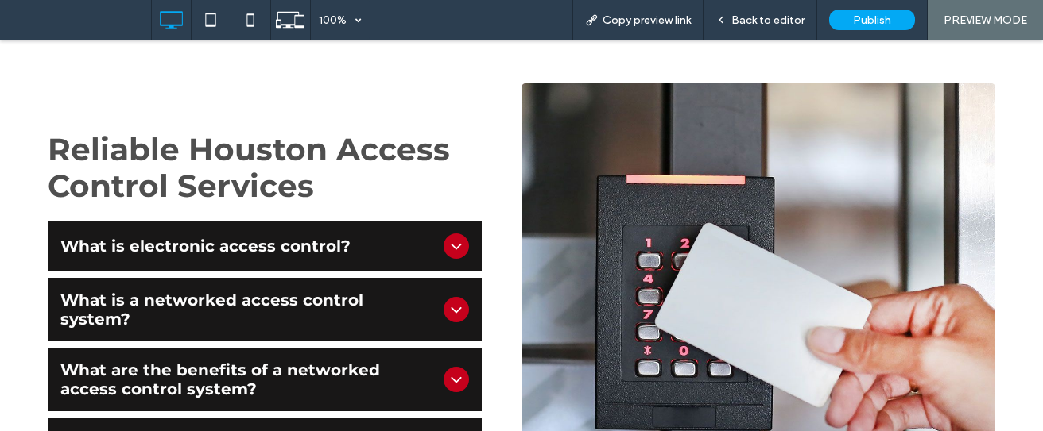
scroll to position [1807, 0]
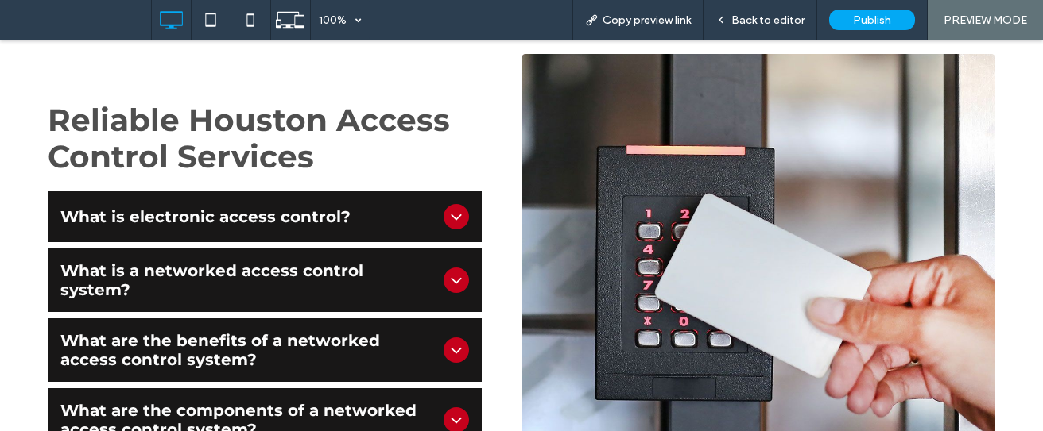
click at [340, 207] on span "What is electronic access control?" at bounding box center [248, 216] width 377 height 19
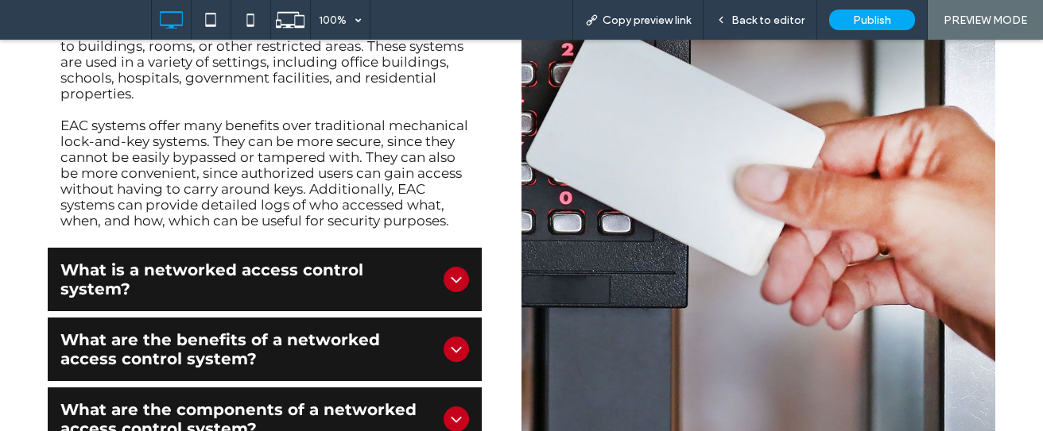
scroll to position [2167, 0]
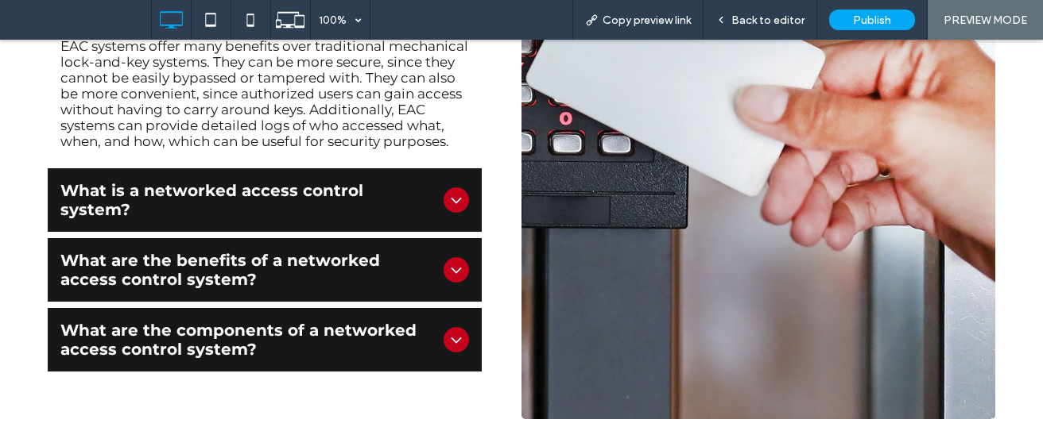
click at [321, 179] on div "What is a networked access control system?" at bounding box center [265, 200] width 434 height 64
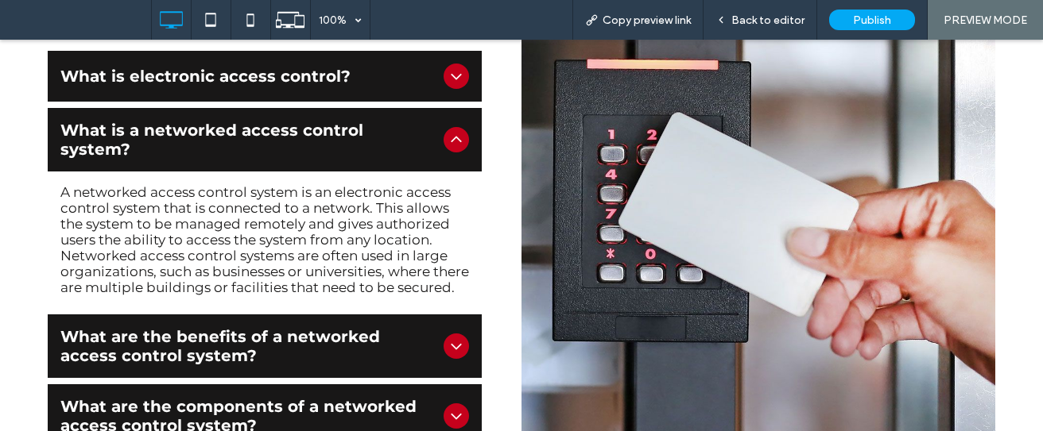
scroll to position [1944, 0]
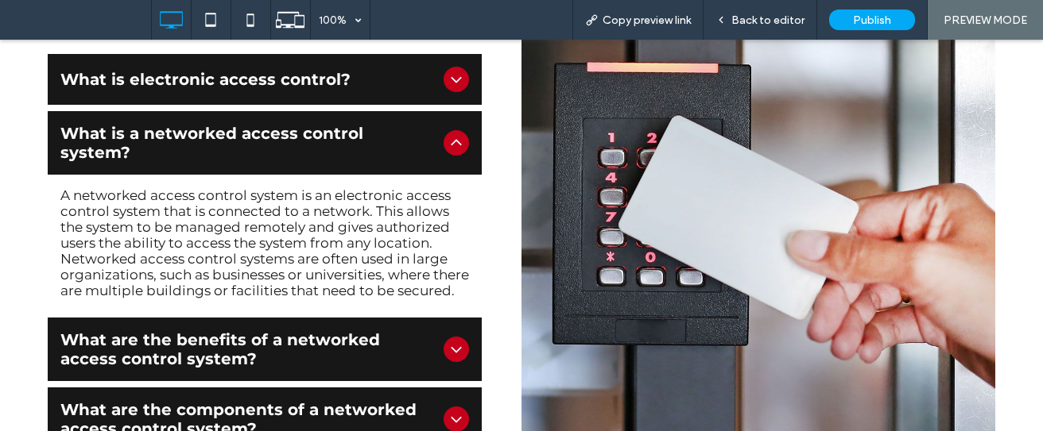
click at [395, 331] on span "What are the benefits of a networked access control system?" at bounding box center [248, 350] width 377 height 38
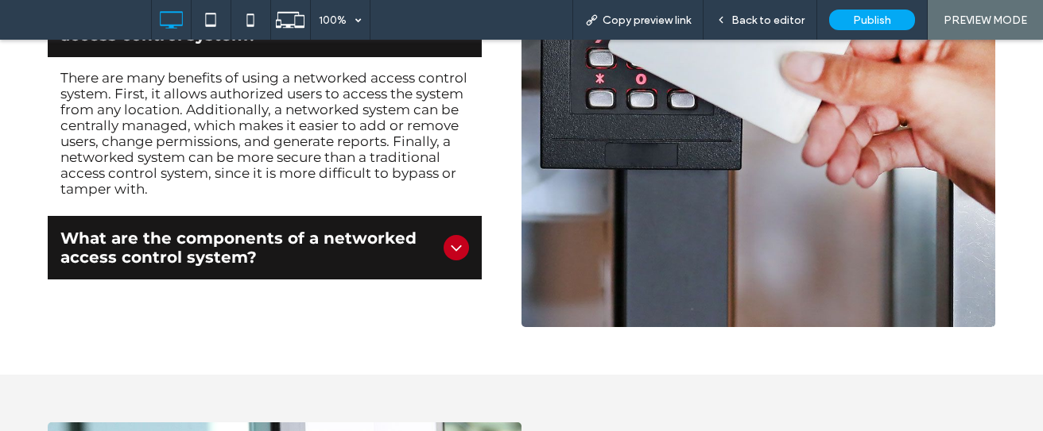
scroll to position [2199, 0]
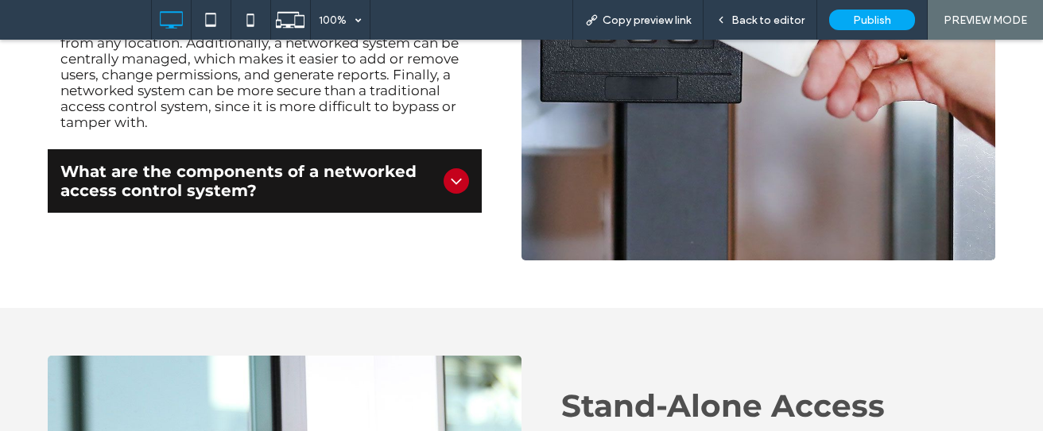
click at [384, 176] on div "What are the components of a networked access control system?" at bounding box center [265, 181] width 434 height 64
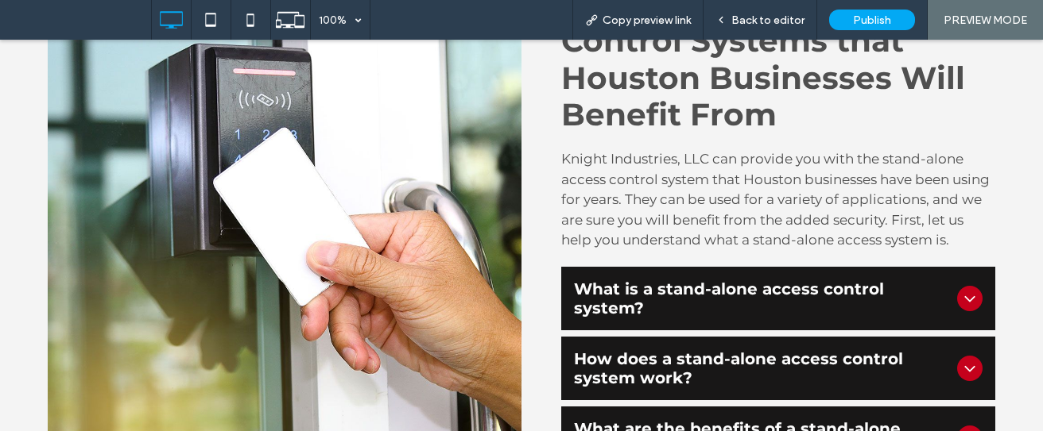
scroll to position [3005, 0]
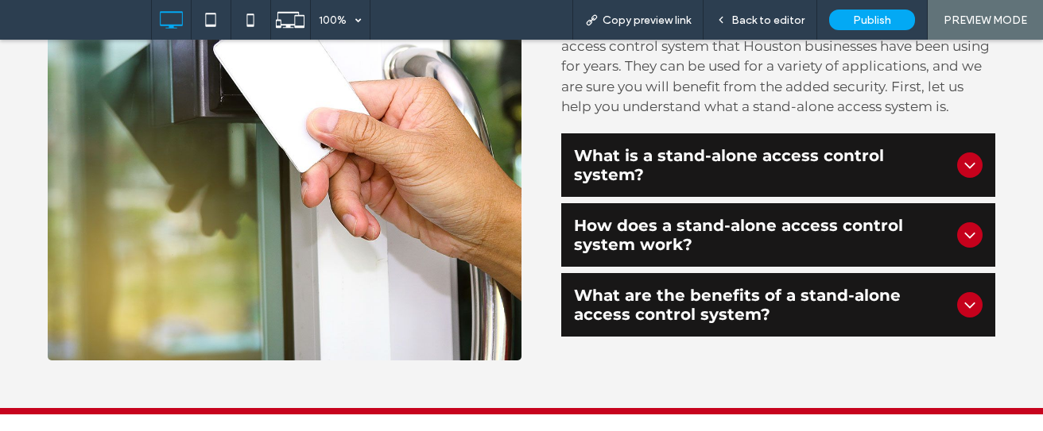
click at [735, 146] on span "What is a stand-alone access control system?" at bounding box center [762, 165] width 377 height 38
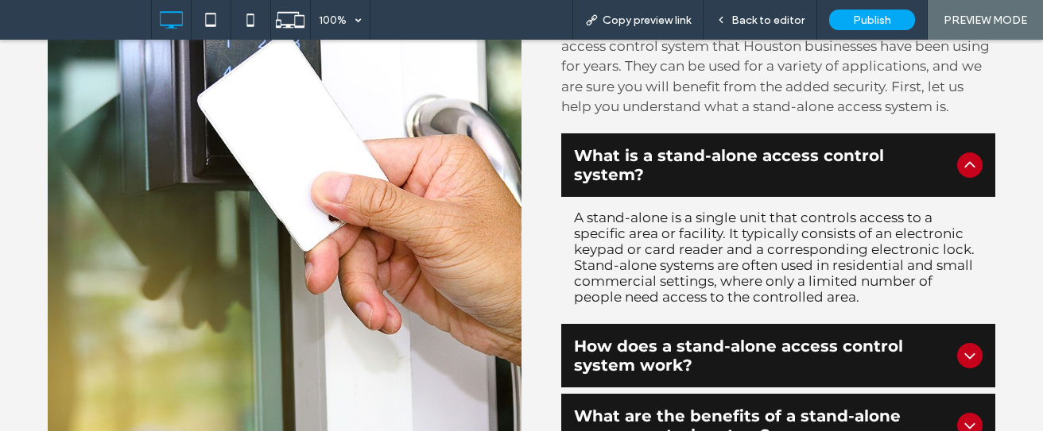
click at [680, 337] on span "How does a stand-alone access control system work?" at bounding box center [762, 356] width 377 height 38
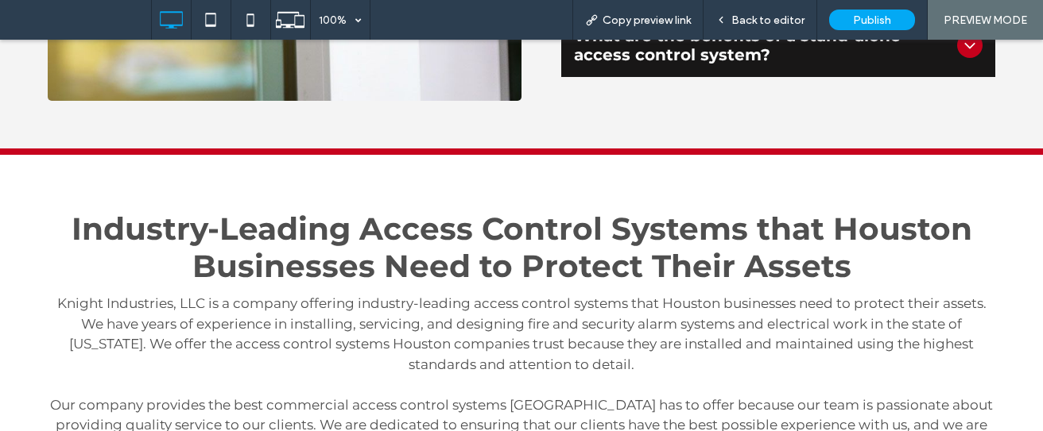
scroll to position [3418, 0]
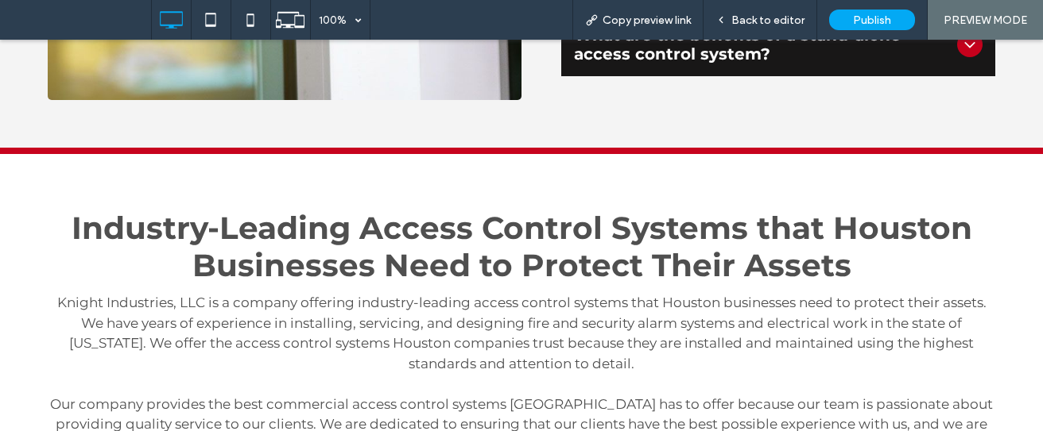
click at [666, 46] on span "What are the benefits of a stand-alone access control system?" at bounding box center [762, 44] width 377 height 38
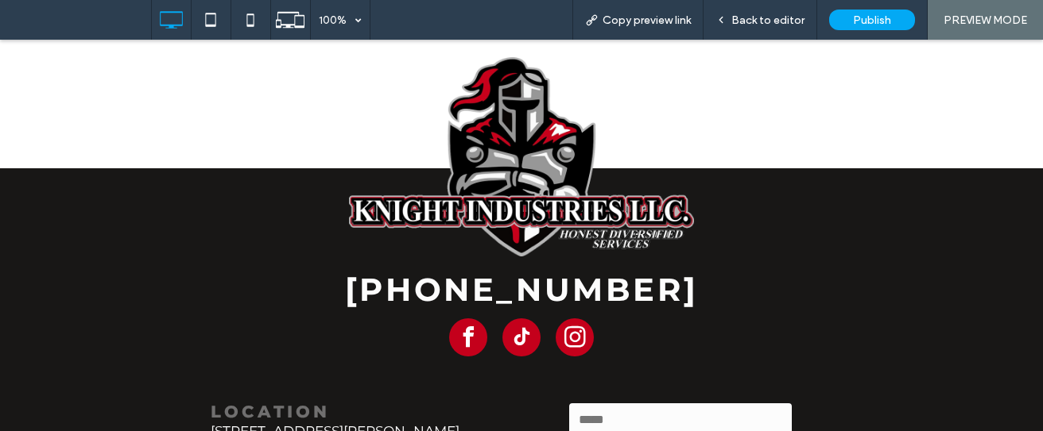
scroll to position [4121, 0]
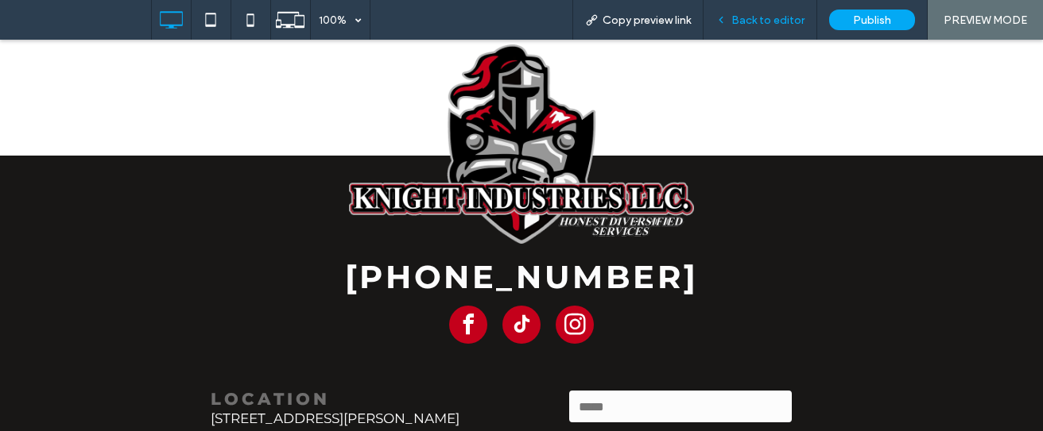
click at [770, 25] on span "Back to editor" at bounding box center [767, 21] width 73 height 14
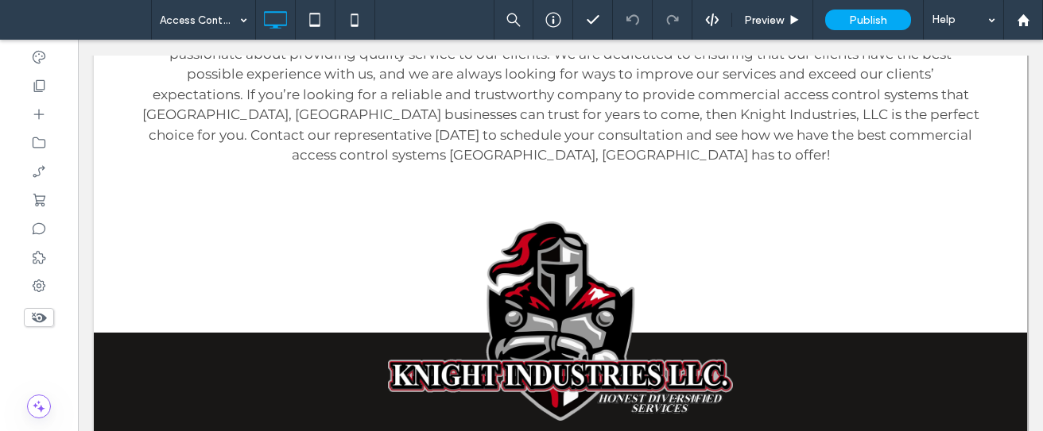
scroll to position [4199, 0]
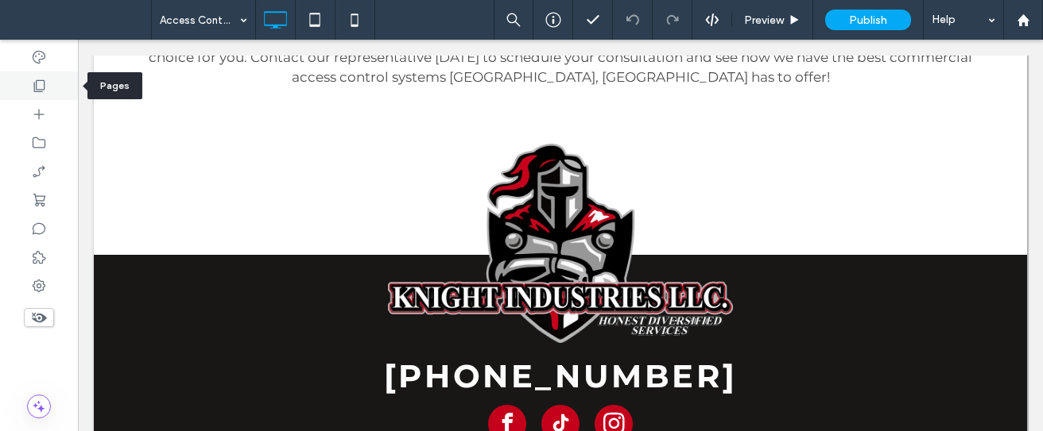
click at [41, 99] on div at bounding box center [39, 86] width 78 height 29
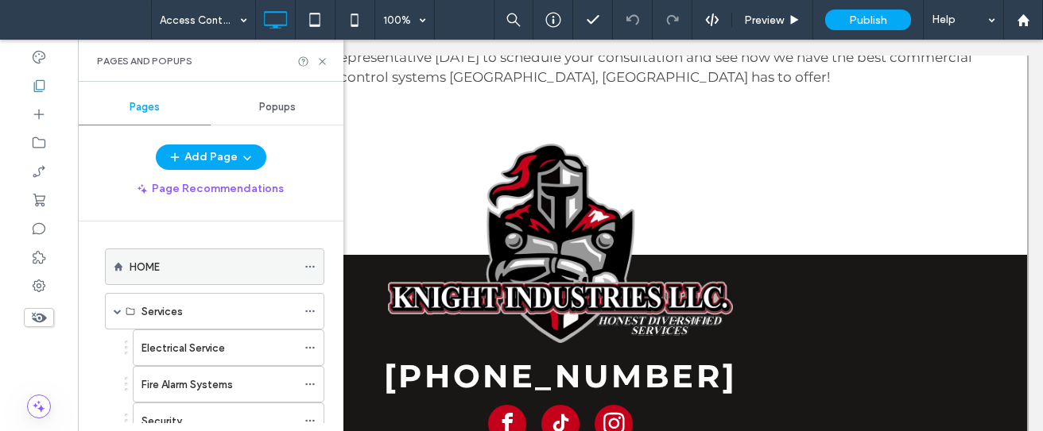
click at [306, 269] on icon at bounding box center [309, 266] width 11 height 11
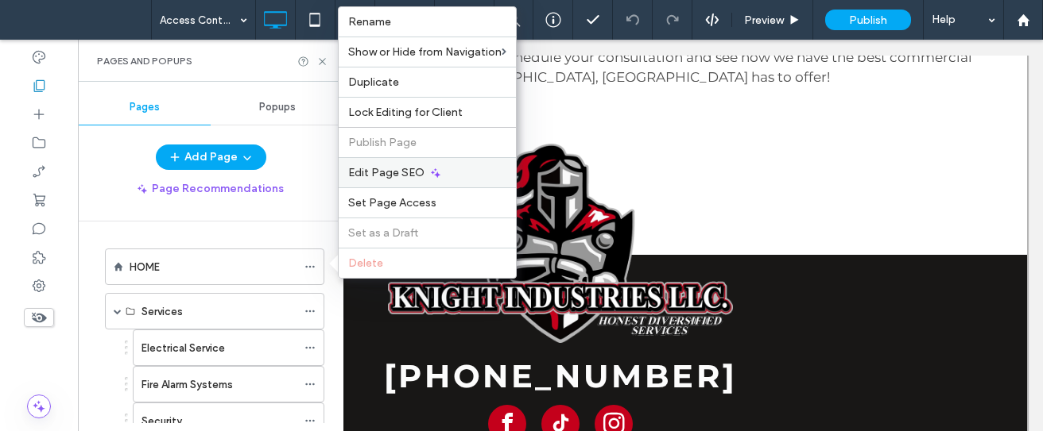
click at [385, 164] on div "Edit Page SEO" at bounding box center [427, 172] width 177 height 30
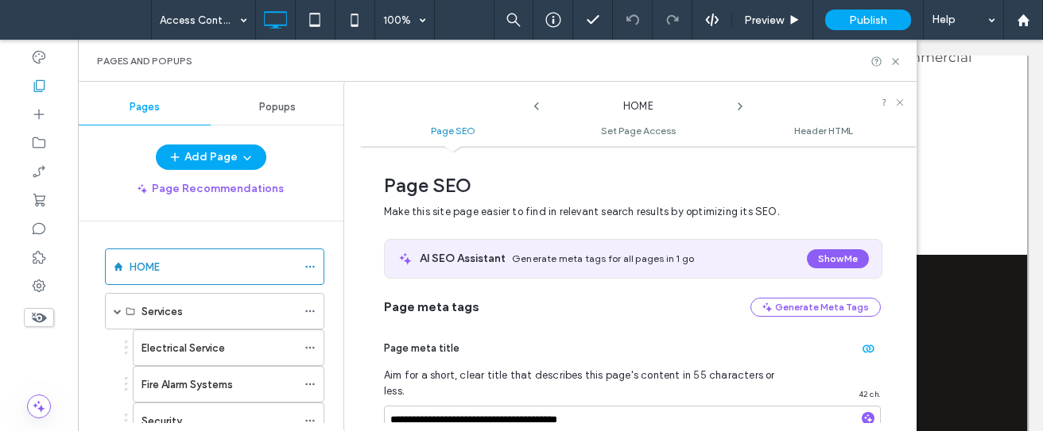
scroll to position [8, 0]
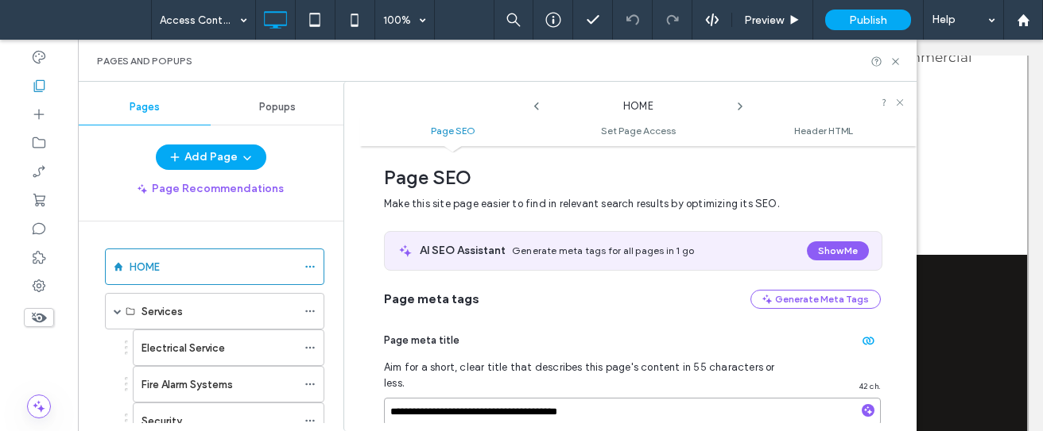
click at [620, 398] on input "**********" at bounding box center [632, 412] width 497 height 28
click at [740, 105] on use at bounding box center [739, 106] width 3 height 6
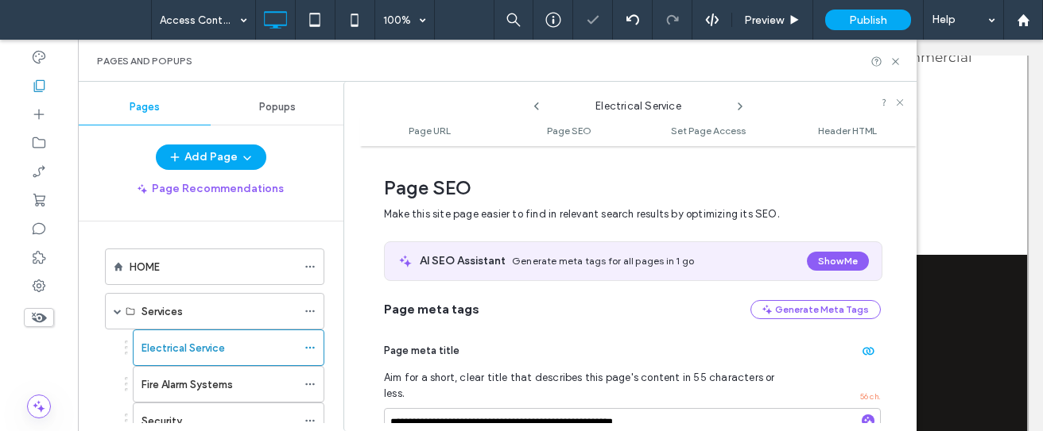
scroll to position [218, 0]
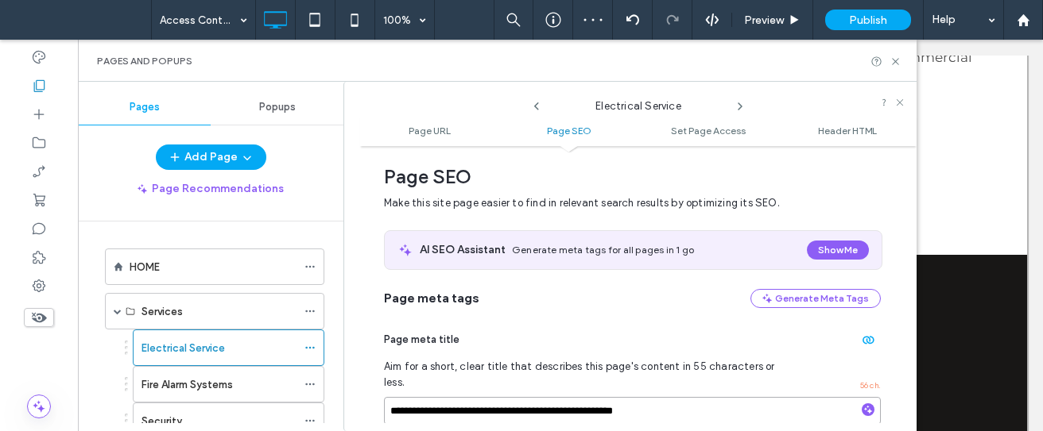
click at [654, 397] on input "**********" at bounding box center [632, 411] width 497 height 28
click at [739, 104] on use at bounding box center [739, 106] width 3 height 6
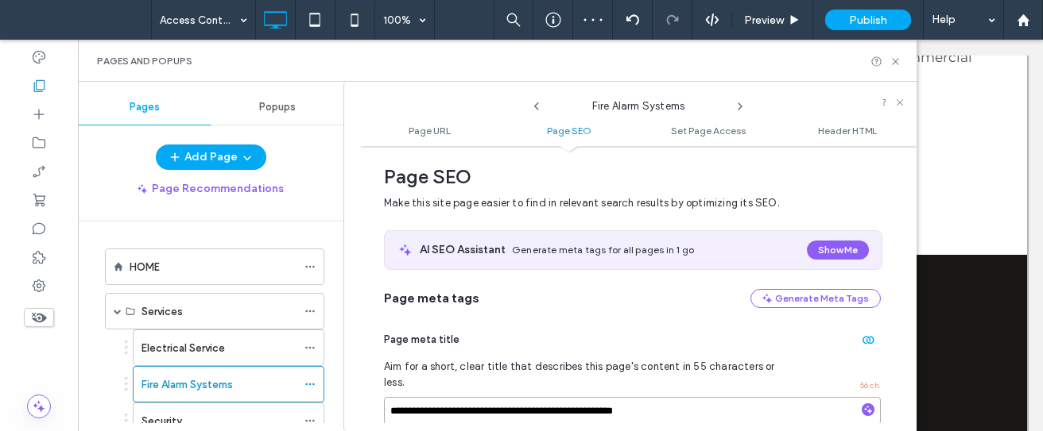
click at [618, 397] on input "**********" at bounding box center [632, 411] width 497 height 28
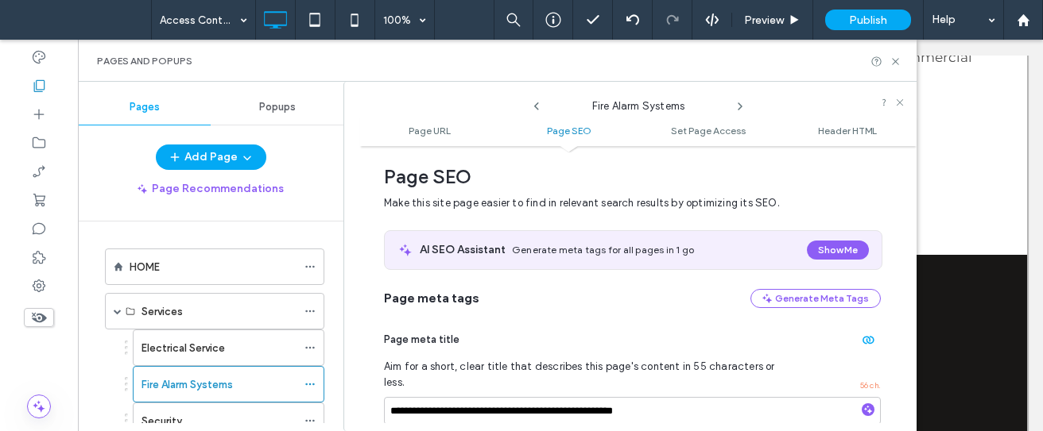
click at [739, 108] on use at bounding box center [739, 106] width 3 height 6
click at [653, 397] on input "**********" at bounding box center [632, 411] width 497 height 28
click at [734, 108] on icon at bounding box center [739, 106] width 13 height 13
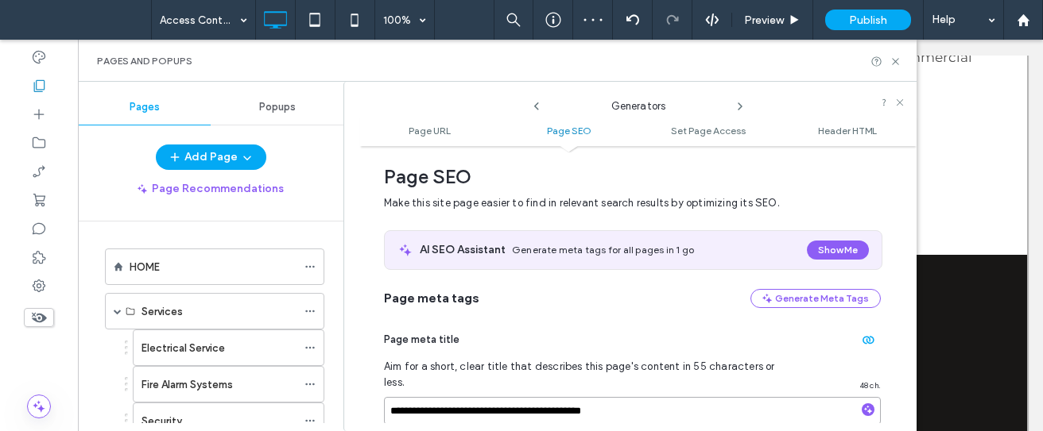
click at [634, 397] on input "**********" at bounding box center [632, 411] width 497 height 28
click at [737, 100] on icon at bounding box center [739, 106] width 13 height 13
click at [664, 397] on input "**********" at bounding box center [632, 411] width 497 height 28
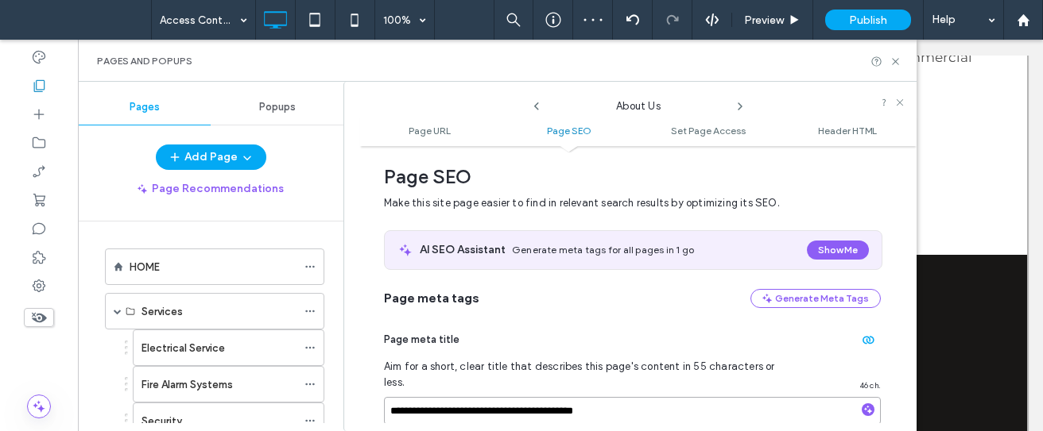
click at [664, 397] on input "**********" at bounding box center [632, 411] width 497 height 28
click at [737, 109] on icon at bounding box center [739, 106] width 13 height 13
click at [595, 405] on input "**********" at bounding box center [632, 411] width 497 height 28
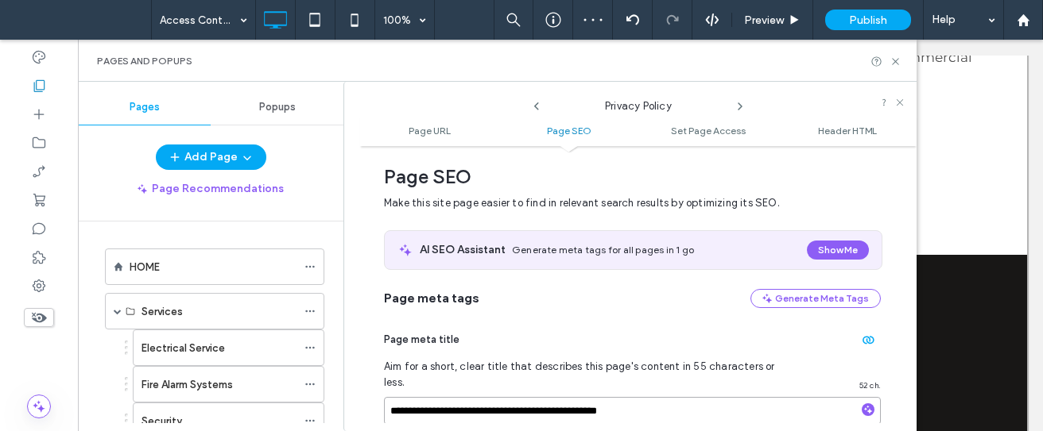
click at [595, 405] on input "**********" at bounding box center [632, 411] width 497 height 28
click at [742, 112] on icon at bounding box center [739, 106] width 13 height 13
click at [637, 402] on input "**********" at bounding box center [632, 411] width 497 height 28
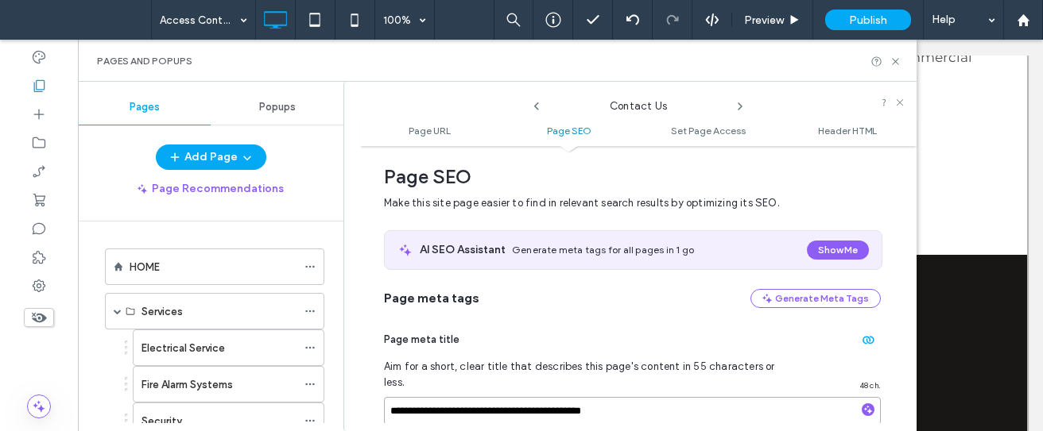
click at [637, 402] on input "**********" at bounding box center [632, 411] width 497 height 28
click at [734, 106] on icon at bounding box center [739, 106] width 13 height 13
click at [644, 397] on input "**********" at bounding box center [632, 411] width 497 height 28
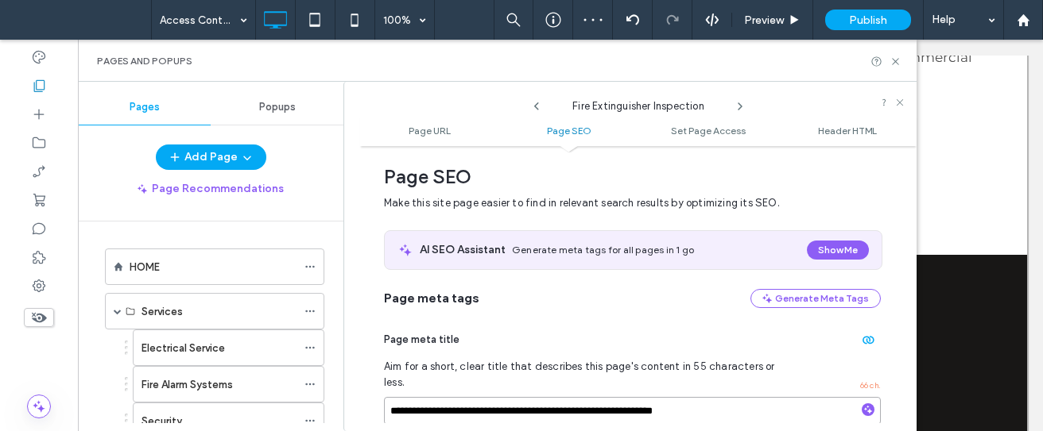
click at [644, 397] on input "**********" at bounding box center [632, 411] width 497 height 28
click at [744, 110] on icon at bounding box center [739, 106] width 13 height 13
click at [645, 407] on input "**********" at bounding box center [632, 411] width 497 height 28
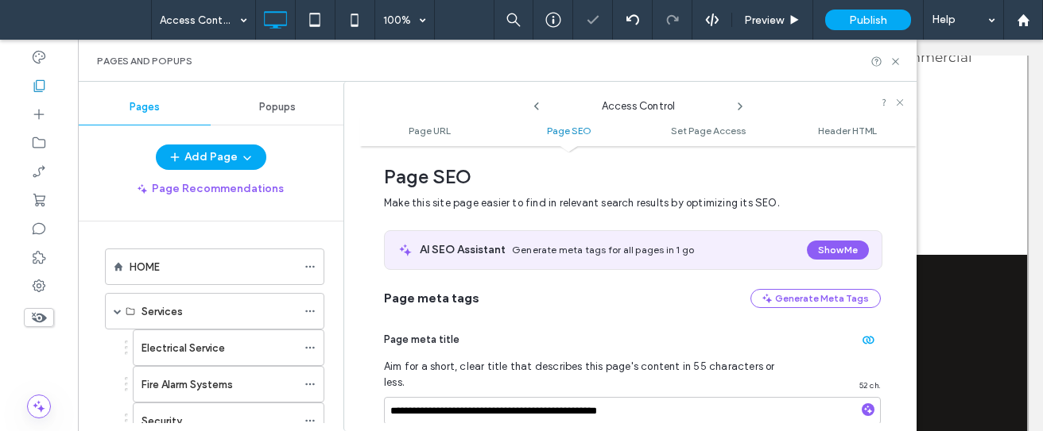
click at [737, 107] on icon at bounding box center [739, 106] width 13 height 13
click at [652, 397] on input "**********" at bounding box center [632, 411] width 497 height 28
click at [742, 100] on icon at bounding box center [739, 106] width 13 height 13
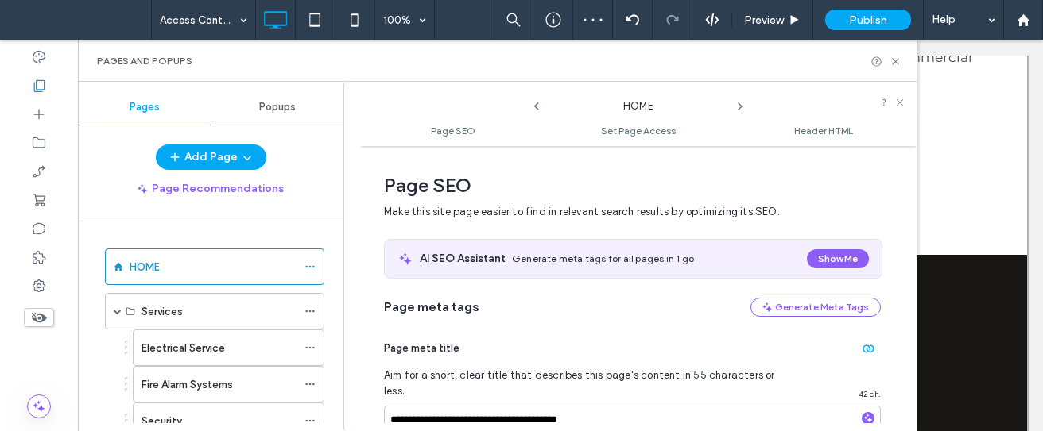
scroll to position [8, 0]
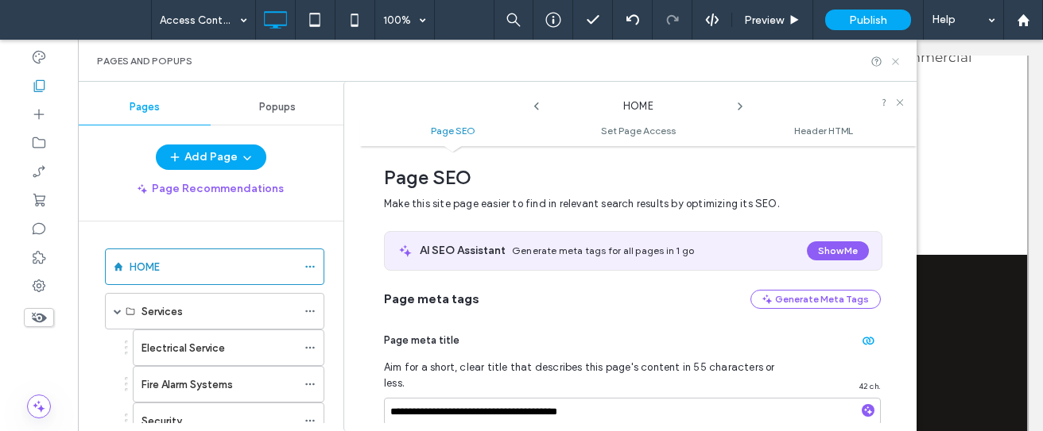
click at [892, 65] on icon at bounding box center [895, 62] width 12 height 12
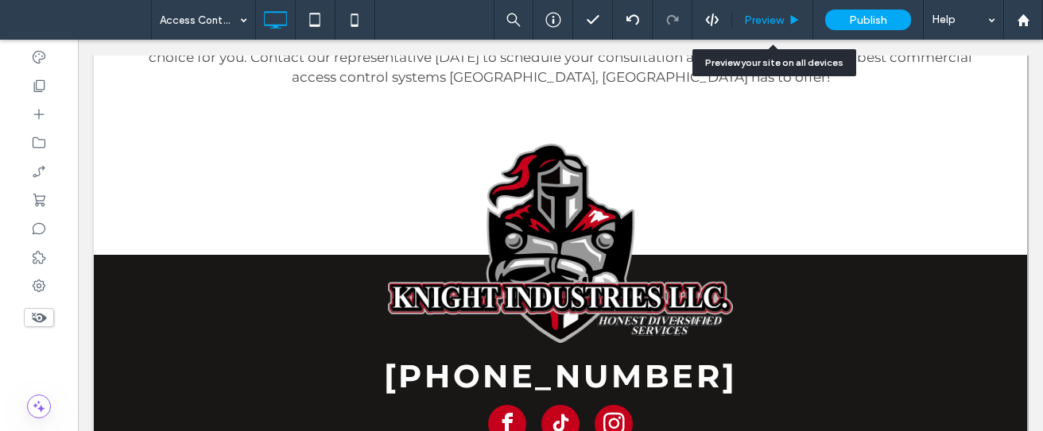
click at [768, 14] on span "Preview" at bounding box center [764, 21] width 40 height 14
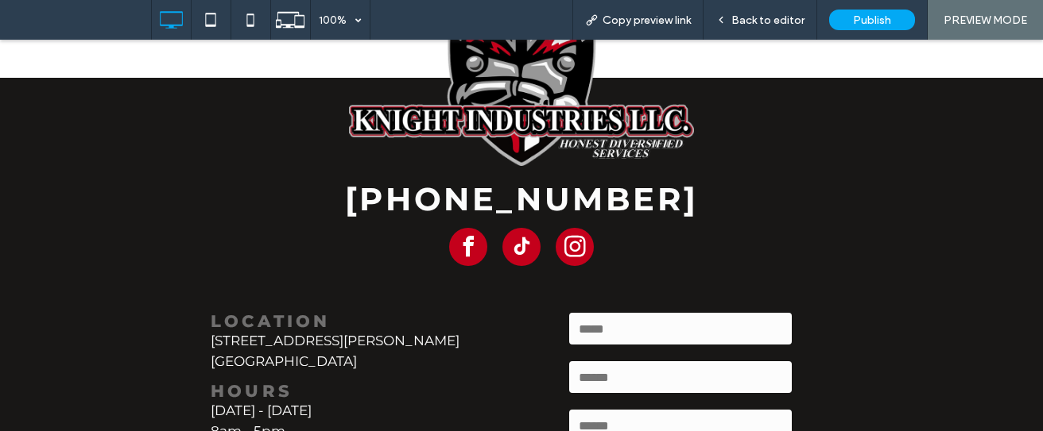
scroll to position [4142, 0]
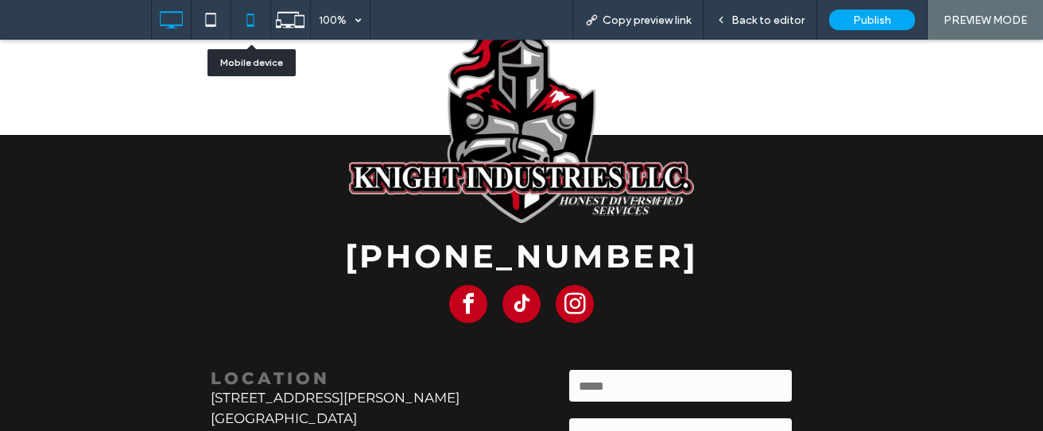
click at [250, 22] on icon at bounding box center [250, 20] width 32 height 32
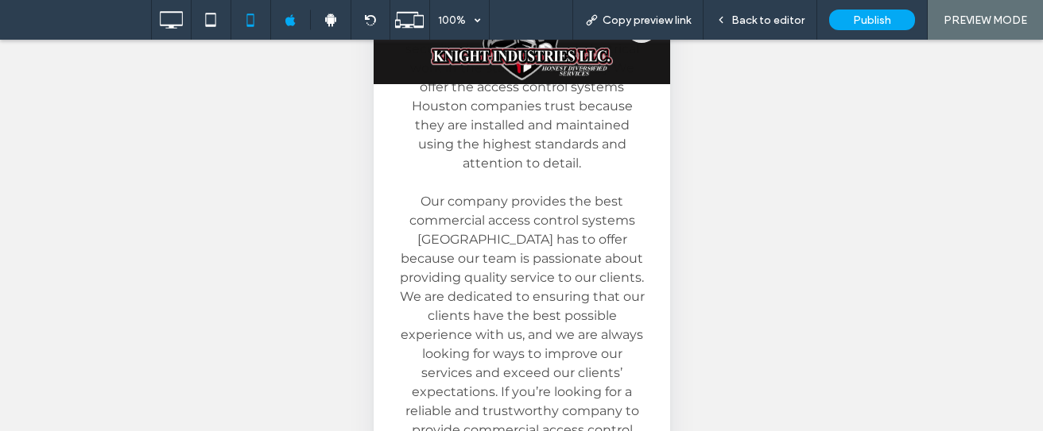
scroll to position [0, 0]
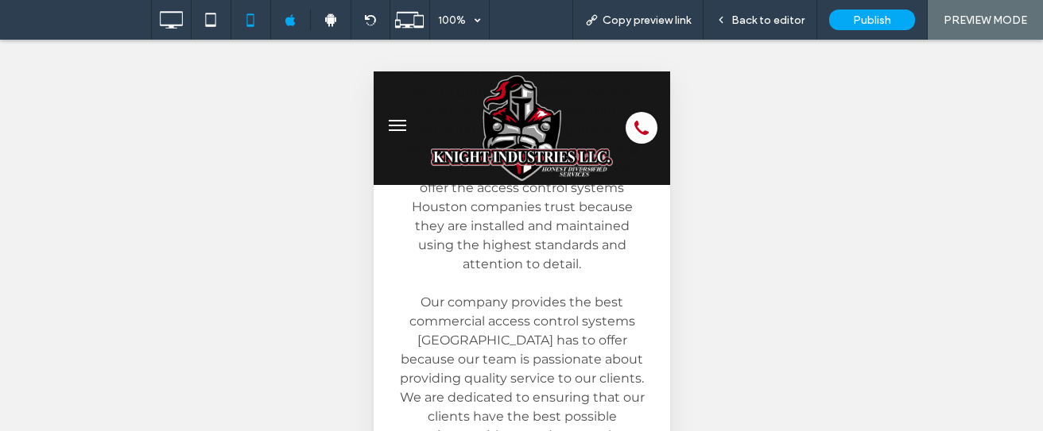
click at [503, 112] on img at bounding box center [521, 128] width 182 height 106
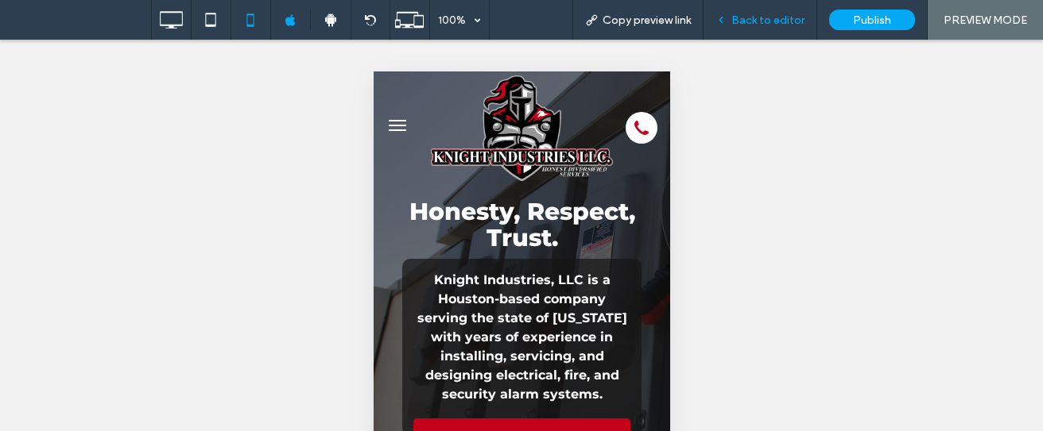
click at [771, 23] on span "Back to editor" at bounding box center [767, 21] width 73 height 14
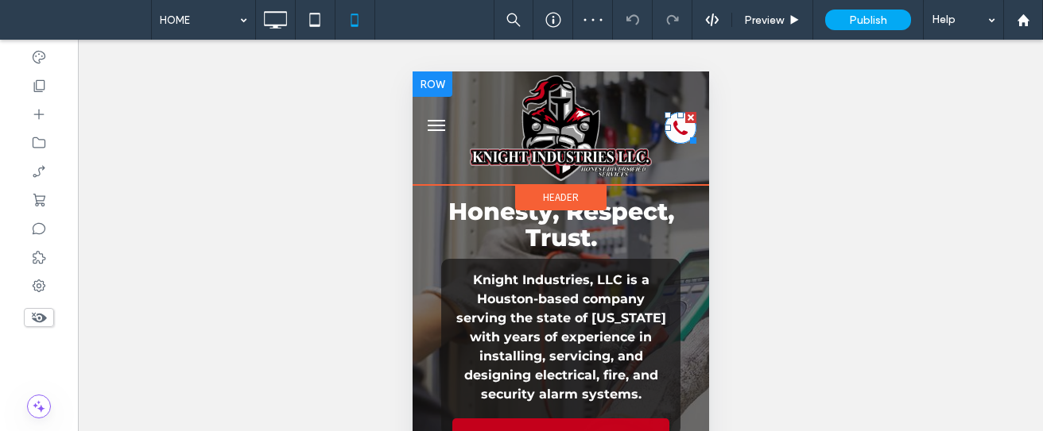
click at [672, 122] on icon at bounding box center [679, 128] width 14 height 14
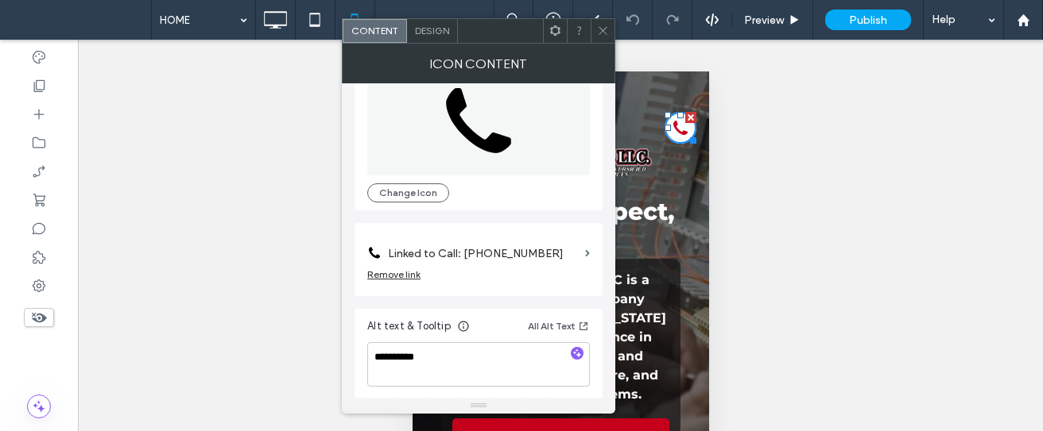
scroll to position [49, 0]
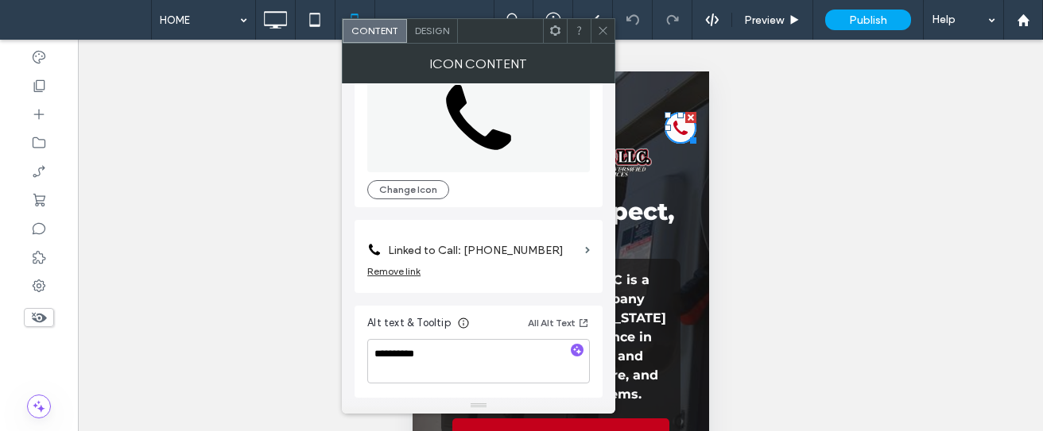
click at [598, 31] on icon at bounding box center [603, 31] width 12 height 12
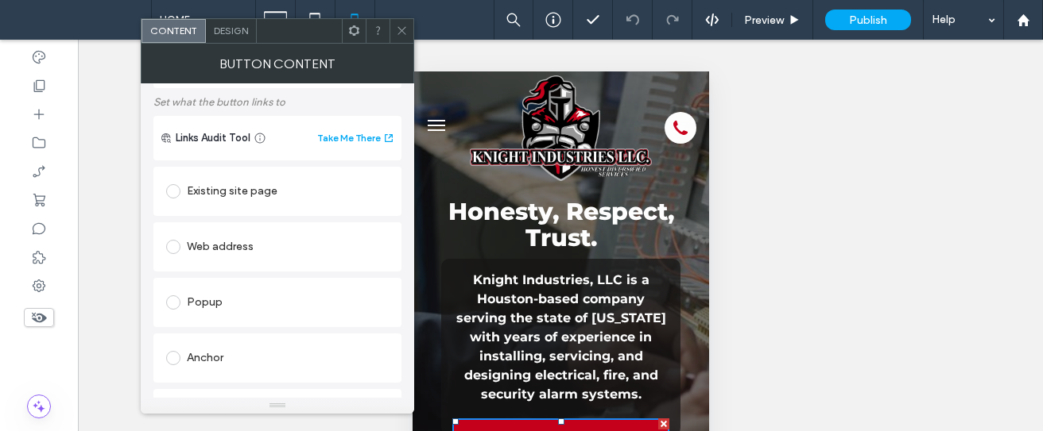
scroll to position [164, 0]
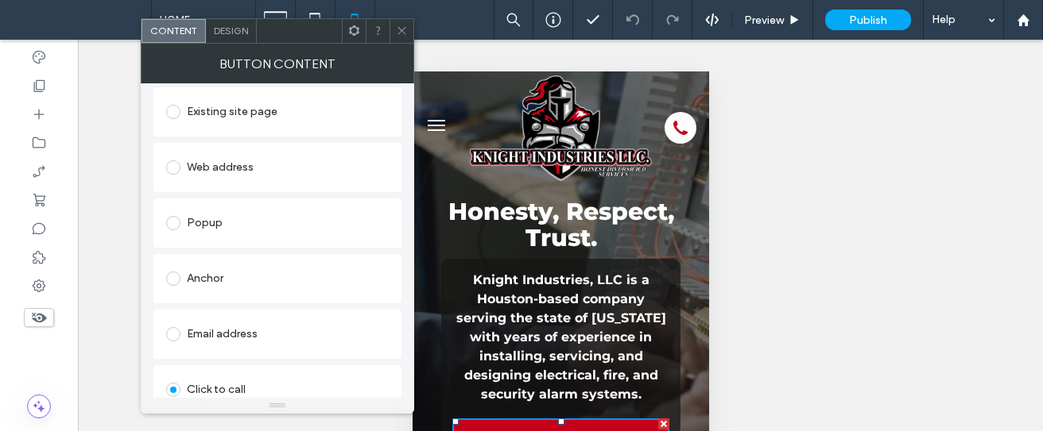
click at [420, 220] on div at bounding box center [560, 282] width 296 height 421
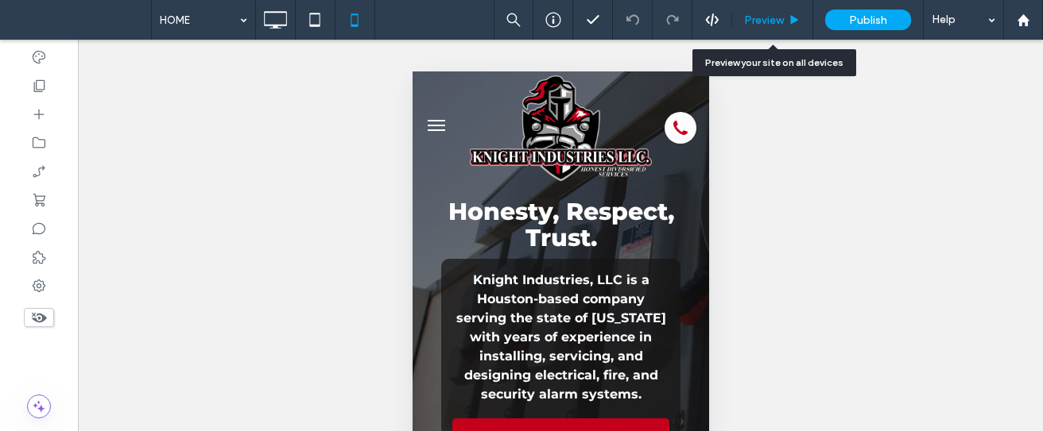
click at [770, 16] on span "Preview" at bounding box center [764, 21] width 40 height 14
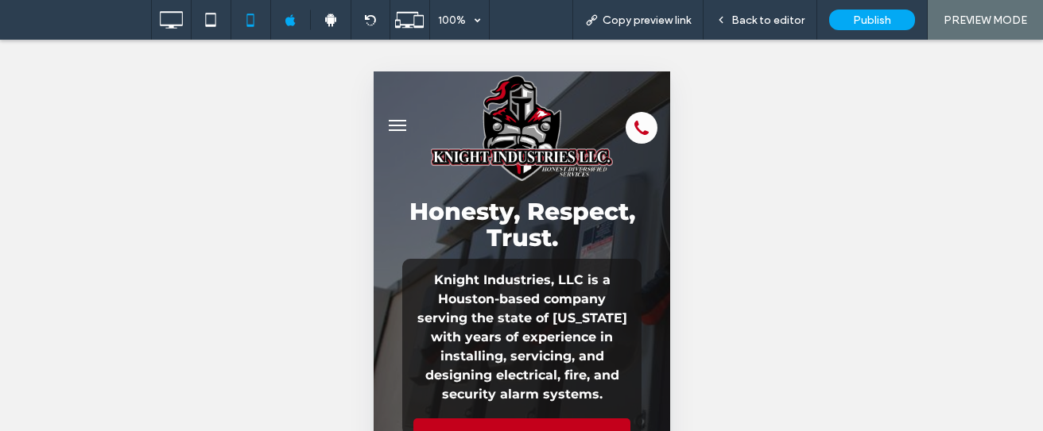
click at [393, 129] on button "menu" at bounding box center [397, 126] width 32 height 32
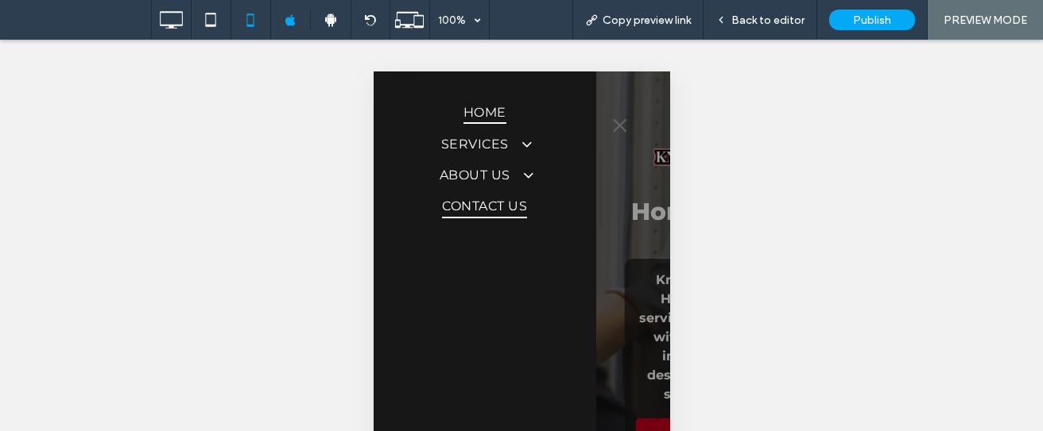
click at [447, 202] on span "Contact Us" at bounding box center [483, 206] width 85 height 23
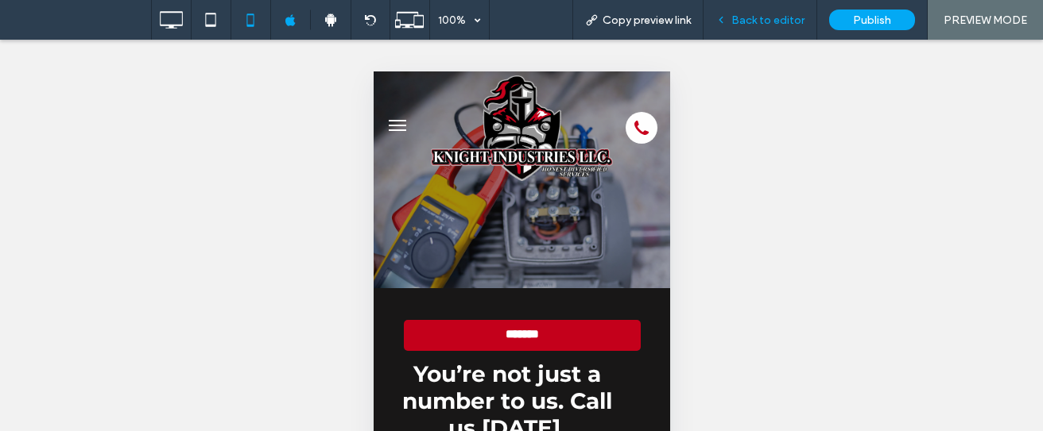
click at [772, 29] on div "Back to editor" at bounding box center [760, 20] width 114 height 40
click at [753, 25] on span "Back to editor" at bounding box center [767, 21] width 73 height 14
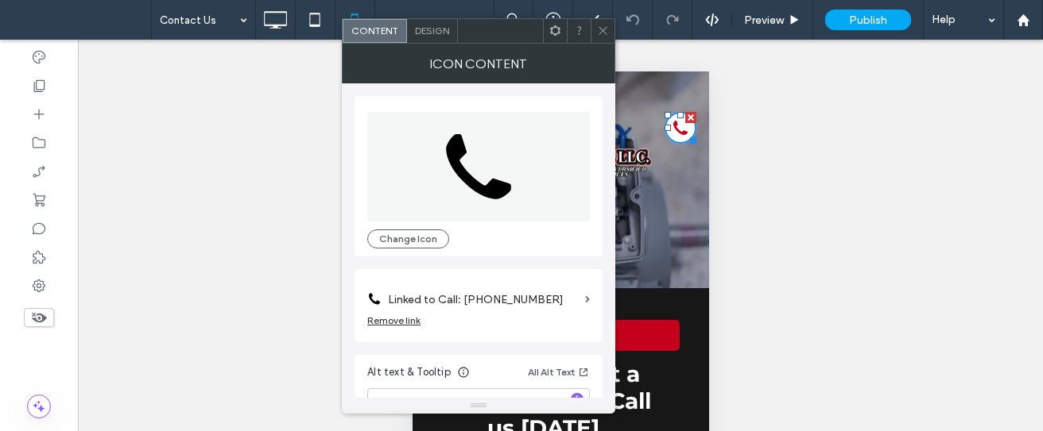
click at [598, 38] on span at bounding box center [603, 31] width 12 height 24
